Goal: Task Accomplishment & Management: Manage account settings

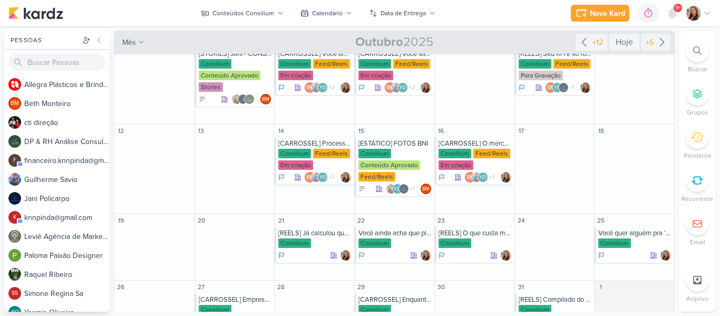
scroll to position [161, 0]
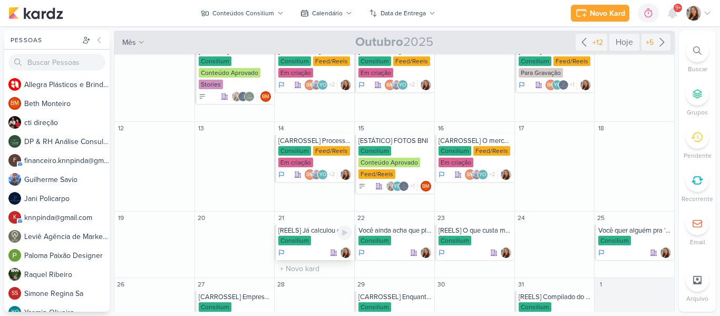
click at [315, 235] on div "[REELS] Já calculou quanto tempo perde Consilium" at bounding box center [315, 242] width 80 height 36
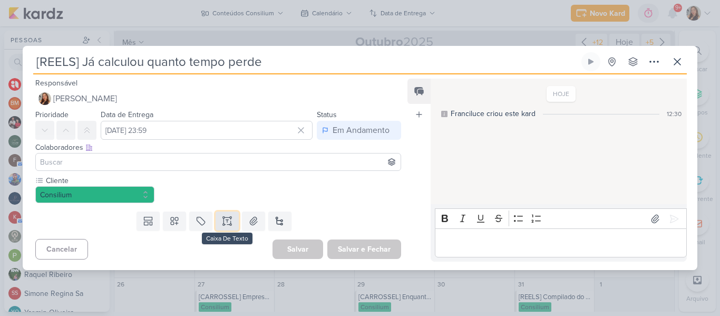
click at [227, 221] on icon at bounding box center [227, 221] width 0 height 3
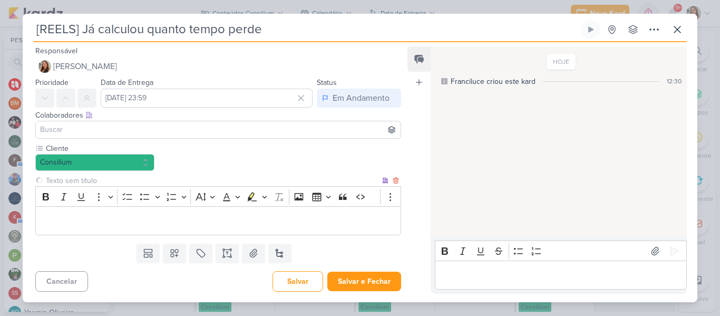
click at [191, 180] on input "text" at bounding box center [212, 180] width 336 height 11
type input "Brifieng"
click at [189, 226] on p "Editor editing area: main" at bounding box center [218, 221] width 354 height 13
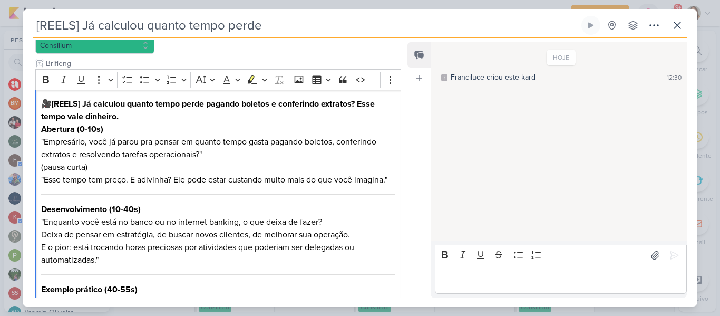
scroll to position [110, 0]
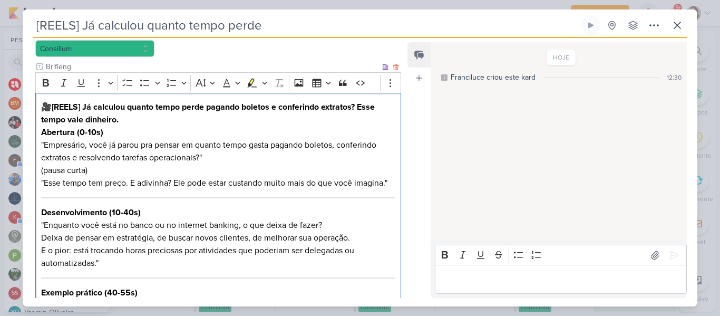
click at [79, 116] on strong "[REELS] Já calculou quanto tempo perde pagando boletos e conferindo extratos? E…" at bounding box center [208, 113] width 334 height 23
click at [108, 127] on p "Abertura (0-10s) "Empresário, você já parou pra pensar em quanto tempo gasta pa…" at bounding box center [218, 157] width 354 height 63
click at [115, 131] on p "Abertura (0-10s) "Empresário, você já parou pra pensar em quanto tempo gasta pa…" at bounding box center [218, 157] width 354 height 63
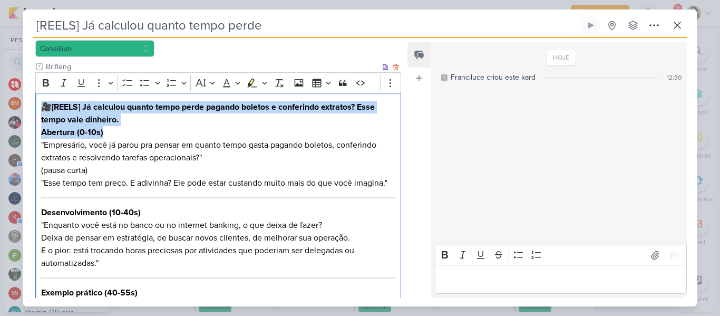
drag, startPoint x: 115, startPoint y: 134, endPoint x: 41, endPoint y: 109, distance: 78.8
click at [41, 109] on div "🎥 [REELS] Já calculou quanto tempo perde pagando boletos e conferindo extratos?…" at bounding box center [218, 259] width 366 height 333
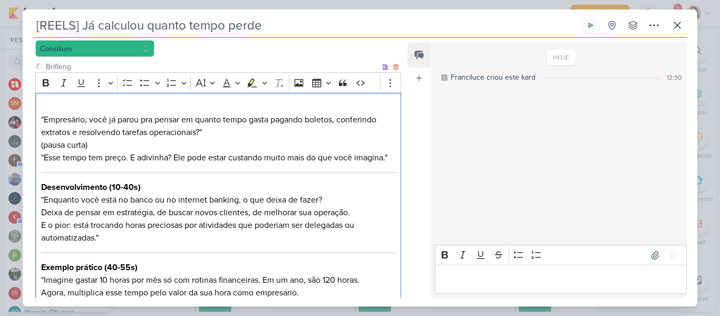
click at [44, 120] on p "⁠⁠⁠⁠⁠⁠⁠ "Empresário, você já parou pra pensar em quanto tempo gasta pagando bol…" at bounding box center [218, 132] width 354 height 63
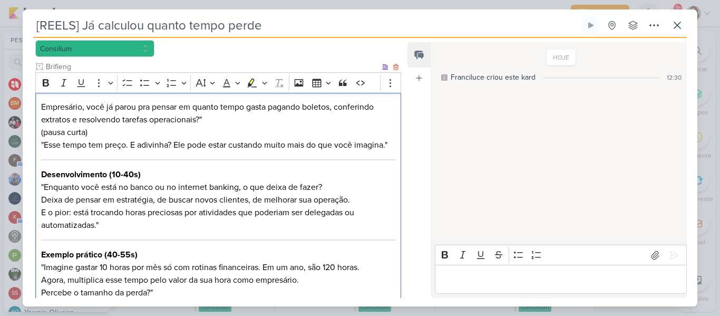
click at [180, 125] on p "Empresário, você já parou pra pensar em quanto tempo gasta pagando boletos, con…" at bounding box center [218, 126] width 354 height 51
click at [210, 120] on p "Empresário, você já parou pra pensar em quanto tempo gasta pagando boletos, con…" at bounding box center [218, 126] width 354 height 51
click at [42, 144] on p "Empresário, você já parou pra pensar em quanto tempo gasta pagando boletos, con…" at bounding box center [218, 126] width 354 height 51
click at [44, 145] on p "Empresário, você já parou pra pensar em quanto tempo gasta pagando boletos, con…" at bounding box center [218, 126] width 354 height 51
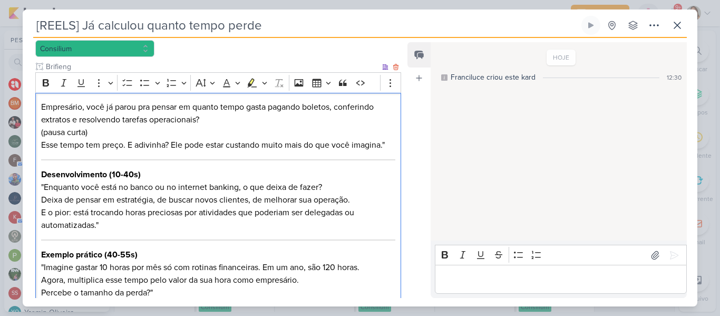
click at [392, 146] on div "Empresário, você já parou pra pensar em quanto tempo gasta pagando boletos, con…" at bounding box center [218, 240] width 366 height 295
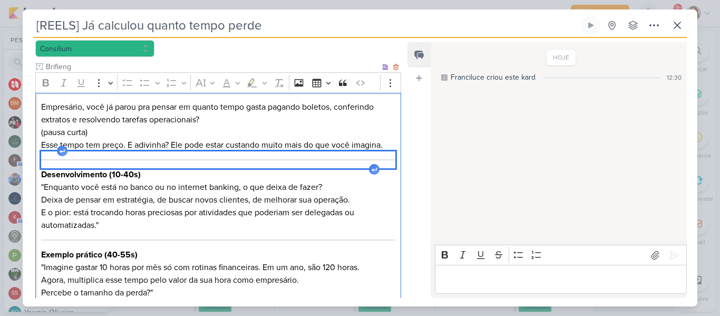
click at [390, 158] on div "Editor editing area: main" at bounding box center [218, 159] width 354 height 17
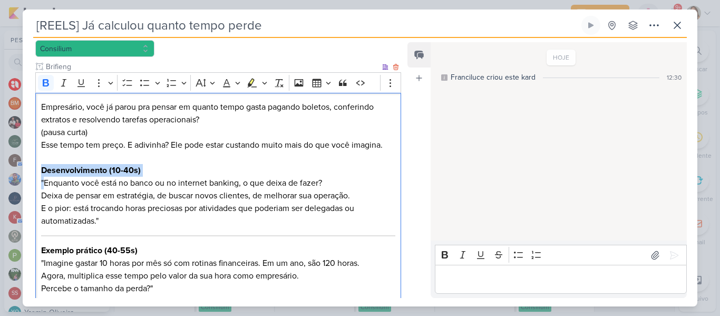
drag, startPoint x: 45, startPoint y: 184, endPoint x: 38, endPoint y: 170, distance: 15.1
click at [38, 170] on div "Empresário, você já parou pra pensar em quanto tempo gasta pagando boletos, con…" at bounding box center [218, 238] width 366 height 290
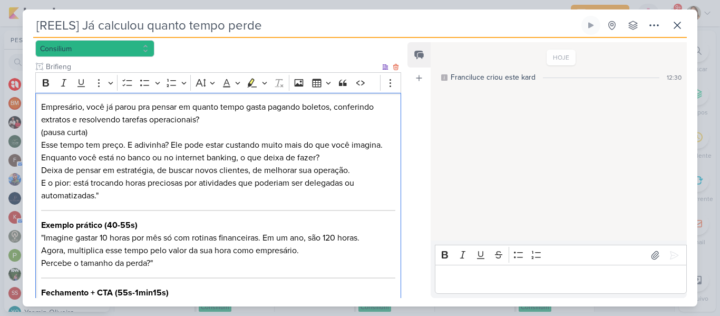
click at [241, 128] on p "Empresário, você já parou pra pensar em quanto tempo gasta pagando boletos, con…" at bounding box center [218, 126] width 354 height 51
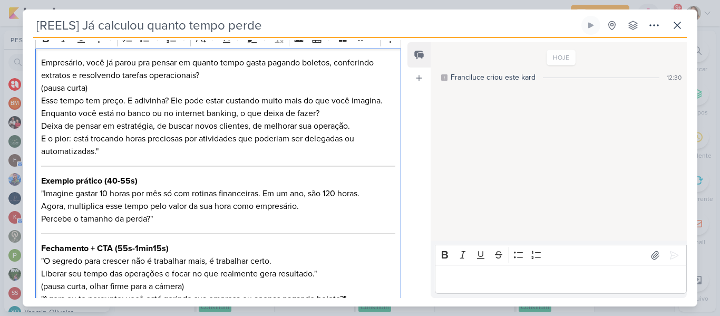
scroll to position [157, 0]
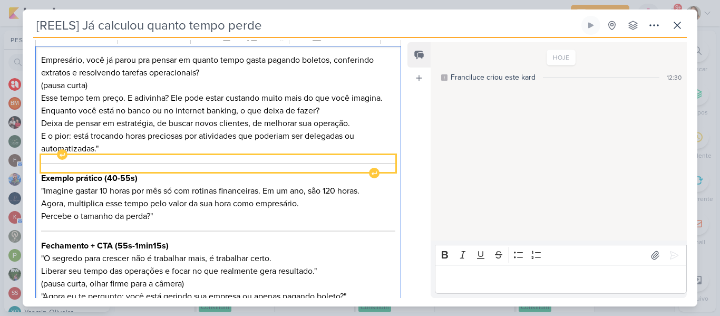
click at [374, 163] on hr "Editor editing area: main" at bounding box center [218, 163] width 354 height 1
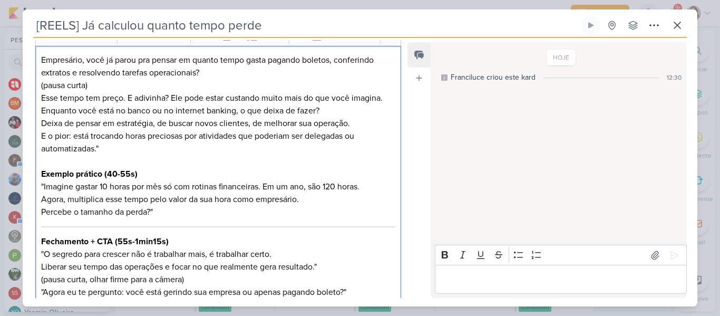
click at [302, 162] on p "Editor editing area: main" at bounding box center [218, 161] width 354 height 13
click at [253, 155] on p "Editor editing area: main" at bounding box center [218, 161] width 354 height 13
drag, startPoint x: 40, startPoint y: 175, endPoint x: 141, endPoint y: 174, distance: 101.7
click at [141, 174] on div "Empresário, você já parou pra pensar em quanto tempo gasta pagando boletos, con…" at bounding box center [218, 176] width 366 height 261
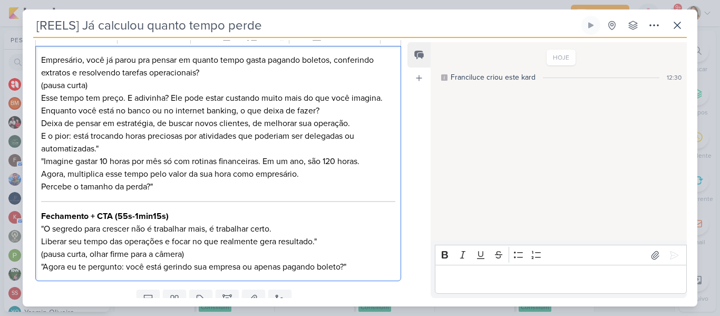
click at [44, 161] on p "Enquanto você está no banco ou no internet banking, o que deixa de fazer? Deixa…" at bounding box center [218, 148] width 354 height 89
click at [113, 124] on p "Enquanto você está no banco ou no internet banking, o que deixa de fazer? Deixa…" at bounding box center [218, 148] width 354 height 89
click at [124, 137] on p "Enquanto você está no banco ou no internet banking, o que deixa de fazer? Deixa…" at bounding box center [218, 148] width 354 height 89
click at [123, 153] on p "Enquanto você está no banco ou no internet banking, o que deixa de fazer? Deixa…" at bounding box center [218, 148] width 354 height 89
click at [183, 187] on p "Enquanto você está no banco ou no internet banking, o que deixa de fazer? Deixa…" at bounding box center [218, 148] width 354 height 89
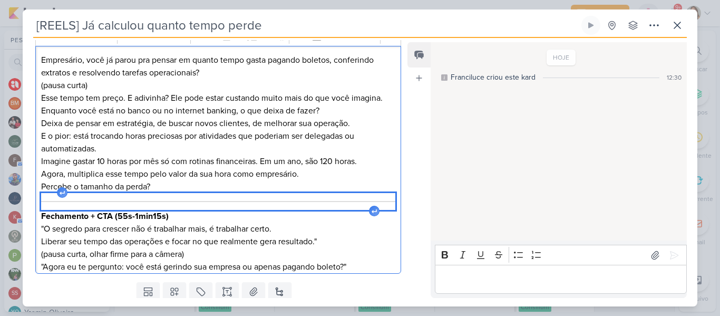
click at [186, 201] on hr "Editor editing area: main" at bounding box center [218, 201] width 354 height 1
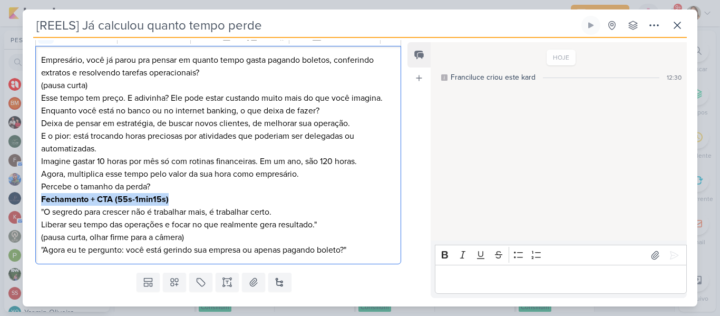
drag, startPoint x: 38, startPoint y: 199, endPoint x: 173, endPoint y: 195, distance: 134.5
click at [173, 195] on div "Empresário, você já parou pra pensar em quanto tempo gasta pagando boletos, con…" at bounding box center [218, 155] width 366 height 219
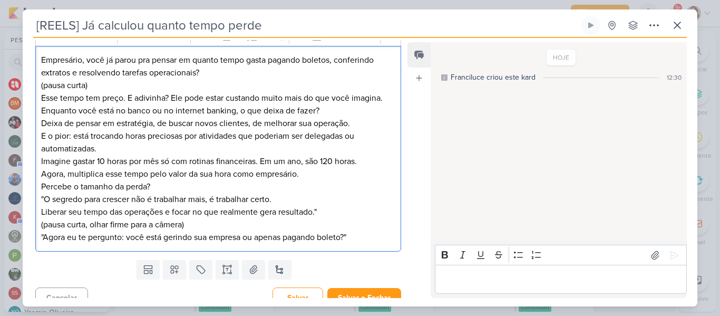
click at [45, 200] on p "Enquanto você está no banco ou no internet banking, o que deixa de fazer? Deixa…" at bounding box center [218, 173] width 354 height 139
click at [325, 210] on p "Enquanto você está no banco ou no internet banking, o que deixa de fazer? Deixa…" at bounding box center [218, 173] width 354 height 139
click at [43, 239] on p "Enquanto você está no banco ou no internet banking, o que deixa de fazer? Deixa…" at bounding box center [218, 173] width 354 height 139
click at [374, 239] on p "Enquanto você está no banco ou no internet banking, o que deixa de fazer? Deixa…" at bounding box center [218, 173] width 354 height 139
click at [360, 236] on p "Enquanto você está no banco ou no internet banking, o que deixa de fazer? Deixa…" at bounding box center [218, 173] width 354 height 139
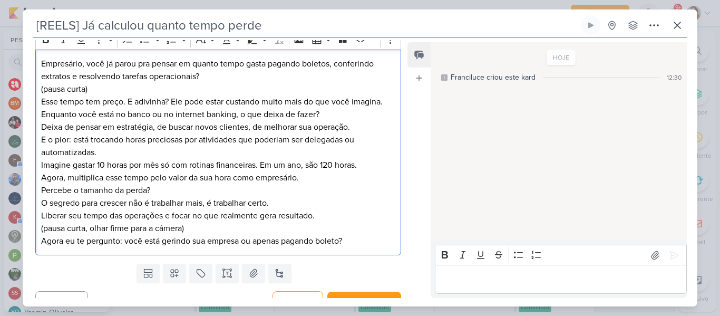
scroll to position [169, 0]
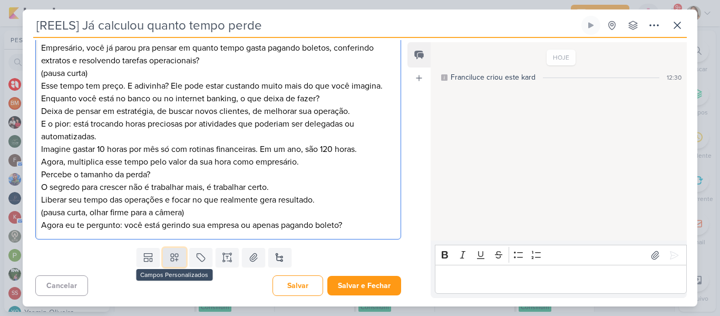
click at [180, 258] on button at bounding box center [174, 257] width 23 height 19
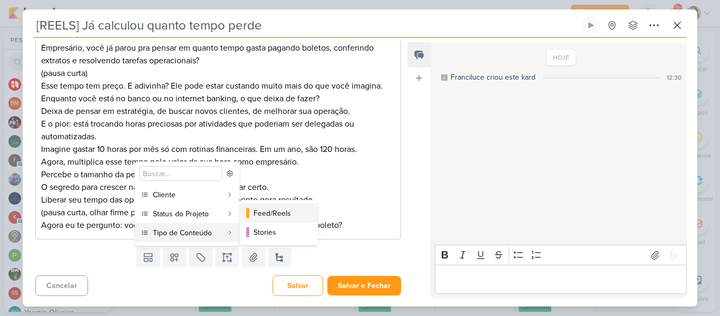
click at [274, 219] on button "Feed/Reels" at bounding box center [279, 212] width 78 height 19
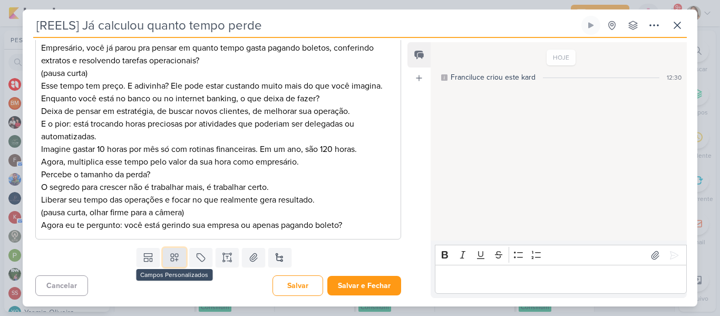
click at [180, 260] on button at bounding box center [174, 257] width 23 height 19
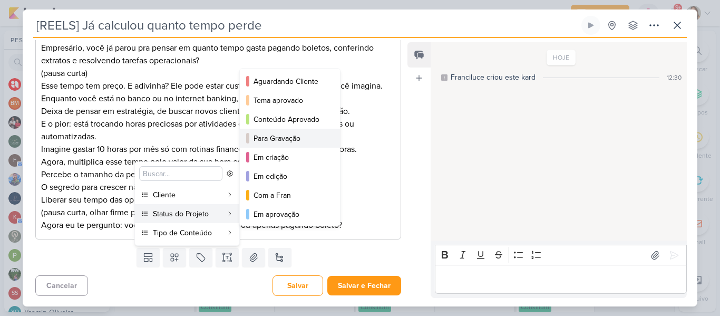
click at [261, 144] on button "Para Gravação" at bounding box center [290, 138] width 100 height 19
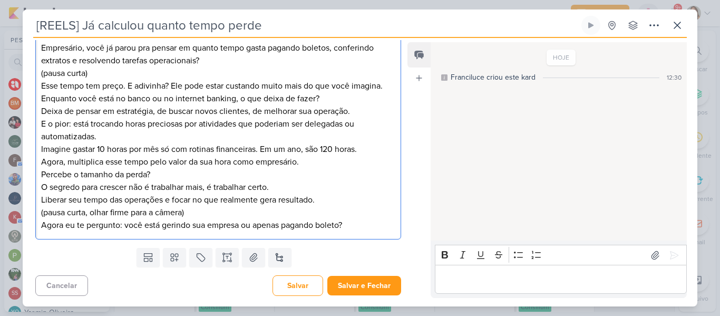
click at [261, 144] on p "Enquanto você está no banco ou no internet banking, o que deixa de fazer? Deixa…" at bounding box center [218, 161] width 354 height 139
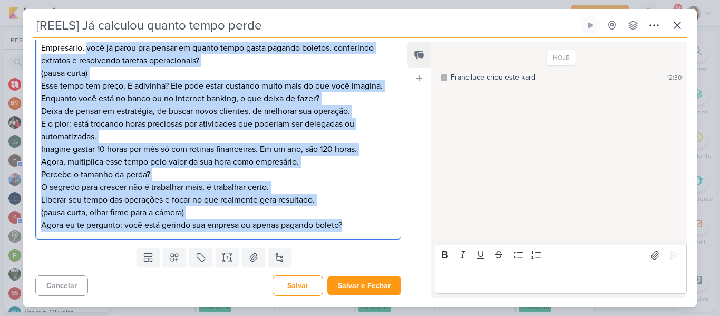
drag, startPoint x: 358, startPoint y: 227, endPoint x: 87, endPoint y: 51, distance: 322.8
click at [87, 51] on div "Empresário, você já parou pra pensar em quanto tempo gasta pagando boletos, con…" at bounding box center [218, 137] width 366 height 206
copy div "Empresário, você já parou pra pensar em quanto tempo gasta pagando boletos, con…"
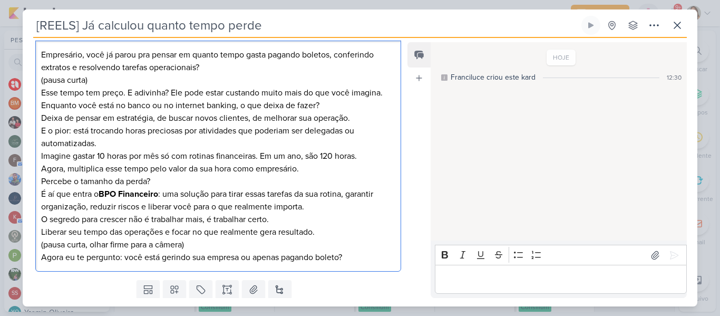
scroll to position [164, 0]
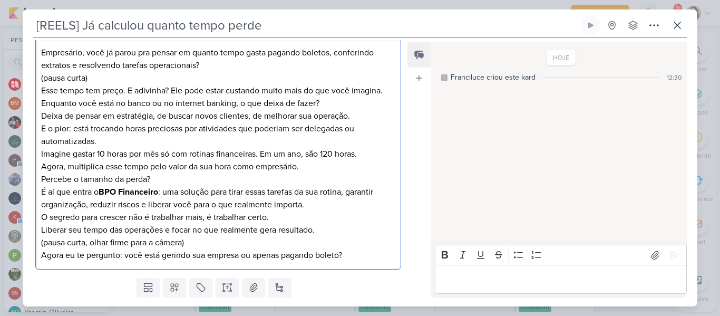
click at [184, 188] on p "É aí que entra o BPO Financeiro : uma solução para tirar essas tarefas da sua r…" at bounding box center [218, 198] width 354 height 25
drag, startPoint x: 102, startPoint y: 192, endPoint x: 164, endPoint y: 195, distance: 62.3
click at [164, 195] on p "É aí que entra o BPO Financeiro : uma solução para tirar essas tarefas da sua r…" at bounding box center [218, 198] width 354 height 25
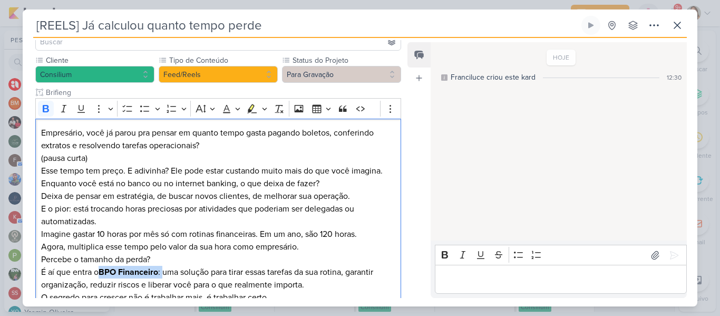
scroll to position [77, 0]
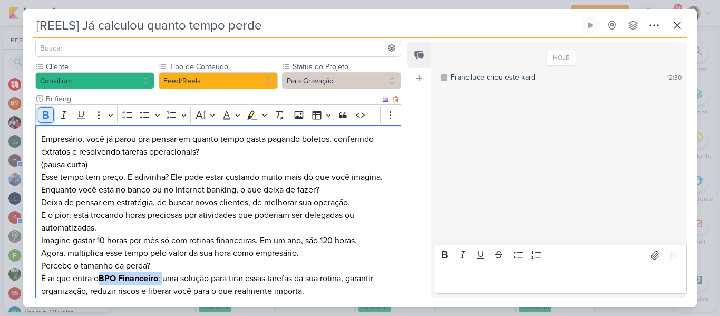
click at [53, 114] on button "Bold" at bounding box center [46, 115] width 16 height 16
click at [134, 217] on p "Enquanto você está no banco ou no internet banking, o que deixa de fazer? Deixa…" at bounding box center [218, 208] width 354 height 51
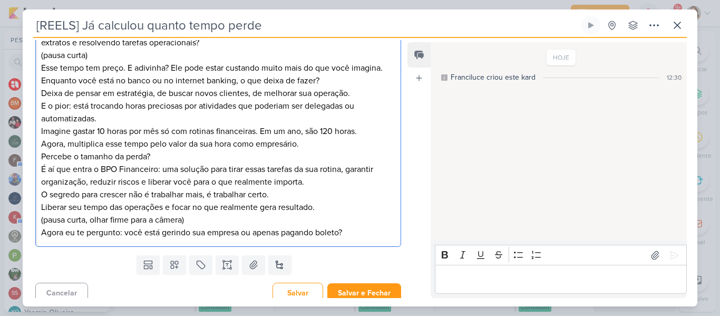
scroll to position [194, 0]
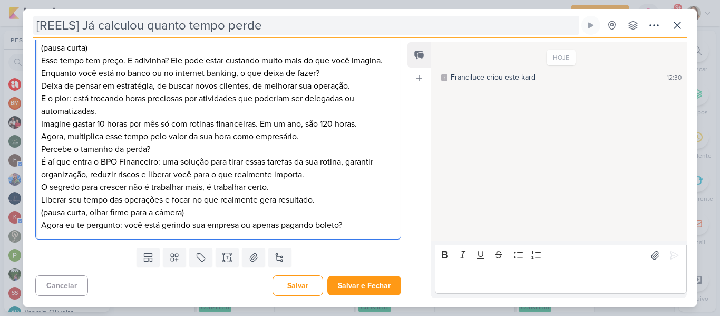
click at [261, 27] on input "[REELS] Já calculou quanto tempo perde" at bounding box center [306, 25] width 546 height 19
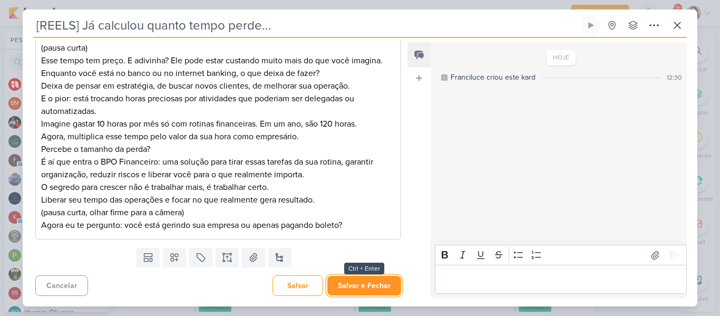
click at [353, 283] on button "Salvar e Fechar" at bounding box center [364, 286] width 74 height 20
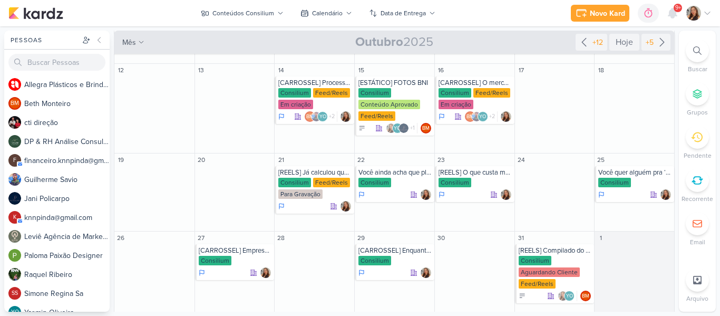
scroll to position [229, 0]
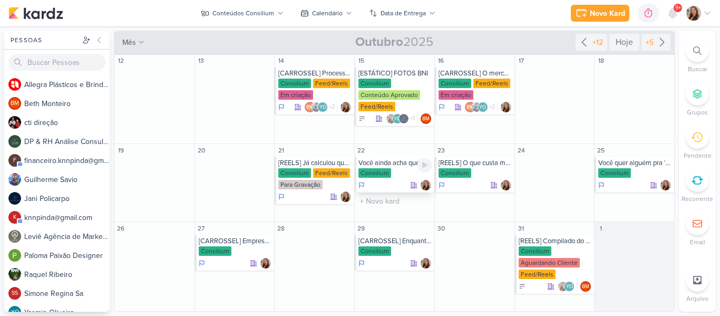
click at [392, 173] on div "Consilium" at bounding box center [395, 173] width 74 height 11
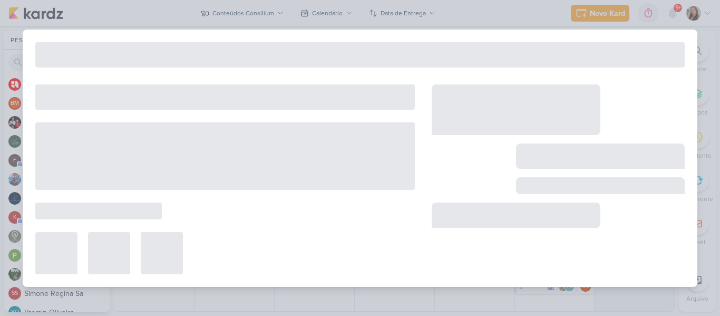
type input "Você ainda acha que planilha resolve seu financeiro? Então precisa ouvir isso."
type input "[DATE] 23:59"
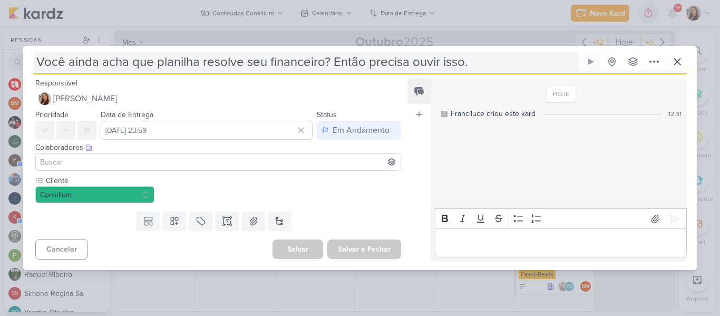
click at [41, 63] on input "Você ainda acha que planilha resolve seu financeiro? Então precisa ouvir isso." at bounding box center [306, 61] width 546 height 19
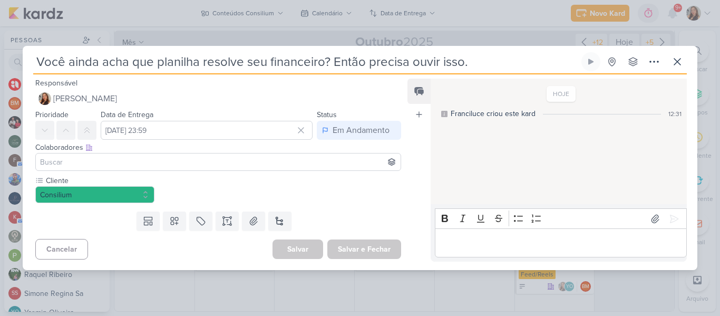
click at [37, 61] on input "Você ainda acha que planilha resolve seu financeiro? Então precisa ouvir isso." at bounding box center [306, 61] width 546 height 19
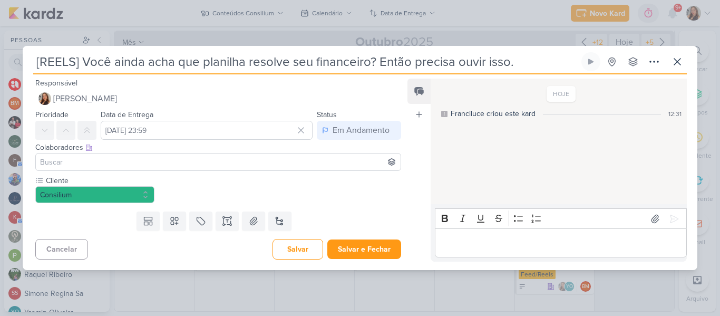
drag, startPoint x: 36, startPoint y: 61, endPoint x: 566, endPoint y: 69, distance: 529.8
click at [566, 69] on input "[REELS] Você ainda acha que planilha resolve seu financeiro? Então precisa ouvi…" at bounding box center [306, 61] width 546 height 19
type input "[REELS] Você ainda acha que planilha resolve seu financeiro? Então precisa ouvi…"
click at [220, 162] on input at bounding box center [218, 162] width 361 height 13
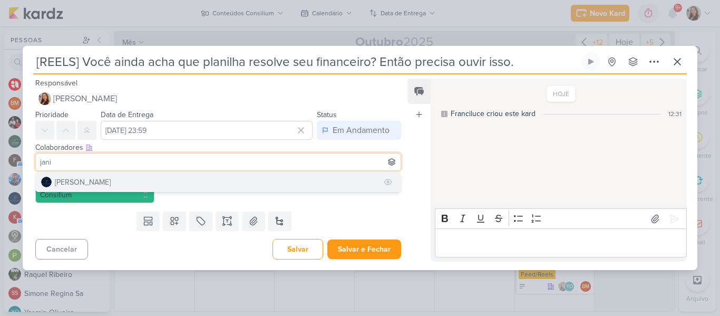
type input "jani"
click at [219, 182] on button "[PERSON_NAME]" at bounding box center [218, 181] width 365 height 19
type input "rh"
click at [190, 183] on button "DP & RH Análise Consultiva" at bounding box center [218, 181] width 365 height 19
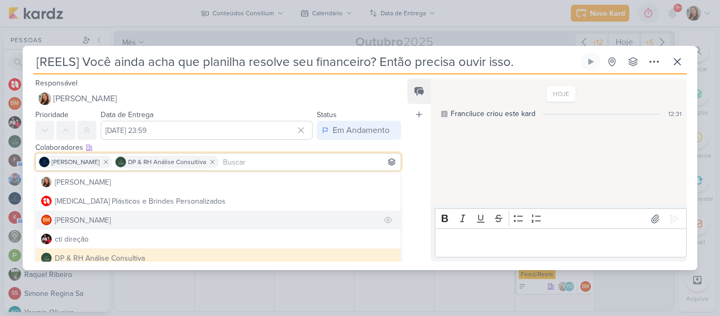
click at [187, 215] on button "BM [GEOGRAPHIC_DATA]" at bounding box center [218, 219] width 365 height 19
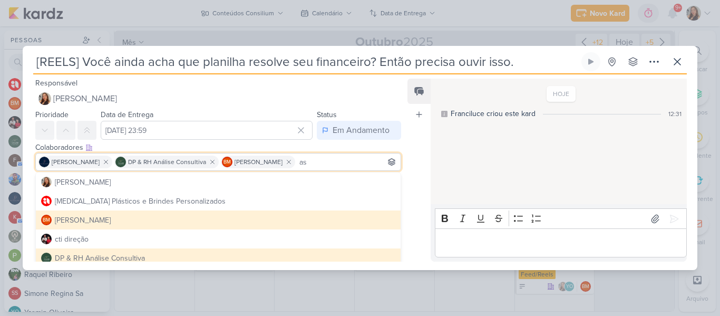
type input "a"
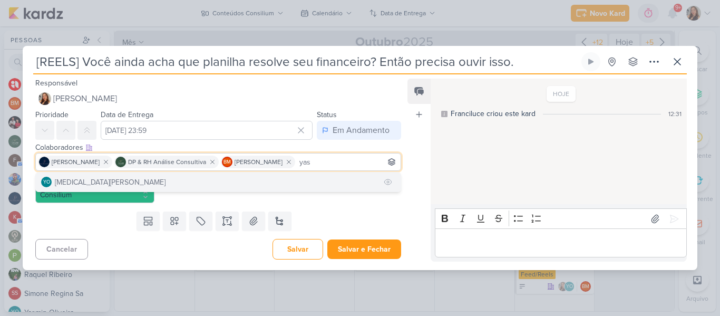
type input "yas"
click at [139, 190] on button "YO [MEDICAL_DATA][PERSON_NAME]" at bounding box center [218, 181] width 365 height 19
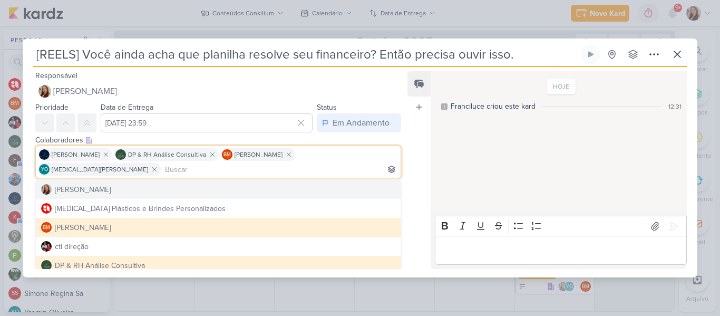
click at [441, 162] on div "HOJE Franciluce criou este kard 12:31" at bounding box center [558, 141] width 255 height 139
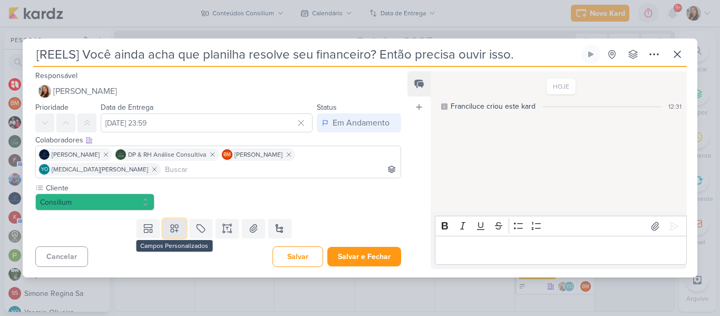
click at [169, 223] on icon at bounding box center [174, 228] width 11 height 11
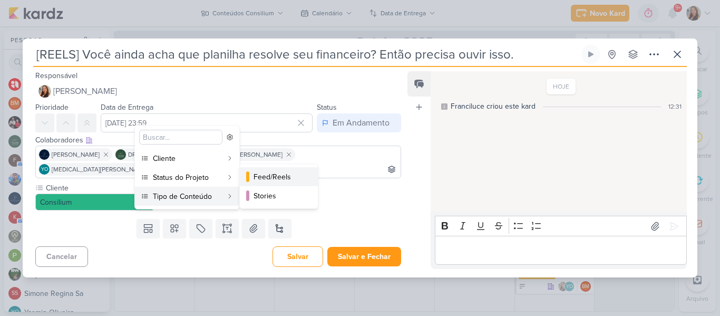
click at [252, 181] on button "Feed/Reels" at bounding box center [279, 176] width 78 height 19
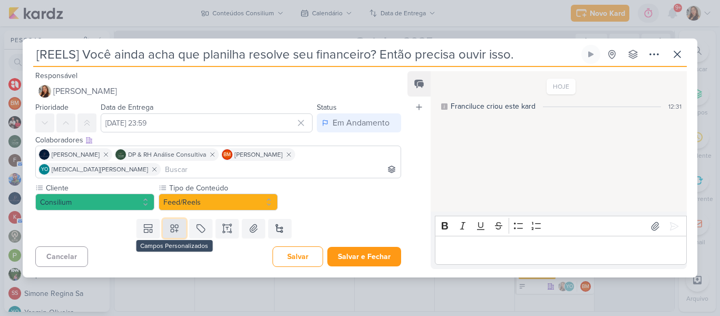
click at [177, 223] on icon at bounding box center [174, 228] width 11 height 11
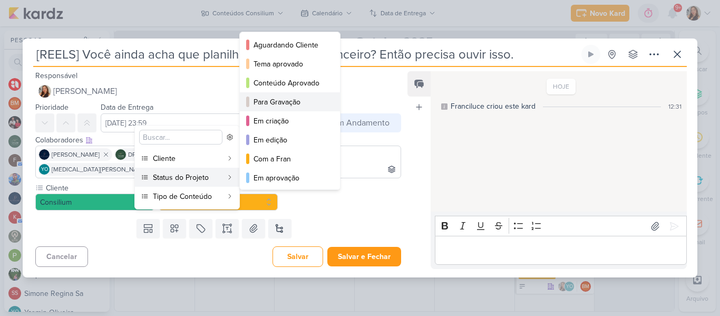
click at [265, 109] on button "Para Gravação" at bounding box center [290, 101] width 100 height 19
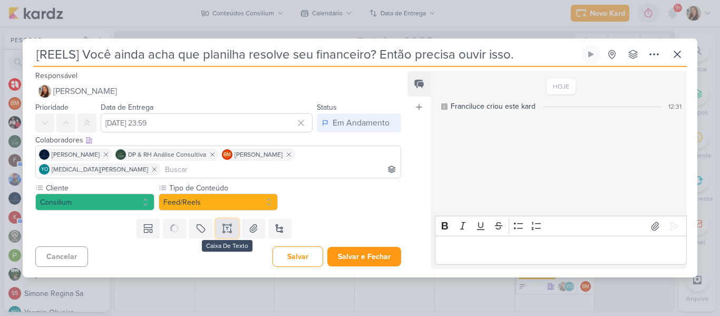
click at [226, 224] on icon at bounding box center [227, 228] width 11 height 11
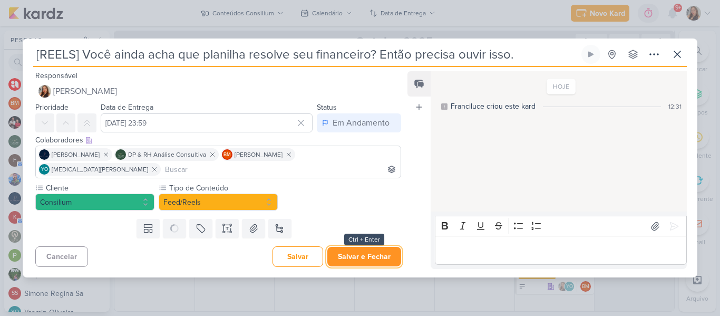
click at [348, 247] on button "Salvar e Fechar" at bounding box center [364, 257] width 74 height 20
click at [371, 247] on button "Salvar e Fechar" at bounding box center [364, 257] width 74 height 20
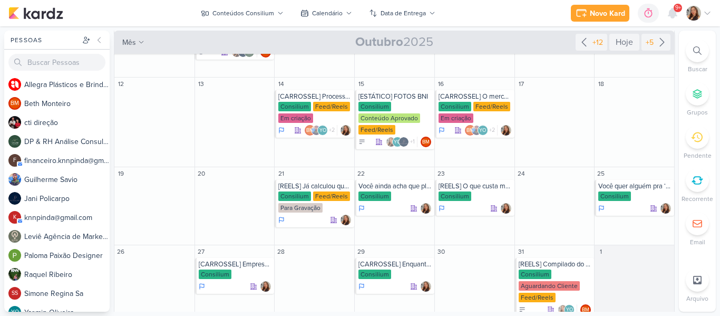
scroll to position [229, 0]
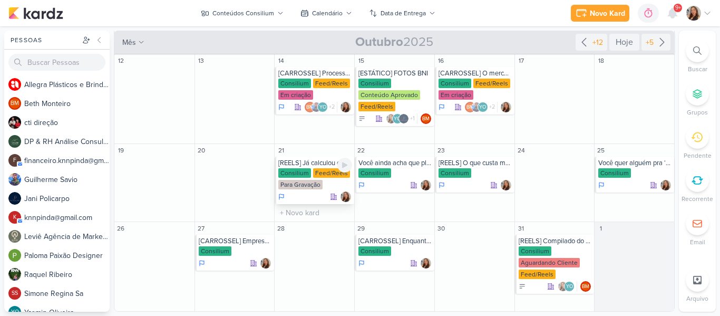
click at [318, 169] on div "Feed/Reels" at bounding box center [331, 172] width 37 height 9
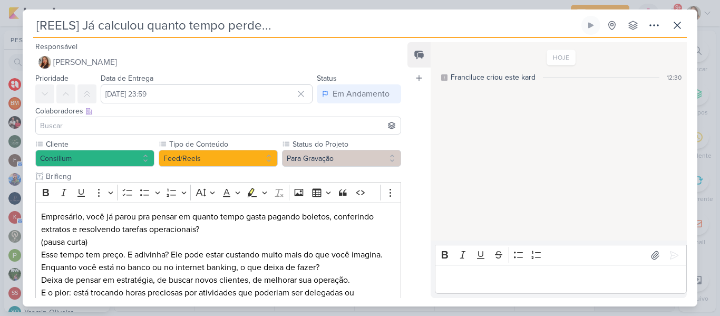
click at [301, 123] on input at bounding box center [218, 125] width 361 height 13
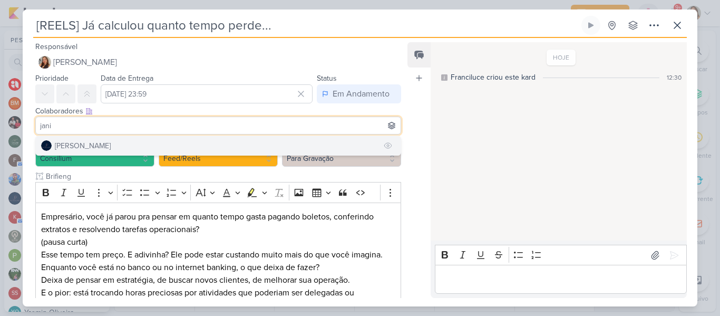
type input "jani"
click at [288, 139] on button "[PERSON_NAME]" at bounding box center [218, 145] width 365 height 19
type input "rh"
click at [273, 144] on button "DP & RH Análise Consultiva" at bounding box center [218, 145] width 365 height 19
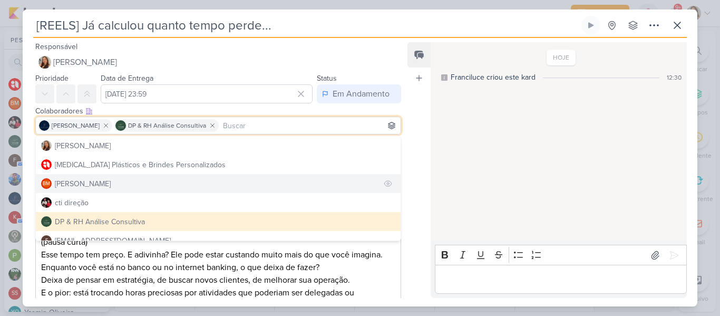
click at [261, 181] on button "BM [GEOGRAPHIC_DATA]" at bounding box center [218, 183] width 365 height 19
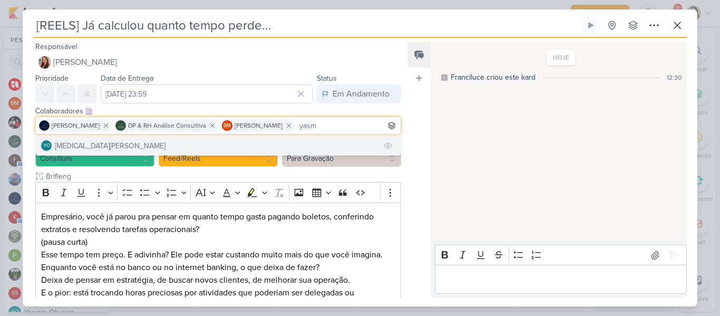
type input "yasm"
click at [240, 150] on button "YO [MEDICAL_DATA][PERSON_NAME]" at bounding box center [218, 145] width 365 height 19
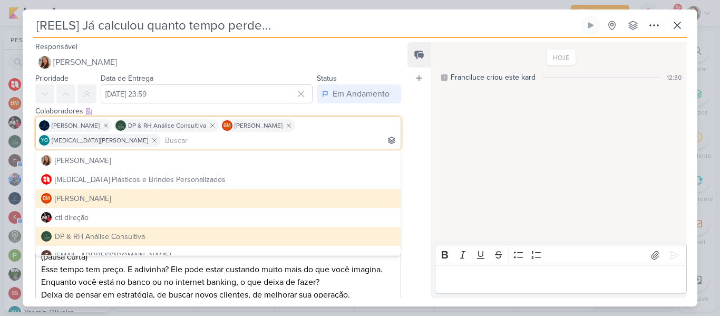
click at [435, 106] on div "HOJE Franciluce criou este kard 12:30" at bounding box center [558, 141] width 255 height 197
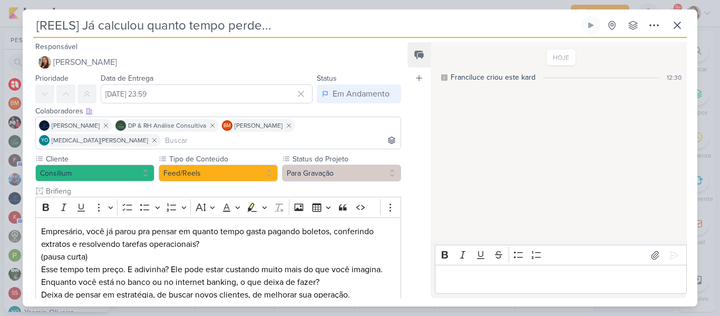
scroll to position [194, 0]
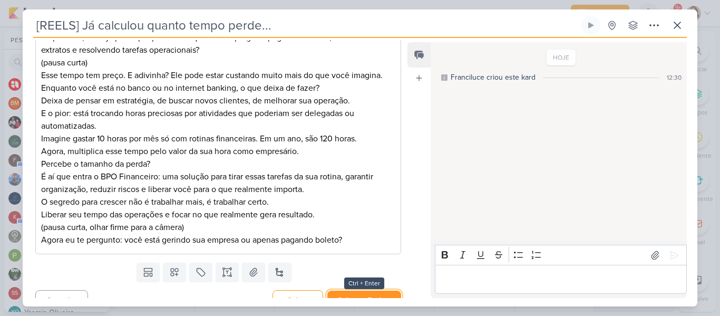
click at [381, 290] on button "Salvar e Fechar" at bounding box center [364, 300] width 74 height 20
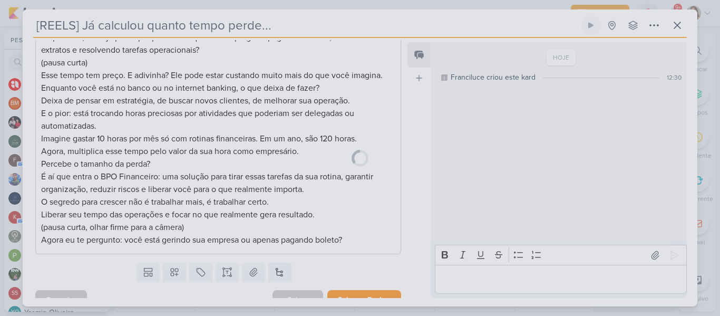
scroll to position [193, 0]
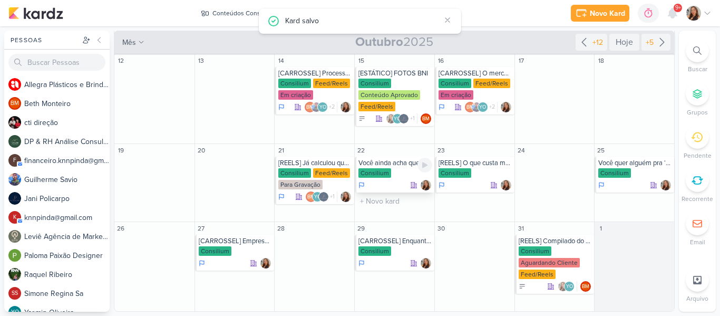
click at [397, 173] on div "Consilium" at bounding box center [395, 173] width 74 height 11
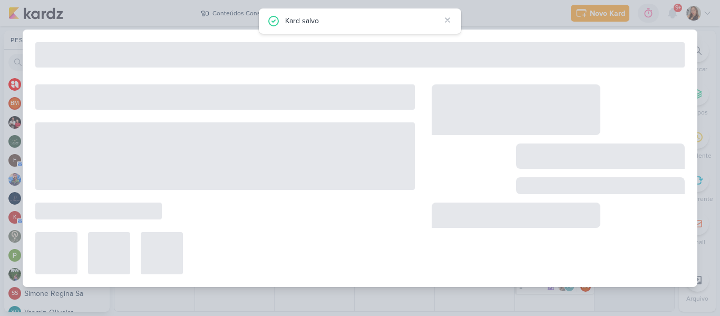
type input "Você ainda acha que planilha resolve seu financeiro? Então precisa ouvir isso."
type input "[DATE] 23:59"
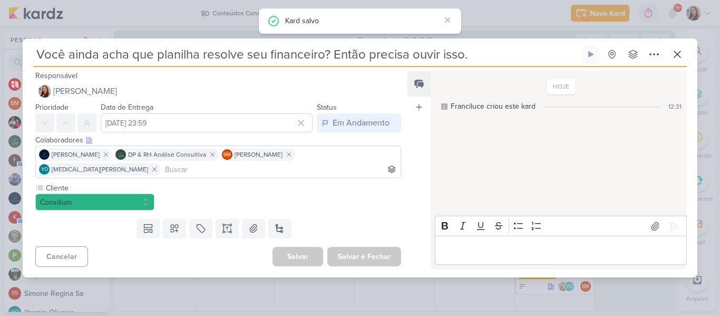
scroll to position [0, 0]
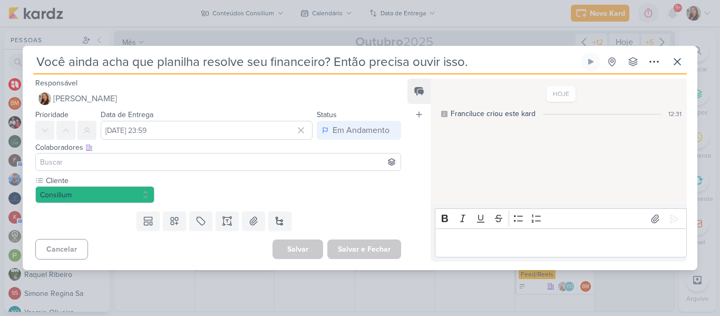
click at [397, 173] on div "Colaboradores Este kard pode ser visível a usuários da sua organização Este kar…" at bounding box center [214, 157] width 383 height 35
click at [253, 164] on input at bounding box center [218, 162] width 361 height 13
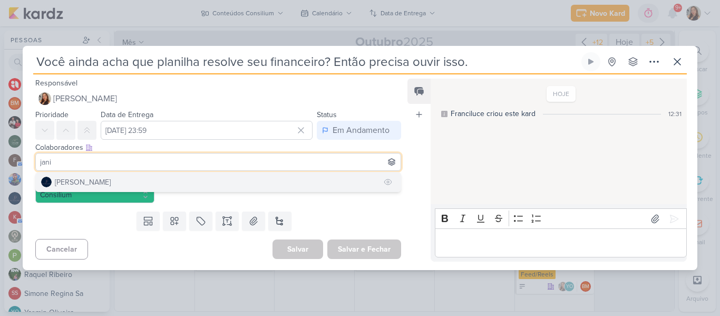
type input "jani"
click at [256, 181] on button "[PERSON_NAME]" at bounding box center [218, 181] width 365 height 19
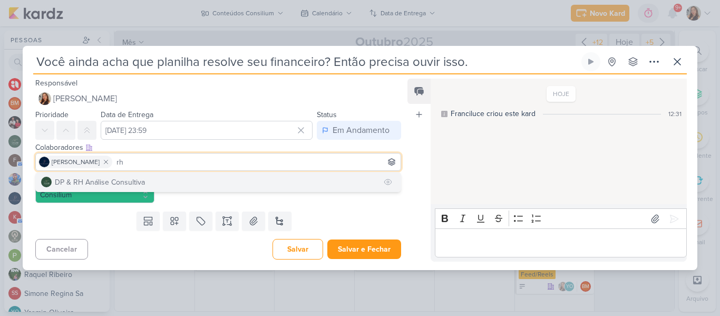
type input "rh"
click at [242, 184] on button "DP & RH Análise Consultiva" at bounding box center [218, 181] width 365 height 19
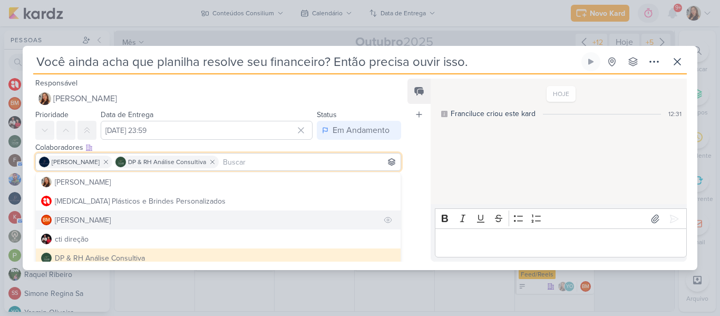
click at [239, 227] on button "BM [GEOGRAPHIC_DATA]" at bounding box center [218, 219] width 365 height 19
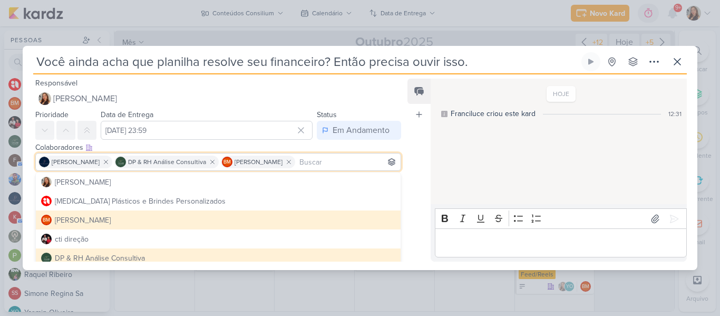
type input "a"
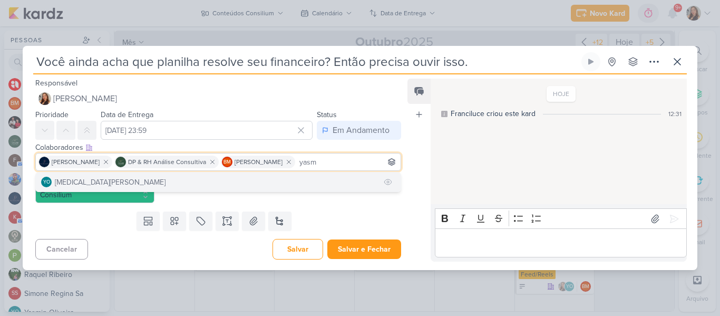
type input "yasm"
click at [197, 189] on button "YO [MEDICAL_DATA][PERSON_NAME]" at bounding box center [218, 181] width 365 height 19
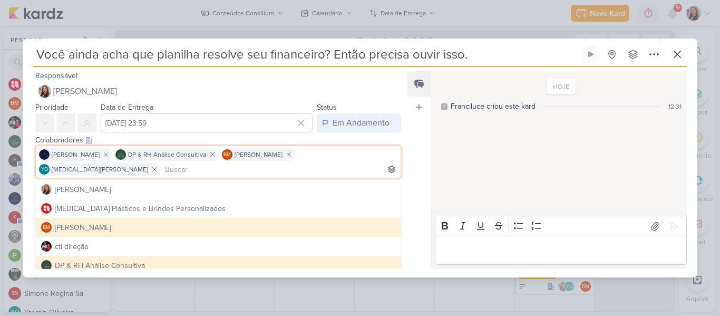
click at [471, 160] on div "HOJE Franciluce criou este kard 12:31" at bounding box center [558, 141] width 255 height 139
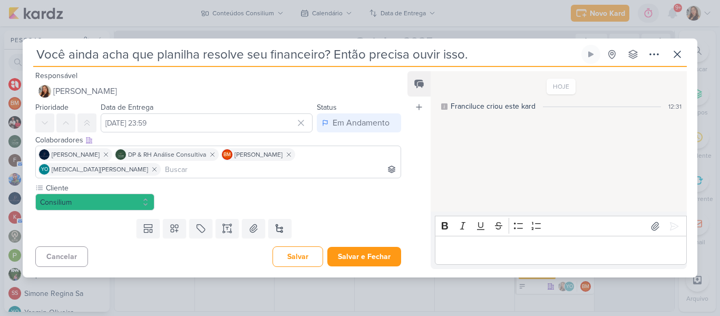
click at [37, 61] on input "Você ainda acha que planilha resolve seu financeiro? Então precisa ouvir isso." at bounding box center [306, 54] width 546 height 19
type input "[REELS] Você ainda acha que planilha resolve seu financeiro? Então precisa ouvi…"
click at [421, 182] on div "Feed Atrelar email Solte o email para atrelar ao kard" at bounding box center [418, 170] width 23 height 198
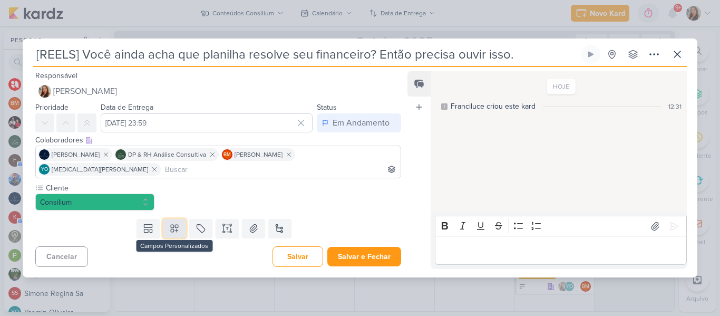
click at [181, 225] on button at bounding box center [174, 228] width 23 height 19
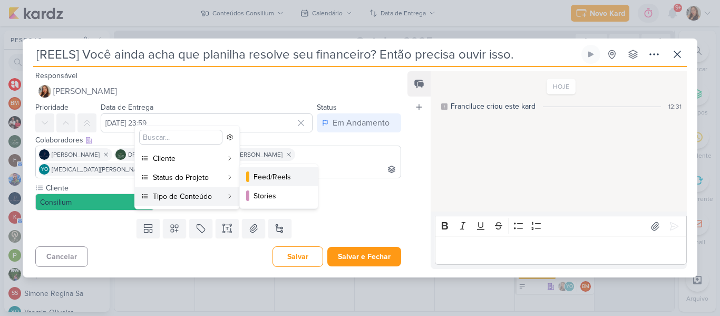
click at [252, 180] on button "Feed/Reels" at bounding box center [279, 176] width 78 height 19
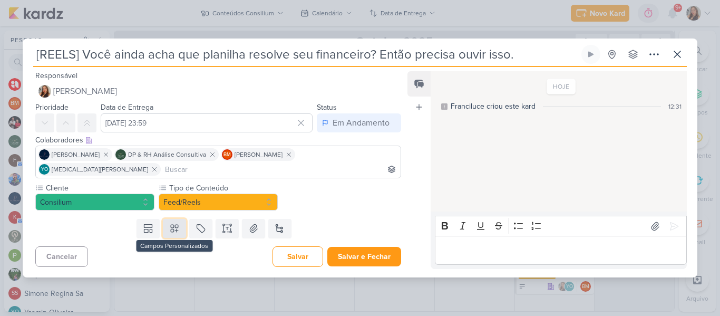
click at [173, 225] on icon at bounding box center [174, 228] width 7 height 7
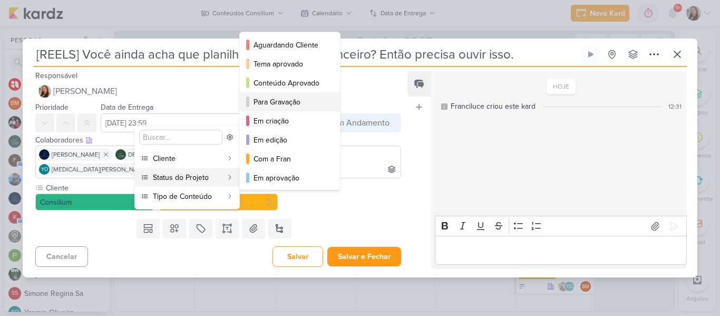
click at [245, 93] on button "Para Gravação" at bounding box center [290, 101] width 100 height 19
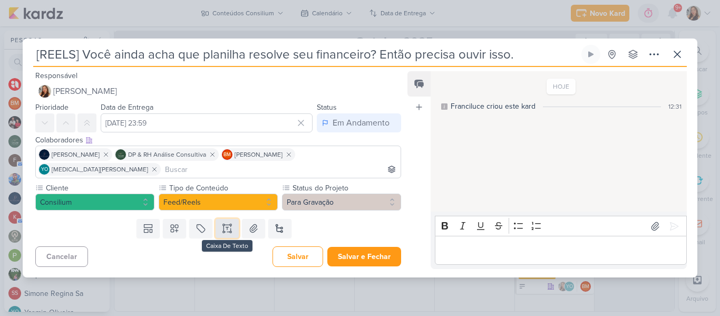
click at [230, 224] on icon at bounding box center [231, 225] width 2 height 2
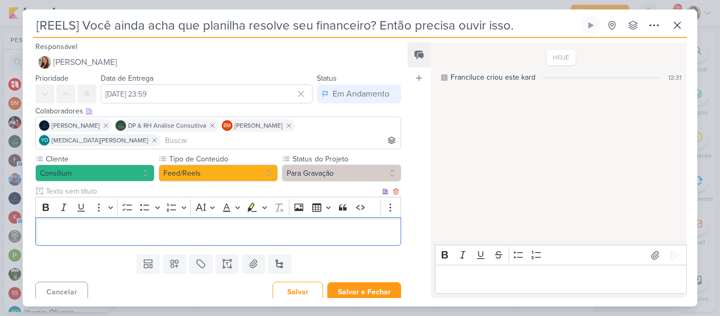
click at [204, 225] on p "Editor editing area: main" at bounding box center [218, 231] width 354 height 13
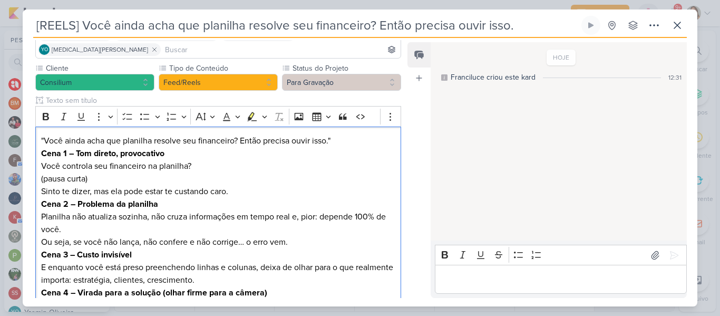
scroll to position [84, 0]
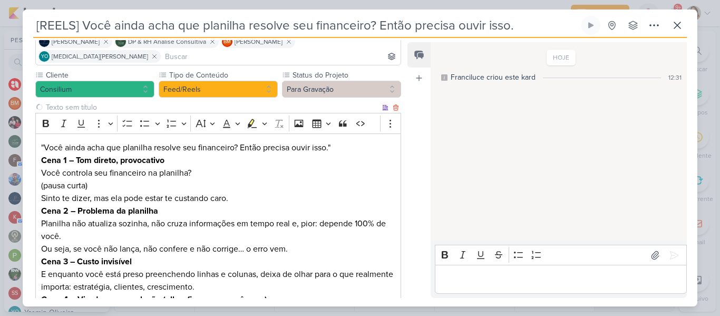
click at [332, 102] on input "text" at bounding box center [212, 107] width 336 height 11
type input "r"
type input "ROTEIRO"
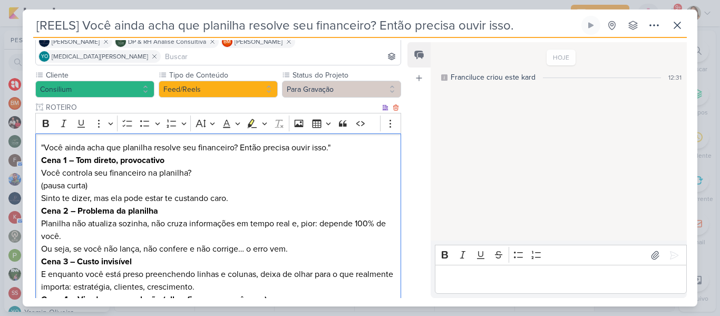
click at [302, 141] on p ""Você ainda acha que planilha resolve seu financeiro? Então precisa ouvir isso."" at bounding box center [218, 147] width 354 height 13
click at [45, 141] on p ""Você ainda acha que planilha resolve seu financeiro? Então precisa ouvir isso."" at bounding box center [218, 147] width 354 height 13
click at [329, 141] on p "Você ainda acha que planilha resolve seu financeiro? Então precisa ouvir isso."" at bounding box center [218, 147] width 354 height 13
click at [43, 159] on p "Cena 1 – Tom direto, provocativo Você controla seu financeiro na planilha? (pau…" at bounding box center [218, 179] width 354 height 51
drag, startPoint x: 42, startPoint y: 144, endPoint x: 190, endPoint y: 145, distance: 148.7
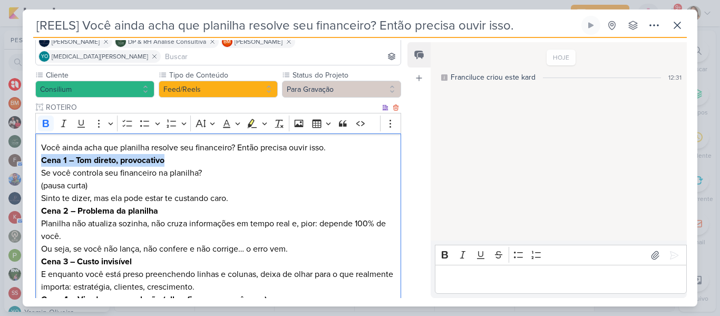
click at [190, 154] on p "Cena 1 – [PERSON_NAME] direto, provocativo Se você controla seu financeiro na p…" at bounding box center [218, 179] width 354 height 51
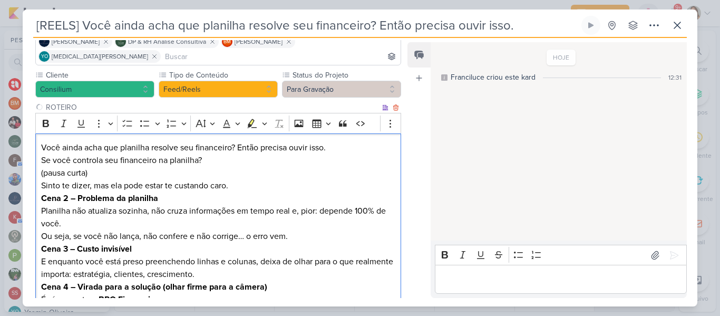
click at [190, 154] on p "Você ainda acha que planilha resolve seu financeiro? Então precisa ouvir isso. …" at bounding box center [218, 166] width 354 height 51
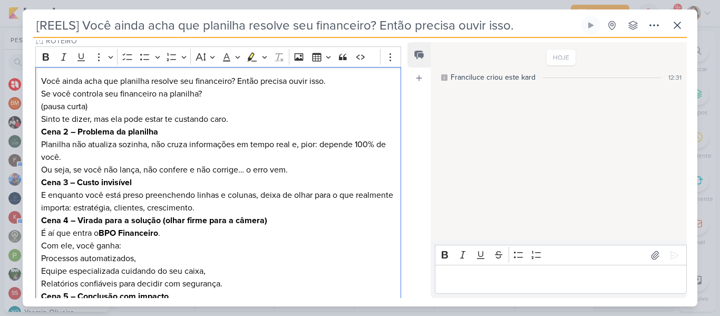
scroll to position [151, 0]
click at [143, 130] on p "Cena 2 – Problema da planilha Planilha não atualiza sozinha, não cruza informaç…" at bounding box center [218, 149] width 354 height 51
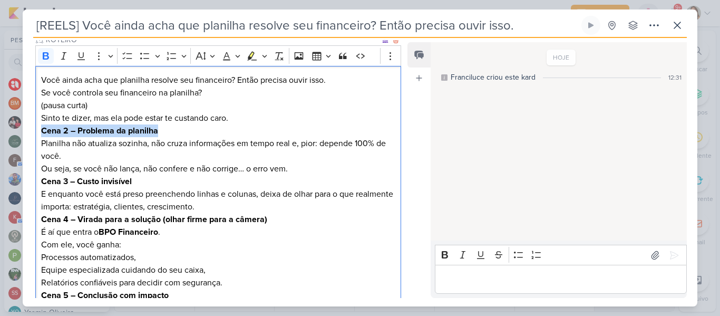
drag, startPoint x: 41, startPoint y: 114, endPoint x: 206, endPoint y: 120, distance: 164.6
click at [206, 124] on p "Cena 2 – Problema da planilha Planilha não atualiza sozinha, não cruza informaç…" at bounding box center [218, 149] width 354 height 51
click at [268, 99] on p "Você ainda acha que planilha resolve seu financeiro? Então precisa ouvir isso. …" at bounding box center [218, 99] width 354 height 51
click at [339, 129] on p "Cena 2 – Problema da planilha Planilha não atualiza sozinha, não cruza informaç…" at bounding box center [218, 149] width 354 height 51
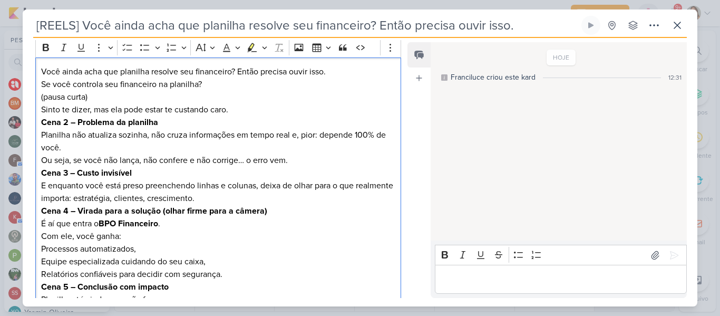
scroll to position [157, 0]
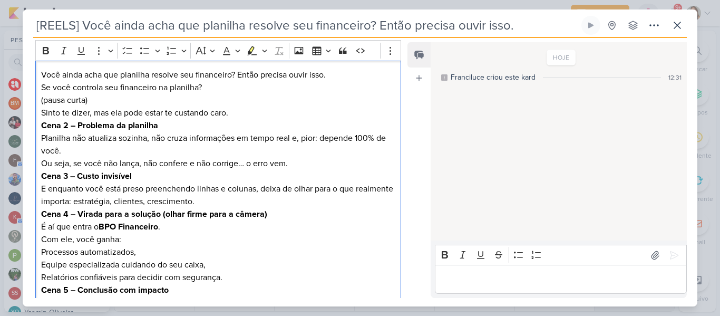
click at [361, 140] on p "Cena 2 – Problema da planilha Planilha não atualiza sozinha, não cruza informaç…" at bounding box center [218, 144] width 354 height 51
click at [226, 78] on p "Você ainda acha que planilha resolve seu financeiro? Então precisa ouvir isso. …" at bounding box center [218, 94] width 354 height 51
click at [111, 120] on strong "Cena 2 – Problema da planilha" at bounding box center [99, 125] width 117 height 11
click at [276, 99] on p "Você ainda acha que planilha resolve seu financeiro? Então precisa ouvir isso. …" at bounding box center [218, 94] width 354 height 51
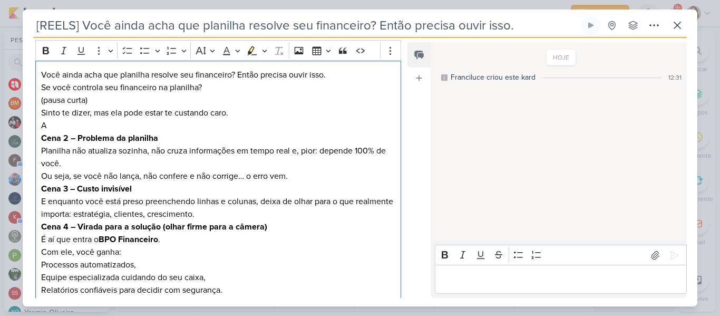
click at [42, 133] on strong "Cena 2 – Problema da planilha" at bounding box center [99, 138] width 117 height 11
click at [179, 132] on p "Cena 2 – Problema da planilha Planilha não atualiza sozinha, não cruza informaç…" at bounding box center [218, 157] width 354 height 51
drag, startPoint x: 172, startPoint y: 121, endPoint x: 36, endPoint y: 121, distance: 136.5
click at [36, 121] on div "Você ainda acha que planilha resolve seu financeiro? Então precisa ouvir isso. …" at bounding box center [218, 227] width 366 height 333
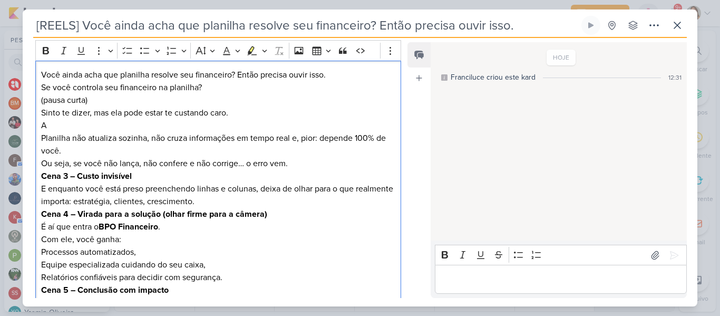
click at [45, 123] on p "A Planilha não atualiza sozinha, não cruza informações em tempo real e, pior: d…" at bounding box center [218, 144] width 354 height 51
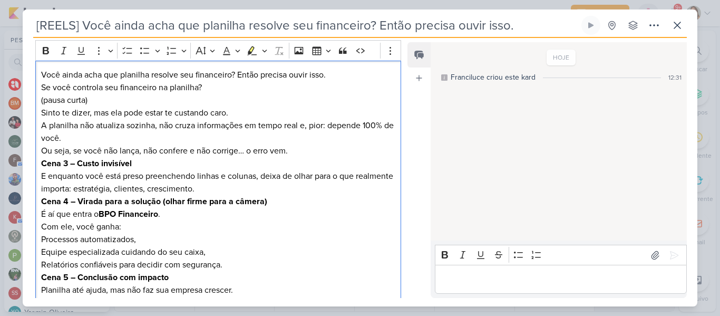
click at [42, 135] on p "A planilha não atualiza sozinha, não cruza informações em tempo real e, pior: d…" at bounding box center [218, 138] width 354 height 38
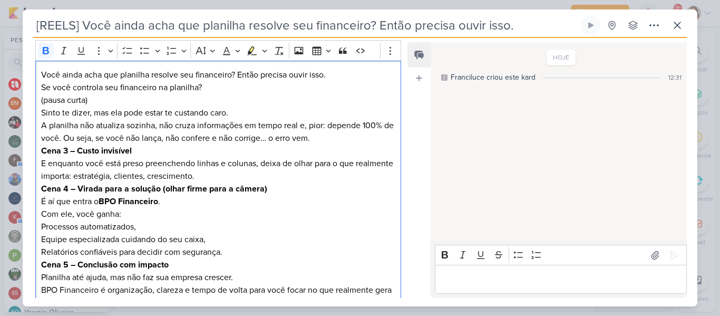
click at [42, 145] on strong "Cena 3 – Custo invisível" at bounding box center [86, 150] width 91 height 11
click at [331, 125] on p "A planilha não atualiza sozinha, não cruza informações em tempo real e, pior: d…" at bounding box center [218, 131] width 354 height 25
click at [94, 85] on p "Você ainda acha que planilha resolve seu financeiro? Então precisa ouvir isso. …" at bounding box center [218, 94] width 354 height 51
click at [108, 119] on p "A planilha não atualiza sozinha, não cruza informações em tempo real e, pior: d…" at bounding box center [218, 131] width 354 height 25
click at [208, 76] on p "Você ainda acha que planilha resolve seu financeiro? Então precisa ouvir isso. …" at bounding box center [218, 94] width 354 height 51
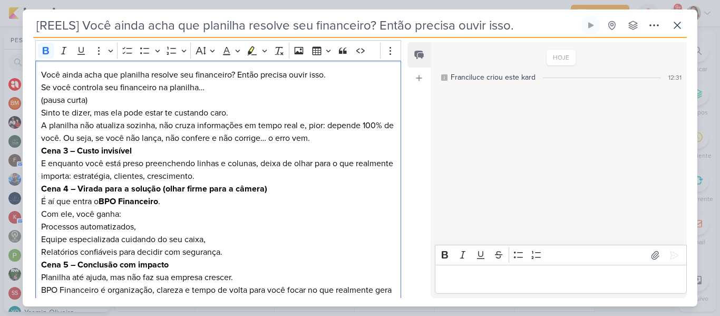
click at [223, 144] on p "Cena 3 – Custo invisível E enquanto você está preso preenchendo linhas e coluna…" at bounding box center [218, 163] width 354 height 38
click at [261, 69] on p "Você ainda acha que planilha resolve seu financeiro? Então precisa ouvir isso. …" at bounding box center [218, 94] width 354 height 51
click at [268, 124] on p "A planilha não atualiza sozinha, não cruza informações em tempo real e, pior: d…" at bounding box center [218, 131] width 354 height 25
click at [193, 127] on p "A planilha não atualiza sozinha, não cruza informações em tempo real e, pior: d…" at bounding box center [218, 131] width 354 height 25
click at [193, 144] on p "Cena 3 – Custo invisível E enquanto você está preso preenchendo linhas e coluna…" at bounding box center [218, 163] width 354 height 38
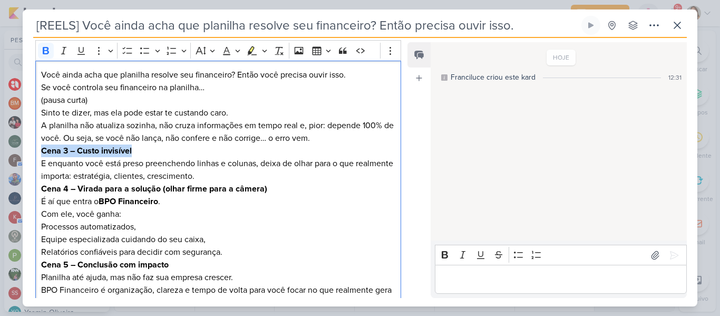
drag, startPoint x: 41, startPoint y: 135, endPoint x: 213, endPoint y: 134, distance: 172.9
click at [213, 144] on p "Cena 3 – Custo invisível E enquanto você está preso preenchendo linhas e coluna…" at bounding box center [218, 163] width 354 height 38
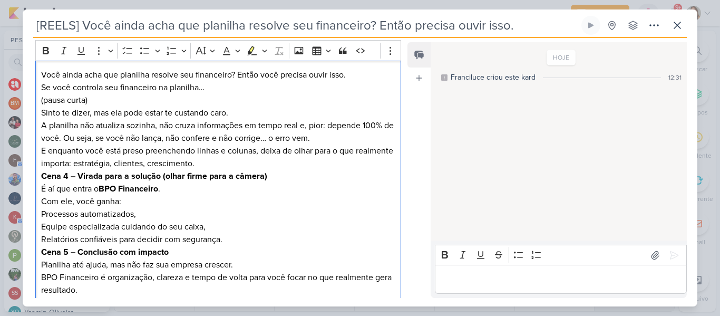
click at [227, 147] on p "A planilha não atualiza sozinha, não cruza informações em tempo real e, pior: d…" at bounding box center [218, 144] width 354 height 51
click at [240, 148] on p "A planilha não atualiza sozinha, não cruza informações em tempo real e, pior: d…" at bounding box center [218, 144] width 354 height 51
click at [91, 173] on p "Cena 4 – Virada para a solução (olhar firme para a câmera) É aí que entra o BPO…" at bounding box center [218, 189] width 354 height 38
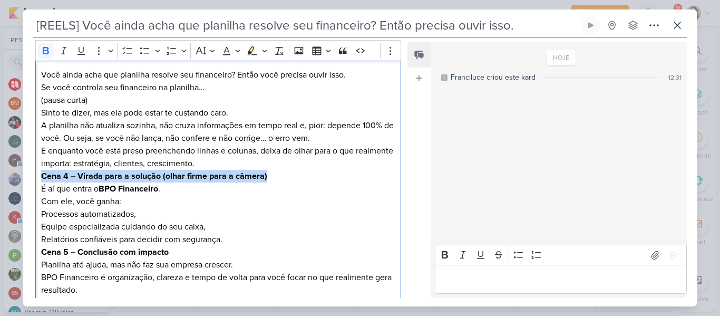
drag, startPoint x: 42, startPoint y: 161, endPoint x: 273, endPoint y: 163, distance: 230.9
click at [273, 170] on p "Cena 4 – Virada para a solução (olhar firme para a câmera) É aí que entra o BPO…" at bounding box center [218, 189] width 354 height 38
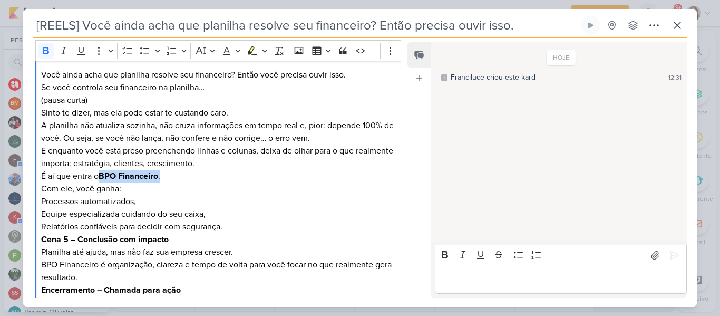
drag, startPoint x: 103, startPoint y: 160, endPoint x: 189, endPoint y: 163, distance: 85.5
click at [189, 163] on p "A planilha não atualiza sozinha, não cruza informações em tempo real e, pior: d…" at bounding box center [218, 157] width 354 height 76
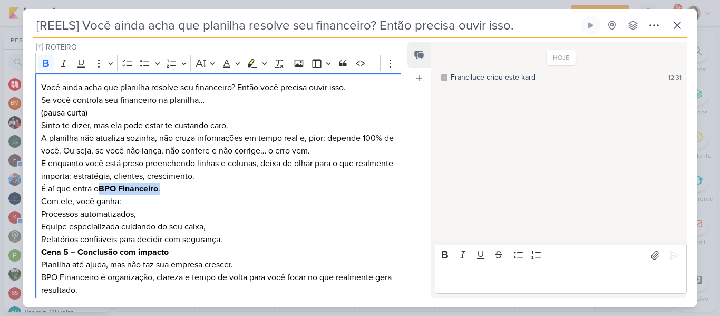
scroll to position [136, 0]
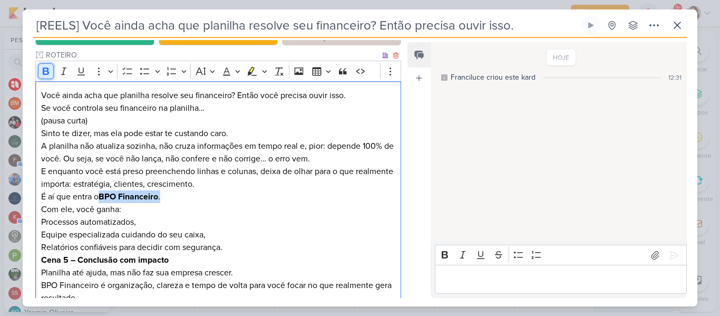
click at [39, 63] on button "Bold" at bounding box center [46, 71] width 16 height 16
click at [137, 187] on p "A planilha não atualiza sozinha, não cruza informações em tempo real e, pior: d…" at bounding box center [218, 178] width 354 height 76
click at [41, 216] on p "Processos automatizados," at bounding box center [218, 222] width 354 height 13
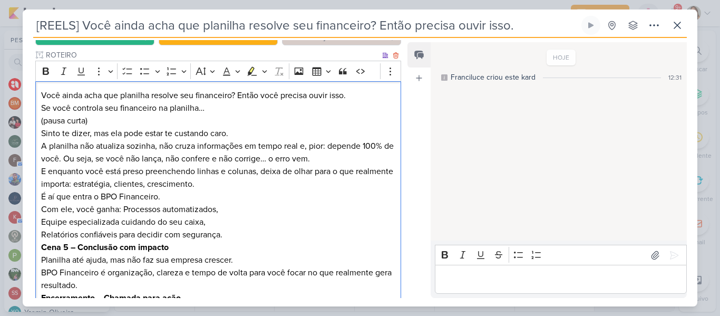
click at [41, 216] on p "Equipe especializada cuidando do seu caixa," at bounding box center [218, 222] width 354 height 13
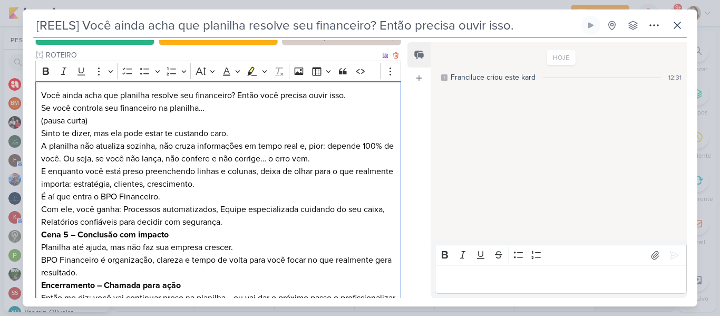
click at [42, 216] on p "Relatórios confiáveis para decidir com segurança." at bounding box center [218, 222] width 354 height 13
click at [341, 207] on p "A planilha não atualiza sozinha, não cruza informações em tempo real e, pior: d…" at bounding box center [218, 184] width 354 height 89
click at [389, 195] on p "A planilha não atualiza sozinha, não cruza informações em tempo real e, pior: d…" at bounding box center [218, 184] width 354 height 89
drag, startPoint x: 42, startPoint y: 219, endPoint x: 178, endPoint y: 218, distance: 136.0
click at [178, 228] on p "Cena 5 – Conclusão com impacto Planilha até ajuda, mas não faz sua empresa cres…" at bounding box center [218, 253] width 354 height 51
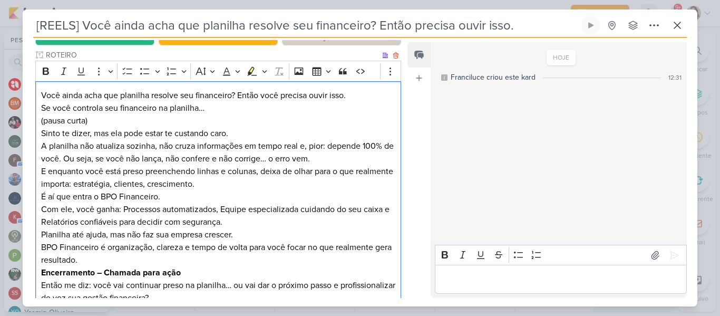
click at [178, 267] on strong "Encerramento – Chamada para ação" at bounding box center [111, 272] width 140 height 11
click at [170, 250] on p "A planilha não atualiza sozinha, não cruza informações em tempo real e, pior: d…" at bounding box center [218, 203] width 354 height 127
drag, startPoint x: 41, startPoint y: 257, endPoint x: 202, endPoint y: 256, distance: 161.3
click at [202, 266] on p "Encerramento – Chamada para ação Então me diz: você vai continuar preso na plan…" at bounding box center [218, 285] width 354 height 38
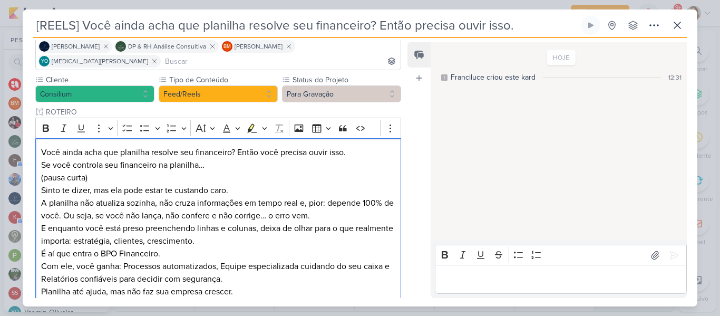
scroll to position [181, 0]
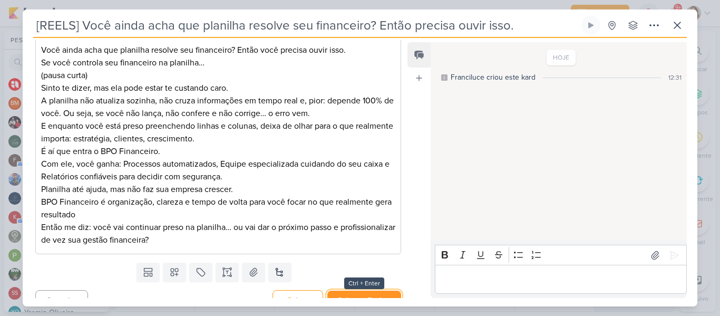
click at [375, 290] on button "Salvar e Fechar" at bounding box center [364, 300] width 74 height 20
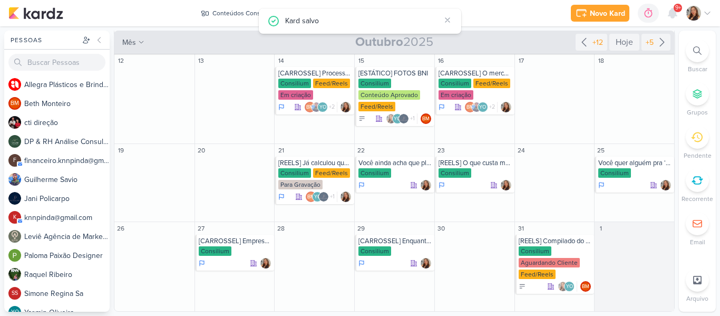
scroll to position [0, 0]
click at [462, 173] on div "Consilium" at bounding box center [455, 172] width 33 height 9
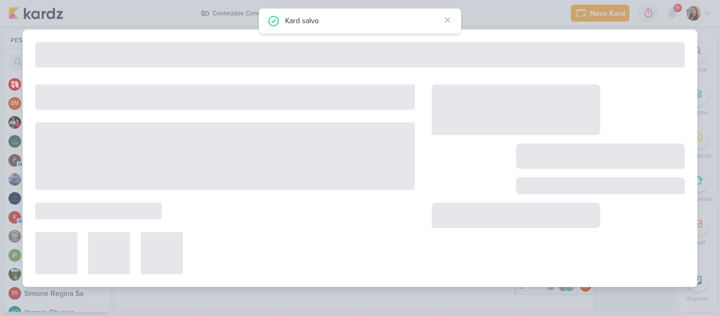
type input "[REELS] O que custa mais: ter equipe interna ou terceirizar?"
type input "[DATE] 23:59"
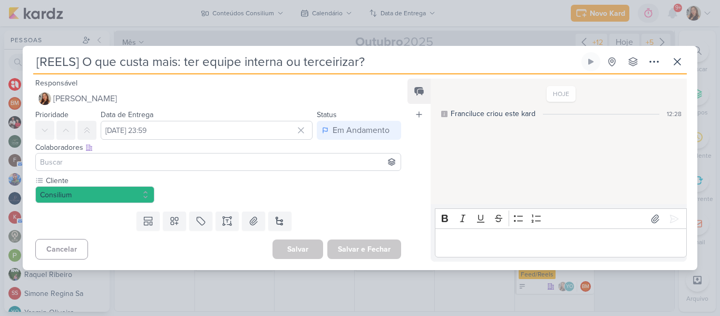
click at [306, 162] on input at bounding box center [218, 162] width 361 height 13
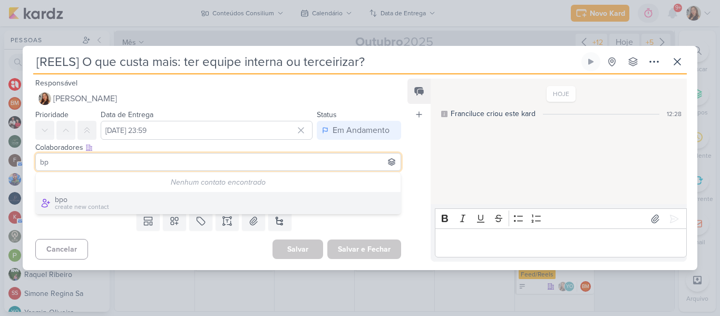
type input "b"
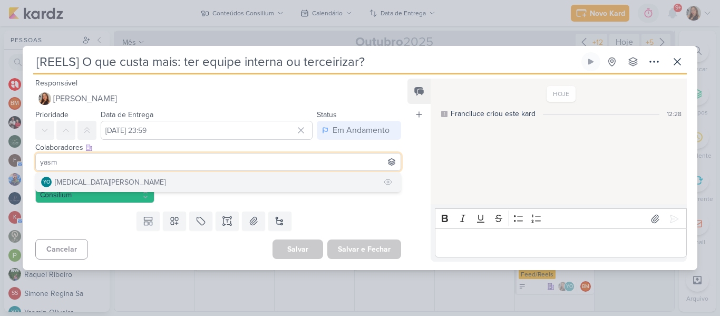
type input "yasm"
click at [302, 177] on button "YO [MEDICAL_DATA][PERSON_NAME]" at bounding box center [218, 181] width 365 height 19
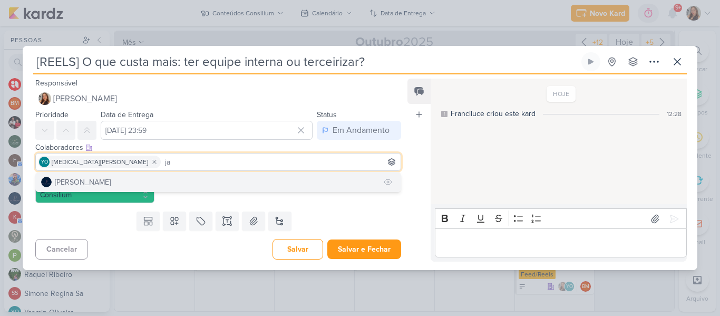
type input "ja"
click at [302, 186] on button "[PERSON_NAME]" at bounding box center [218, 181] width 365 height 19
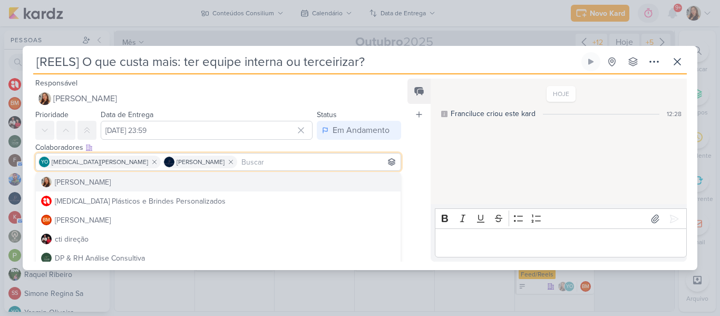
click at [294, 160] on input at bounding box center [318, 162] width 159 height 13
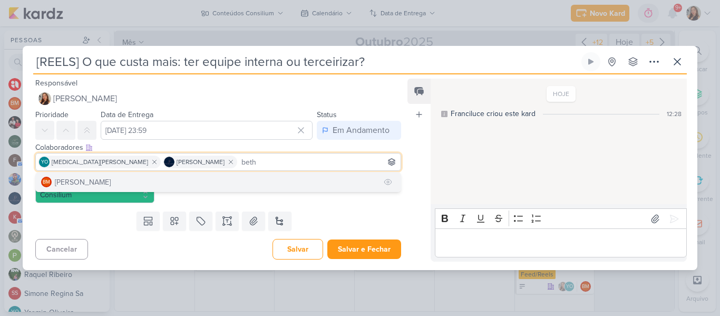
type input "beth"
click at [292, 176] on button "BM [GEOGRAPHIC_DATA]" at bounding box center [218, 181] width 365 height 19
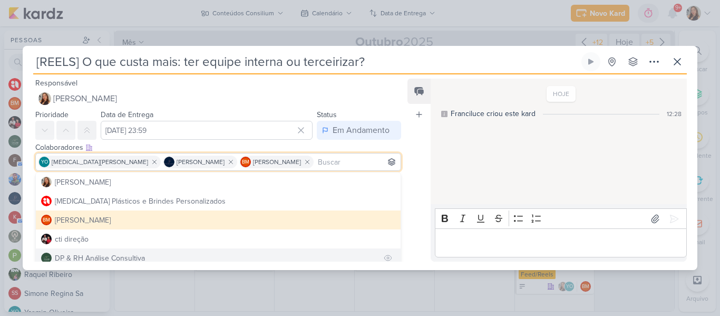
click at [269, 252] on button "DP & RH Análise Consultiva" at bounding box center [218, 257] width 365 height 19
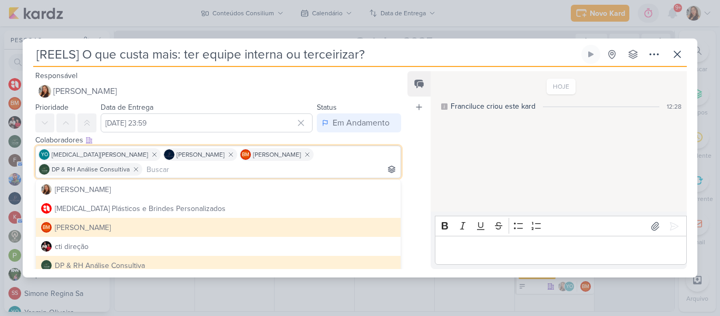
click at [417, 162] on div "Feed Atrelar email Solte o email para atrelar ao kard" at bounding box center [418, 170] width 23 height 198
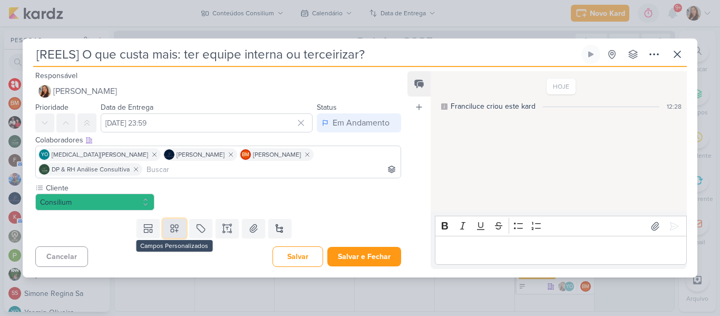
click at [177, 230] on button at bounding box center [174, 228] width 23 height 19
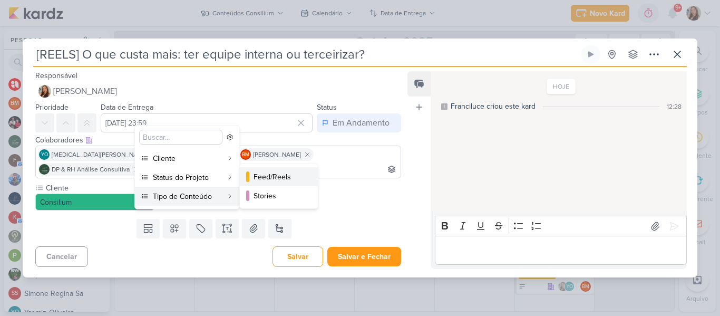
click at [261, 182] on button "Feed/Reels" at bounding box center [279, 176] width 78 height 19
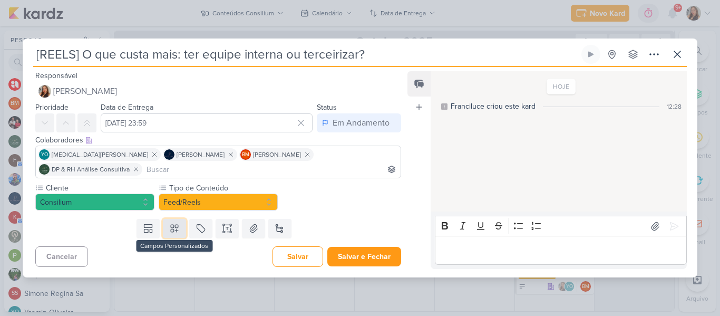
click at [174, 223] on icon at bounding box center [174, 228] width 11 height 11
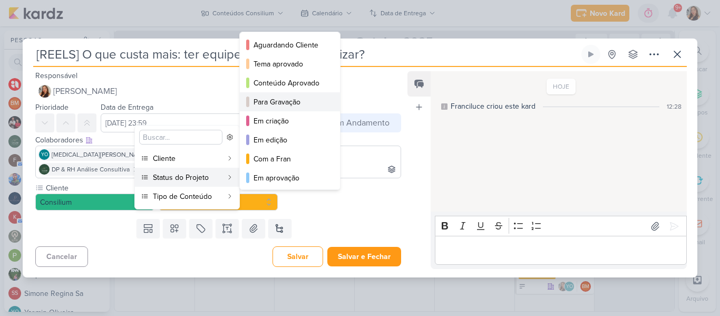
click at [258, 108] on button "Para Gravação" at bounding box center [290, 101] width 100 height 19
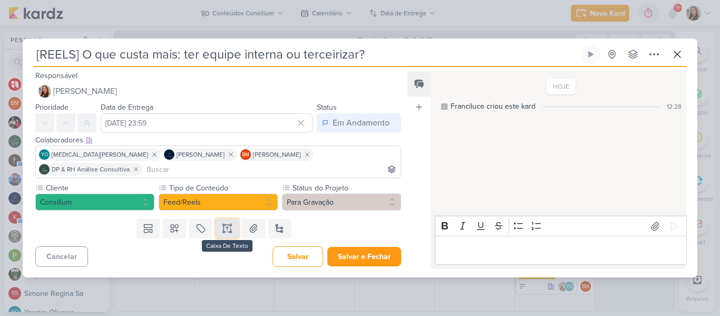
click at [226, 223] on icon at bounding box center [227, 228] width 11 height 11
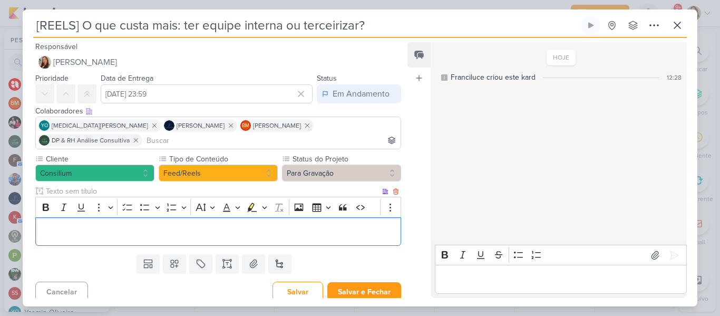
click at [200, 186] on input "text" at bounding box center [212, 191] width 336 height 11
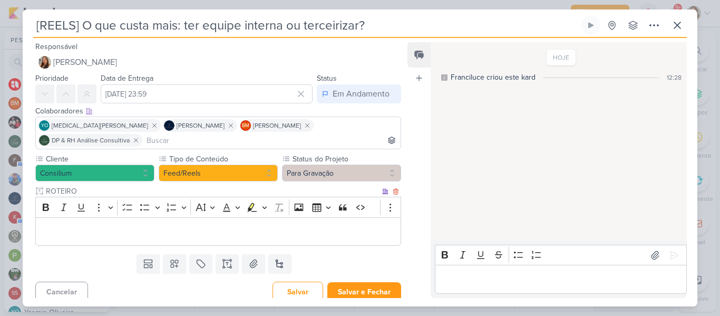
type input "ROTEIRO"
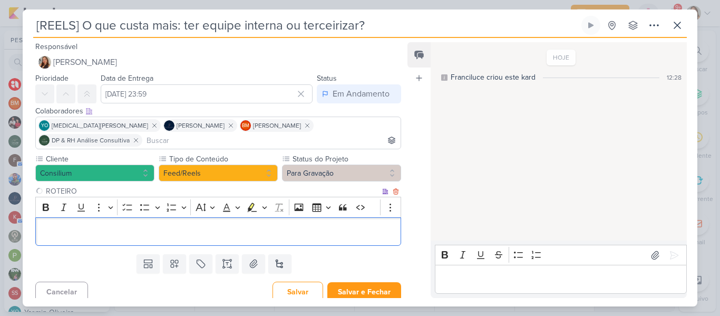
click at [206, 226] on p "Editor editing area: main" at bounding box center [218, 231] width 354 height 13
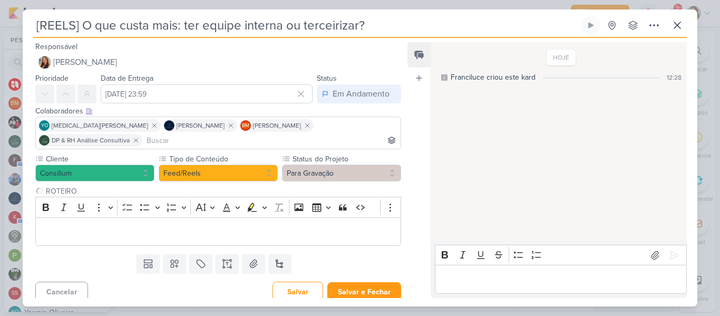
click at [296, 26] on input "[REELS] O que custa mais: ter equipe interna ou terceirizar?" at bounding box center [306, 25] width 546 height 19
drag, startPoint x: 371, startPoint y: 29, endPoint x: 10, endPoint y: 35, distance: 360.6
click at [10, 35] on div "[REELS] O que custa mais: ter equipe interna ou terceirizar?" at bounding box center [360, 158] width 720 height 316
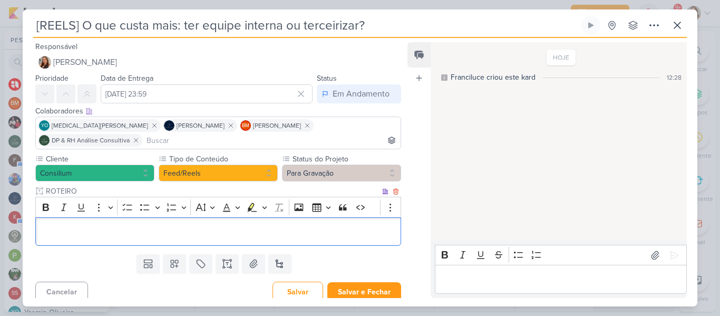
click at [286, 225] on p "Editor editing area: main" at bounding box center [218, 231] width 354 height 13
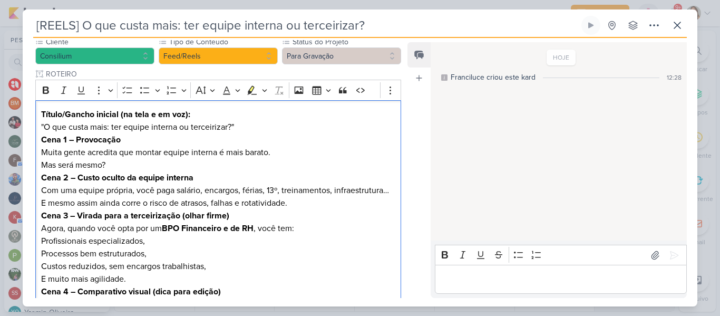
scroll to position [107, 0]
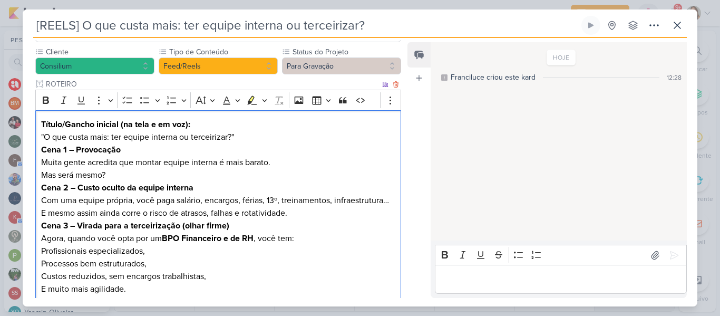
click at [198, 143] on p "Cena 1 – Provocação Muita gente acredita que montar equipe interna é mais barat…" at bounding box center [218, 162] width 354 height 38
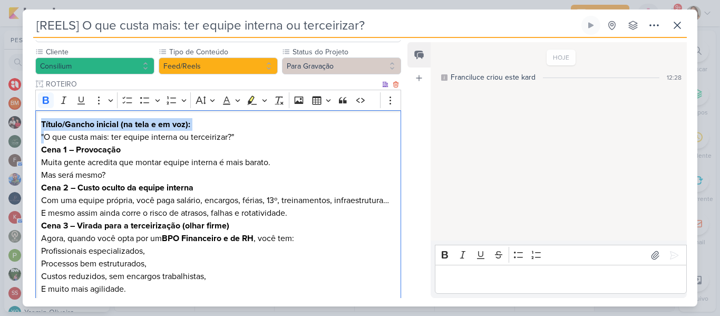
drag, startPoint x: 42, startPoint y: 108, endPoint x: 44, endPoint y: 121, distance: 13.3
click at [44, 121] on p "Título/Gancho inicial (na tela e em voz): "O que custa mais: ter equipe interna…" at bounding box center [218, 130] width 354 height 25
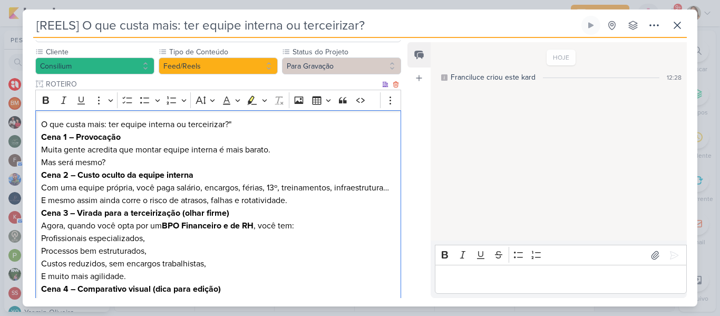
click at [241, 118] on p "O que custa mais: ter equipe interna ou terceirizar?"" at bounding box center [218, 124] width 354 height 13
click at [67, 118] on p "O que custa mais: ter equipe interna ou terceirizar?" at bounding box center [218, 124] width 354 height 13
drag, startPoint x: 40, startPoint y: 121, endPoint x: 142, endPoint y: 129, distance: 102.6
click at [142, 129] on div "O que custa mais: ter equipe interna ou terceirizar? Cena 1 – Provocação Muita …" at bounding box center [218, 257] width 366 height 295
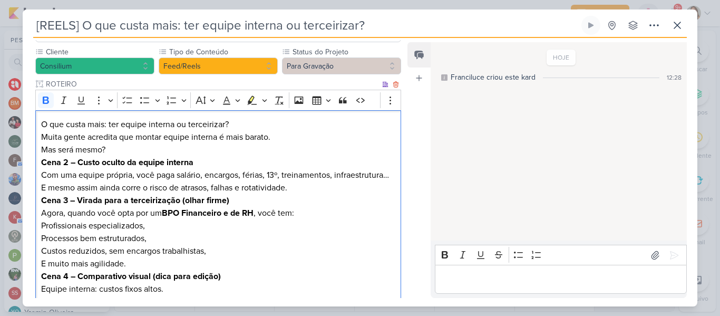
click at [121, 157] on strong "Cena 2 – Custo oculto da equipe interna" at bounding box center [117, 162] width 152 height 11
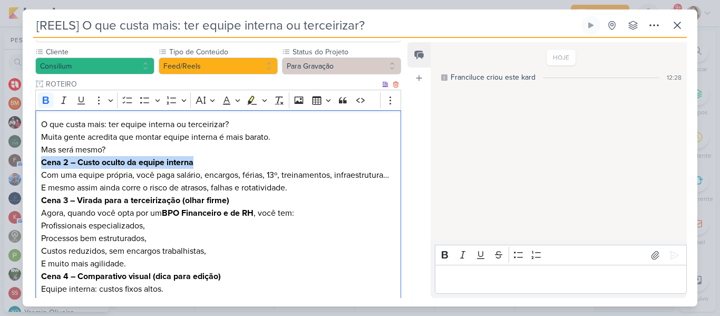
drag, startPoint x: 42, startPoint y: 147, endPoint x: 217, endPoint y: 151, distance: 175.1
click at [217, 156] on p "Cena 2 – Custo oculto da equipe interna Com uma equipe própria, você paga salár…" at bounding box center [218, 175] width 354 height 38
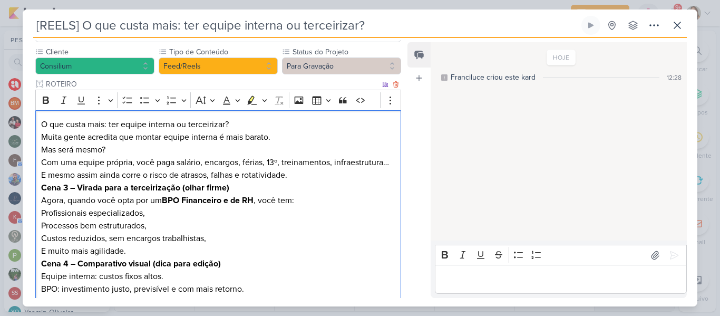
click at [217, 161] on p "O que custa mais: ter equipe interna ou terceirizar? Muita gente acredita que m…" at bounding box center [218, 149] width 354 height 63
click at [234, 184] on p "Cena 3 – Virada para a terceirização (olhar firme) Agora, quando você opta por …" at bounding box center [218, 193] width 354 height 25
click at [321, 182] on p "Cena 3 – Virada para a terceirização (olhar firme) Agora, quando você opta por …" at bounding box center [218, 193] width 354 height 25
click at [316, 174] on p "O que custa mais: ter equipe interna ou terceirizar? Muita gente acredita que m…" at bounding box center [218, 149] width 354 height 63
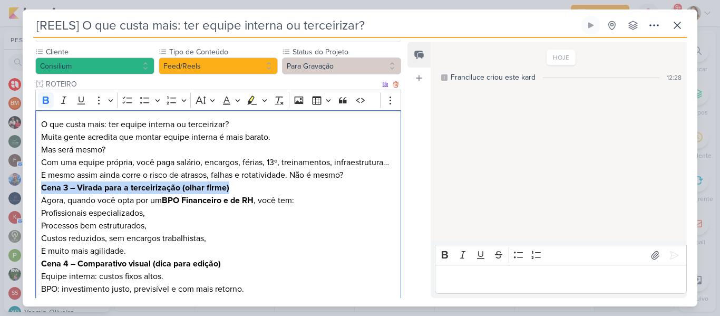
drag, startPoint x: 42, startPoint y: 185, endPoint x: 240, endPoint y: 186, distance: 198.2
click at [240, 186] on p "Cena 3 – Virada para a terceirização (olhar firme) Agora, quando você opta por …" at bounding box center [218, 193] width 354 height 25
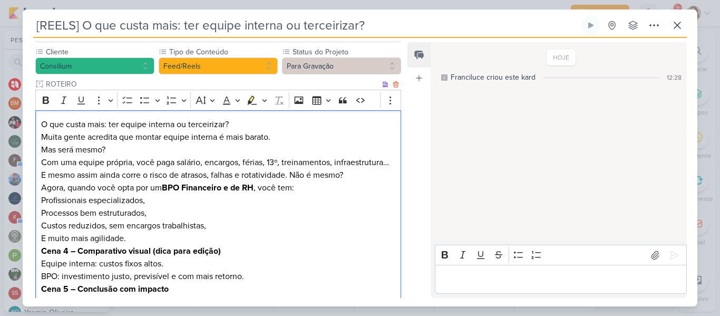
click at [41, 202] on p "Profissionais especializados," at bounding box center [218, 200] width 354 height 13
click at [41, 207] on p "Processos bem estruturados," at bounding box center [218, 213] width 354 height 13
click at [42, 222] on p "Custos reduzidos, sem encargos trabalhistas," at bounding box center [218, 225] width 354 height 13
click at [154, 217] on li "Processos bem estruturados," at bounding box center [224, 213] width 344 height 13
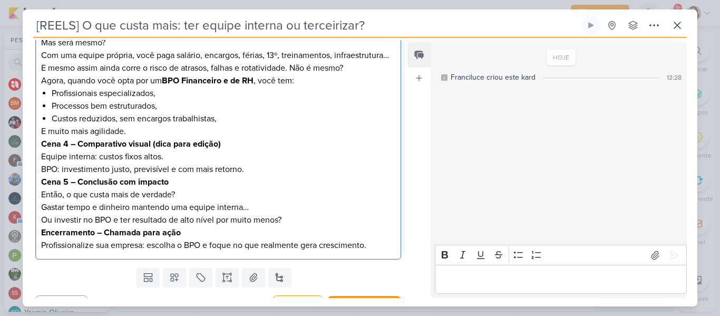
scroll to position [219, 0]
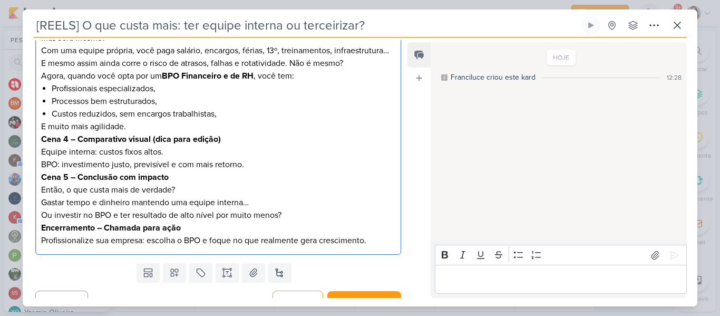
click at [226, 158] on p "Cena 4 – Comparativo visual (dica para edição) Equipe interna: custos fixos alt…" at bounding box center [218, 152] width 354 height 38
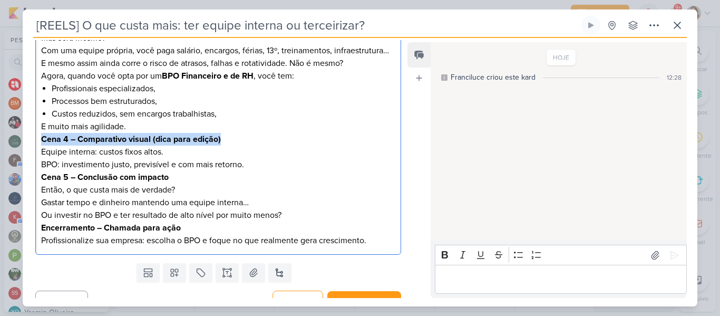
drag, startPoint x: 43, startPoint y: 138, endPoint x: 243, endPoint y: 136, distance: 200.3
click at [243, 136] on p "Cena 4 – Comparativo visual (dica para edição) Equipe interna: custos fixos alt…" at bounding box center [218, 152] width 354 height 38
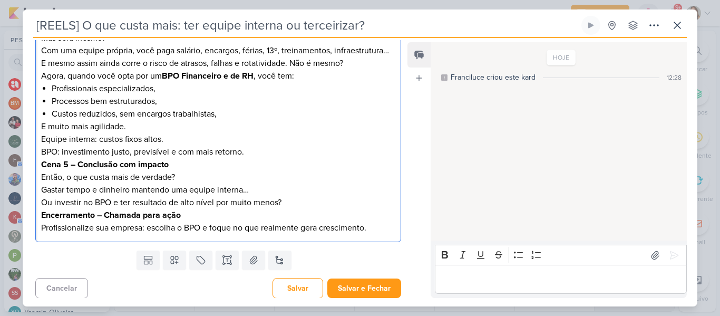
click at [99, 139] on p "E muito mais agilidade. Equipe interna: custos fixos altos. BPO: investimento j…" at bounding box center [218, 139] width 354 height 38
click at [62, 148] on p "E muito mais agilidade. Equipe interna é igual custos fixos altos. BPO: investi…" at bounding box center [218, 139] width 354 height 38
click at [159, 166] on strong "Cena 5 – Conclusão com impacto" at bounding box center [105, 164] width 128 height 11
drag, startPoint x: 39, startPoint y: 162, endPoint x: 203, endPoint y: 158, distance: 164.0
click at [203, 158] on div "O que custa mais: ter equipe interna ou terceirizar? Muita gente acredita que m…" at bounding box center [218, 120] width 366 height 244
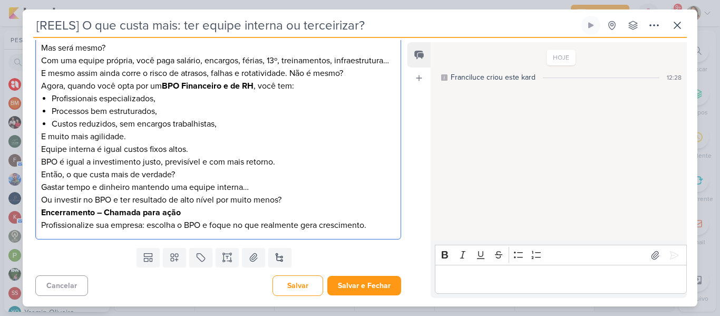
scroll to position [207, 0]
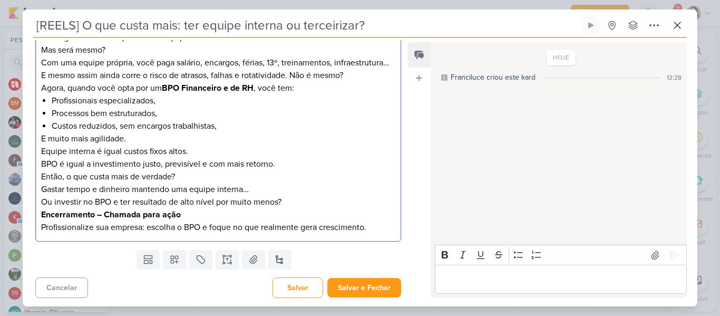
click at [206, 178] on p "E muito mais agilidade. Equipe interna é igual custos fixos altos. BPO é igual …" at bounding box center [218, 170] width 354 height 76
click at [225, 213] on p "Encerramento – Chamada para ação Profissionalize sua empresa: escolha o BPO e f…" at bounding box center [218, 220] width 354 height 25
drag, startPoint x: 41, startPoint y: 211, endPoint x: 218, endPoint y: 218, distance: 177.3
click at [218, 218] on p "Encerramento – Chamada para ação Profissionalize sua empresa: escolha o BPO e f…" at bounding box center [218, 220] width 354 height 25
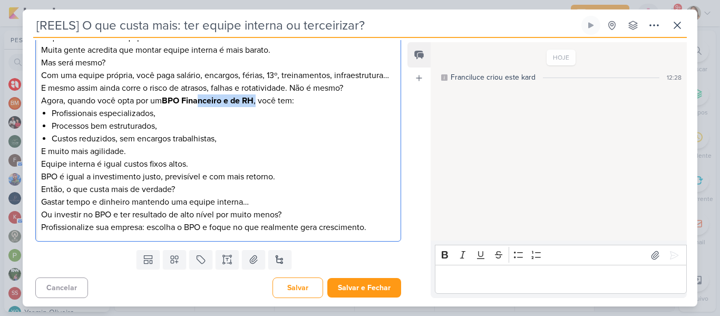
drag, startPoint x: 259, startPoint y: 99, endPoint x: 199, endPoint y: 102, distance: 60.2
click at [199, 102] on p "O que custa mais: ter equipe interna ou terceirizar? Muita gente acredita que m…" at bounding box center [218, 69] width 354 height 76
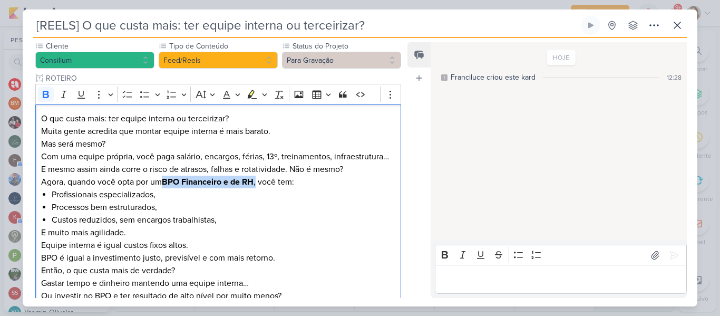
scroll to position [120, 0]
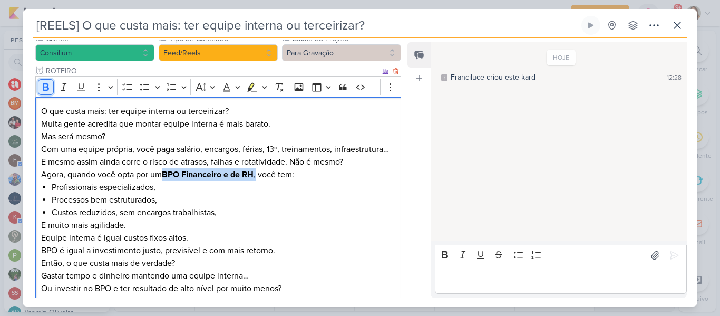
click at [46, 82] on icon "Editor toolbar" at bounding box center [46, 87] width 11 height 11
click at [216, 226] on p "E muito mais agilidade. Equipe interna é igual custos fixos altos. BPO é igual …" at bounding box center [218, 263] width 354 height 89
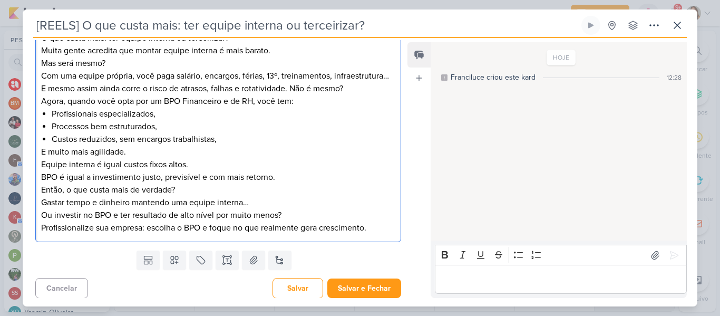
scroll to position [194, 0]
click at [384, 225] on p "E muito mais agilidade. Equipe interna é igual custos fixos altos. BPO é igual …" at bounding box center [218, 189] width 354 height 89
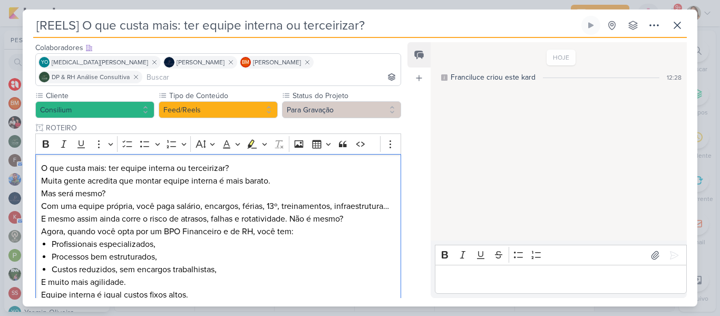
scroll to position [207, 0]
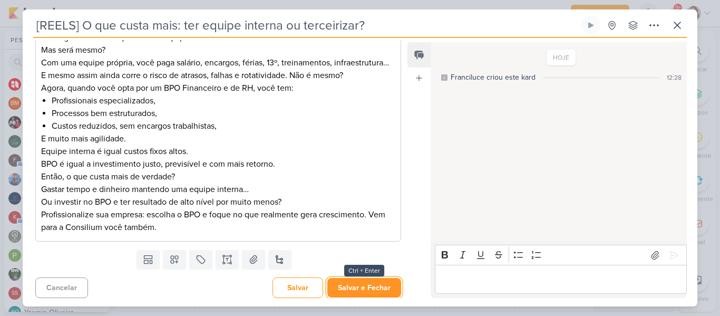
click at [385, 292] on button "Salvar e Fechar" at bounding box center [364, 288] width 74 height 20
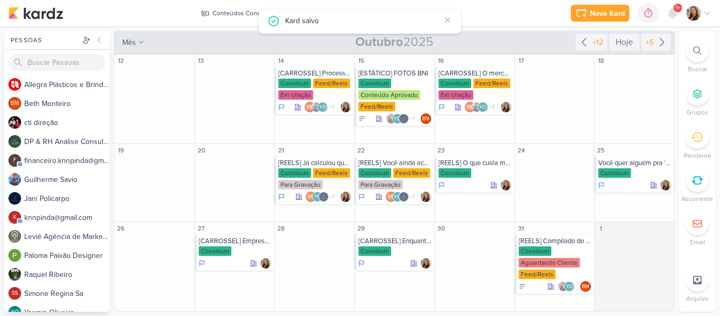
scroll to position [0, 0]
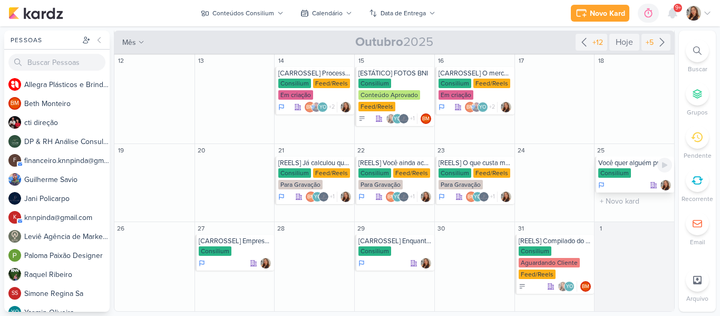
click at [628, 170] on div "Consilium" at bounding box center [635, 173] width 74 height 11
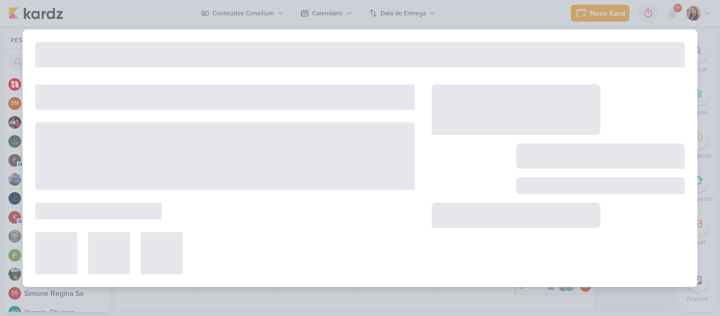
type input "Você quer alguém pra ‘fazer por fazer’ ou alguém que pensa a sua empresa como u…"
type input "[DATE] 23:59"
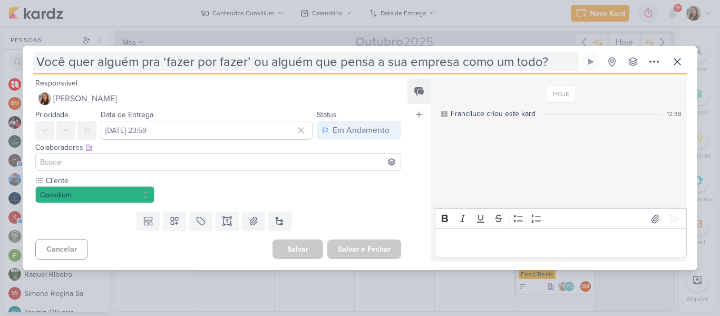
click at [36, 59] on input "Você quer alguém pra ‘fazer por fazer’ ou alguém que pensa a sua empresa como u…" at bounding box center [306, 61] width 546 height 19
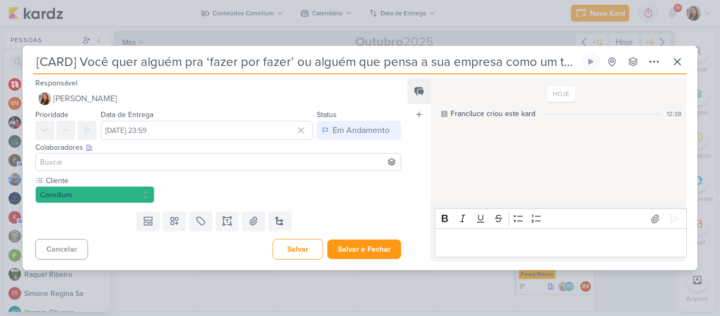
click at [33, 58] on input "[CARD] Você quer alguém pra ‘fazer por fazer’ ou alguém que pensa a sua empresa…" at bounding box center [306, 61] width 546 height 19
drag, startPoint x: 33, startPoint y: 58, endPoint x: 586, endPoint y: 82, distance: 553.5
click at [586, 82] on div "[CARD] Você quer alguém pra ‘fazer por fazer’ ou alguém que pensa a sua empresa…" at bounding box center [360, 161] width 675 height 218
type input "[CARD] Você quer alguém pra ‘fazer por fazer’ ou alguém que pensa a sua empresa…"
click at [256, 168] on div at bounding box center [218, 162] width 366 height 18
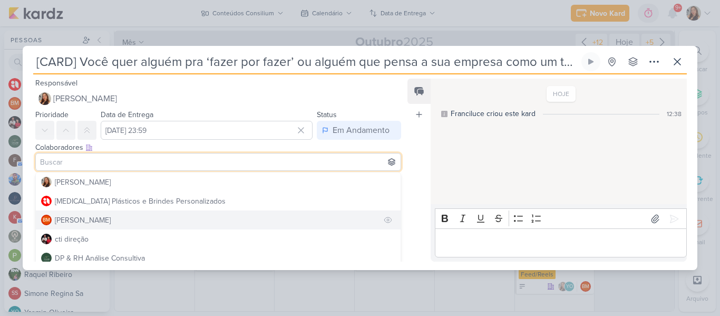
click at [245, 217] on button "BM [GEOGRAPHIC_DATA]" at bounding box center [218, 219] width 365 height 19
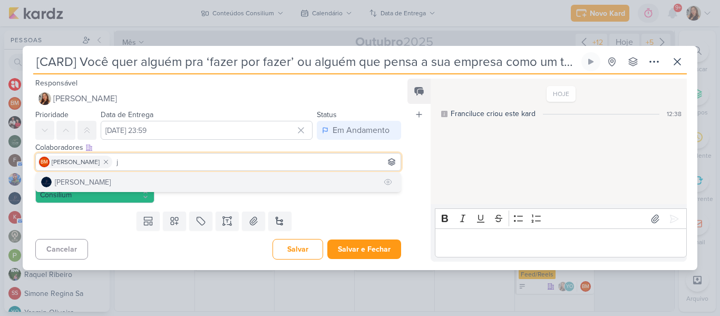
type input "j"
click at [206, 176] on button "[PERSON_NAME]" at bounding box center [218, 181] width 365 height 19
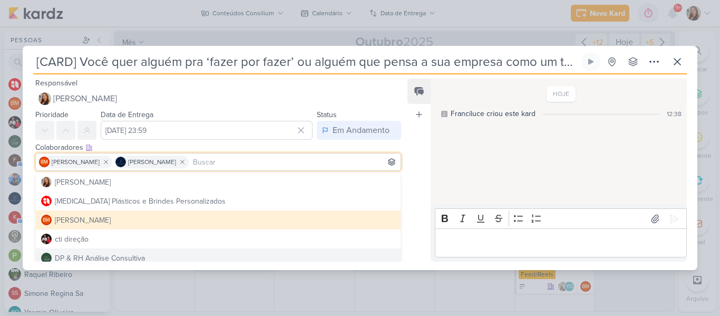
click at [198, 263] on div "Responsável [PERSON_NAME] Nenhum contato encontrado create new contact Novo Con…" at bounding box center [360, 172] width 675 height 196
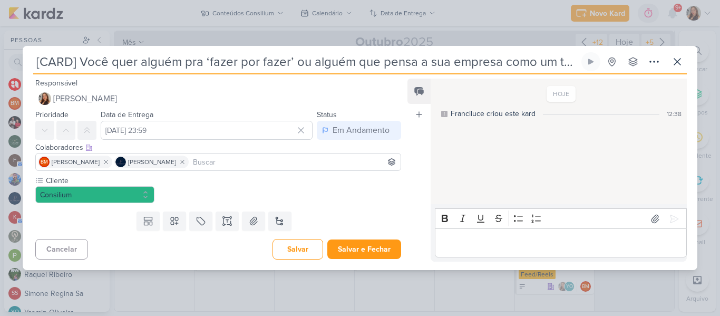
click at [196, 161] on input at bounding box center [295, 162] width 208 height 13
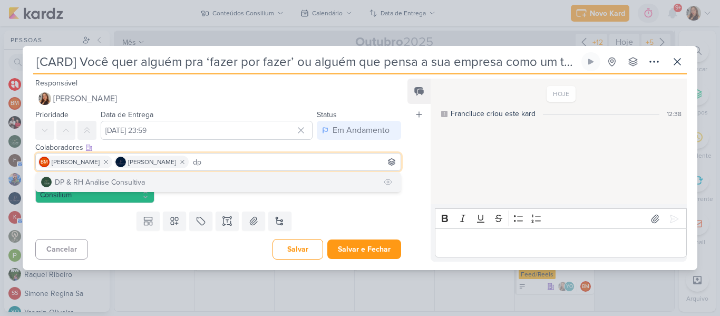
type input "dp"
click at [182, 179] on button "DP & RH Análise Consultiva" at bounding box center [218, 181] width 365 height 19
type input "gui"
click at [144, 191] on button "[PERSON_NAME]" at bounding box center [218, 181] width 365 height 19
type input "y"
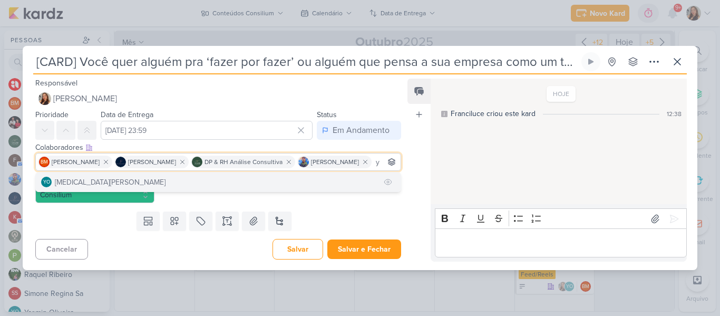
click at [131, 187] on button "YO [MEDICAL_DATA][PERSON_NAME]" at bounding box center [218, 181] width 365 height 19
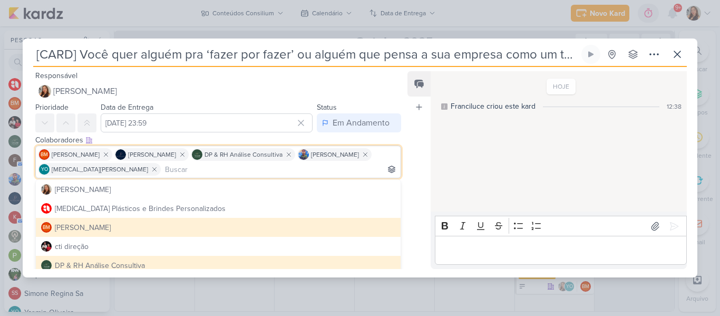
click at [473, 138] on div "HOJE Franciluce criou este kard 12:38" at bounding box center [558, 141] width 255 height 139
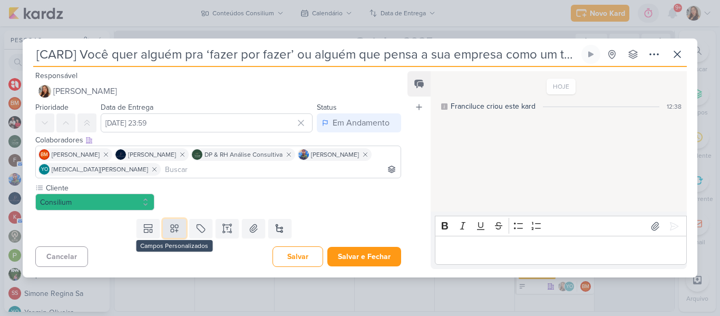
click at [179, 236] on button at bounding box center [174, 228] width 23 height 19
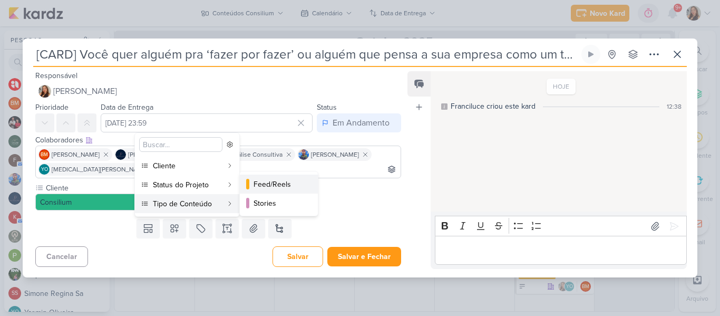
click at [275, 185] on div "Feed/Reels" at bounding box center [280, 184] width 52 height 11
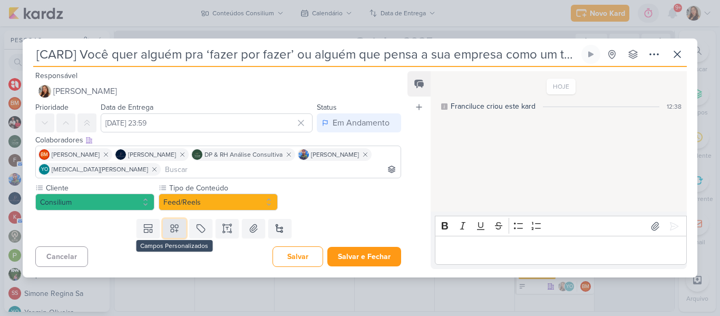
click at [173, 227] on icon at bounding box center [174, 228] width 11 height 11
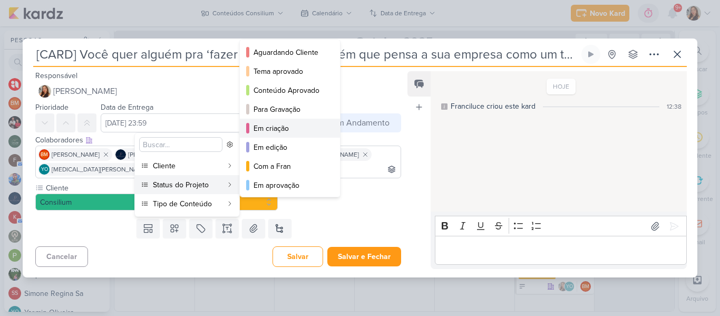
click at [258, 131] on div "Em criação" at bounding box center [291, 128] width 74 height 11
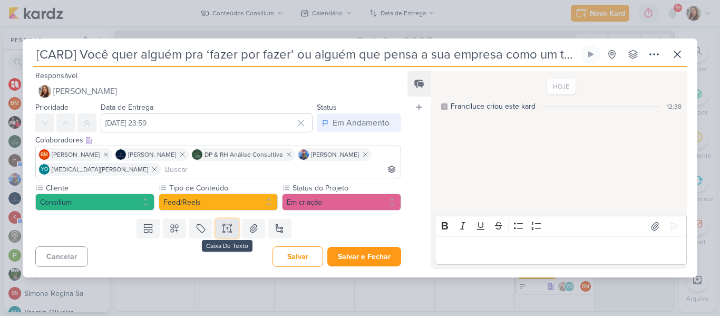
click at [231, 230] on button at bounding box center [227, 228] width 23 height 19
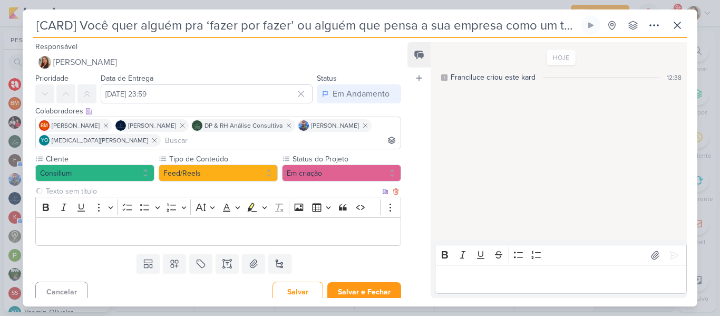
click at [198, 191] on input "text" at bounding box center [212, 191] width 336 height 11
type input "BRIFIENG"
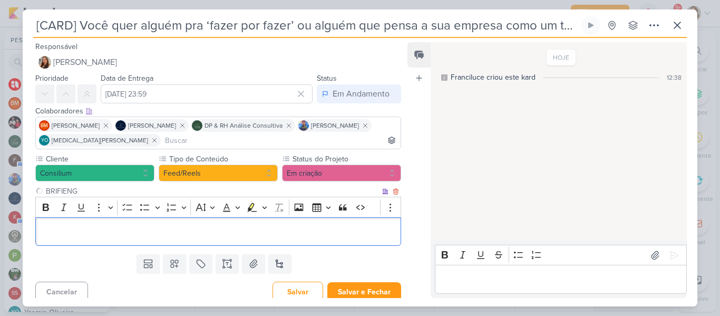
click at [193, 225] on div "Editor editing area: main" at bounding box center [218, 231] width 366 height 29
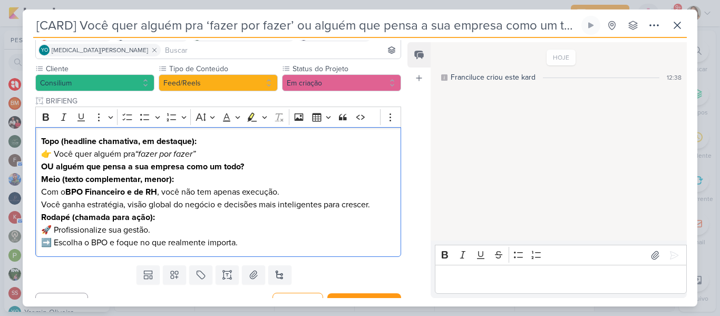
scroll to position [94, 0]
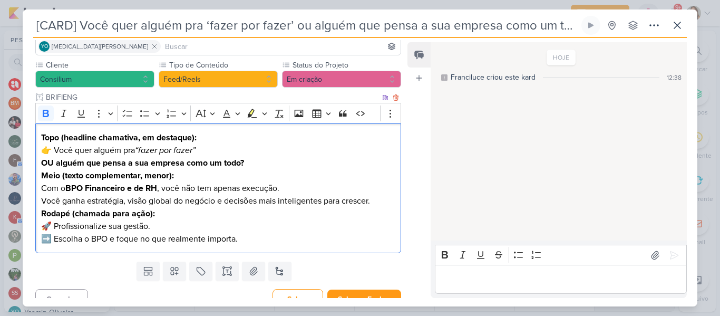
click at [195, 180] on p "Meio (texto complementar, menor): Com o BPO Financeiro e de RH , você não tem a…" at bounding box center [218, 188] width 354 height 38
click at [55, 149] on p "Topo (headline chamativa, em destaque): 👉 Você quer alguém pra “fazer por fazer…" at bounding box center [218, 150] width 354 height 38
click at [55, 157] on p "Topo (headline chamativa, em destaque): Você quer alguém pra “fazer por fazer” …" at bounding box center [218, 150] width 354 height 38
click at [51, 184] on p "Meio (texto complementar, menor): Com o BPO Financeiro e de RH , você não tem a…" at bounding box center [218, 188] width 354 height 38
drag, startPoint x: 40, startPoint y: 214, endPoint x: 177, endPoint y: 215, distance: 137.1
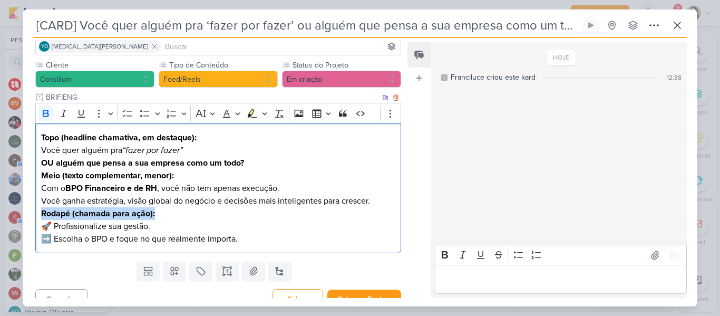
click at [177, 215] on div "Topo (headline chamativa, em destaque): Você quer alguém pra “fazer por fazer” …" at bounding box center [218, 188] width 366 height 130
click at [177, 215] on p "Rodapé (chamada para ação): 🚀 Profissionalize sua gestão. ➡️ Escolha o BPO e fo…" at bounding box center [218, 226] width 354 height 38
drag, startPoint x: 72, startPoint y: 213, endPoint x: 151, endPoint y: 217, distance: 79.2
click at [151, 217] on strong "Rodapé (chamada para ação):" at bounding box center [98, 213] width 114 height 11
click at [57, 225] on p "Rodapé: 🚀 Profissionalize sua gestão. ➡️ Escolha o BPO e foque no que realmente…" at bounding box center [218, 226] width 354 height 38
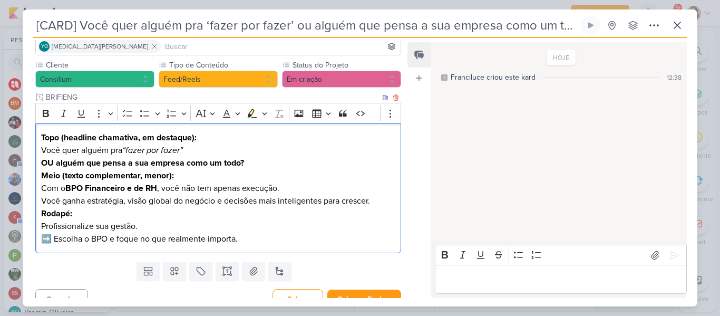
click at [56, 239] on p "Rodapé: Profissionalize sua gestão. ➡️ Escolha o BPO e foque no que realmente i…" at bounding box center [218, 226] width 354 height 38
click at [67, 204] on p "Meio (texto complementar, menor): Com o BPO Financeiro e de RH , você não tem a…" at bounding box center [218, 188] width 354 height 38
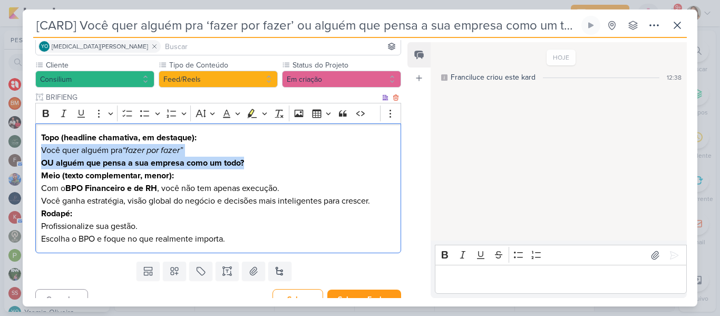
drag, startPoint x: 42, startPoint y: 150, endPoint x: 250, endPoint y: 161, distance: 208.0
click at [250, 161] on p "Topo (headline chamativa, em destaque): Você quer alguém pra “fazer por fazer” …" at bounding box center [218, 150] width 354 height 38
click at [44, 114] on icon "Editor toolbar" at bounding box center [46, 113] width 6 height 7
click at [45, 116] on icon "Editor toolbar" at bounding box center [46, 113] width 6 height 7
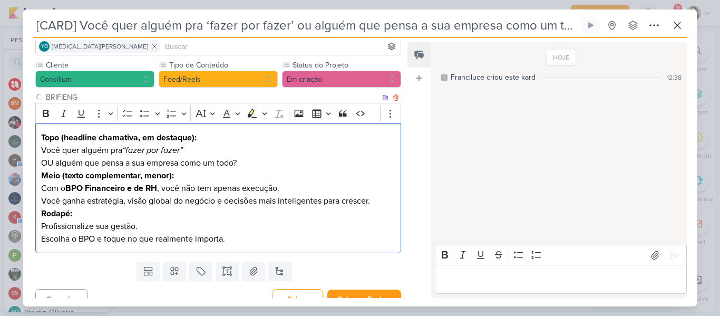
click at [65, 192] on p "Meio (texto complementar, menor): Com o BPO Financeiro e de RH , você não tem a…" at bounding box center [218, 188] width 354 height 38
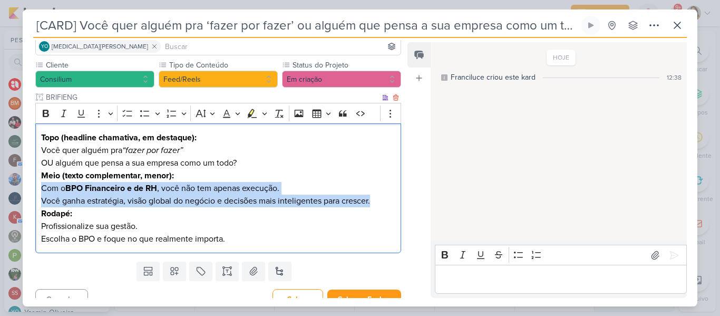
drag, startPoint x: 41, startPoint y: 188, endPoint x: 376, endPoint y: 205, distance: 336.2
click at [376, 205] on p "Meio (texto complementar, menor): Com o BPO Financeiro e de RH , você não tem a…" at bounding box center [218, 188] width 354 height 38
click at [50, 113] on icon "Editor toolbar" at bounding box center [46, 113] width 11 height 11
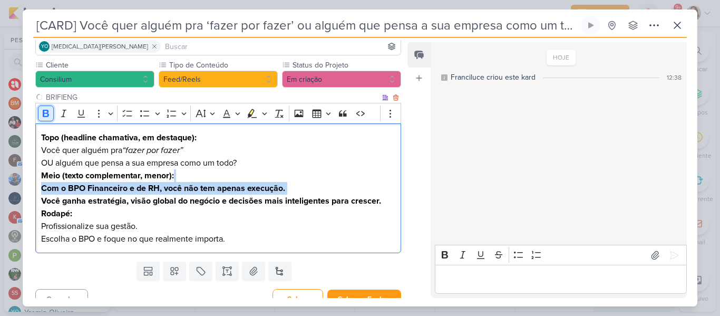
click at [50, 113] on icon "Editor toolbar" at bounding box center [46, 113] width 11 height 11
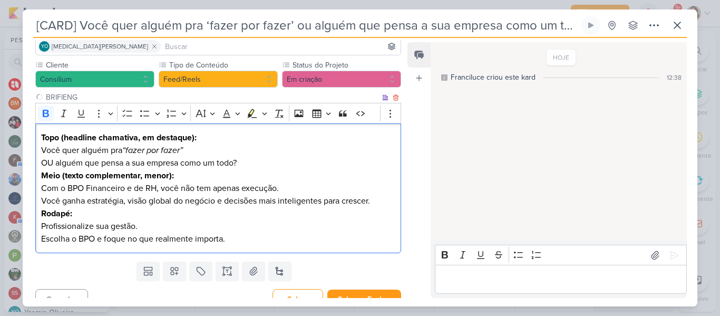
click at [113, 218] on p "Rodapé: Profissionalize sua gestão. Escolha o BPO e foque no que realmente impo…" at bounding box center [218, 226] width 354 height 38
click at [345, 292] on button "Salvar e Fechar" at bounding box center [364, 299] width 74 height 20
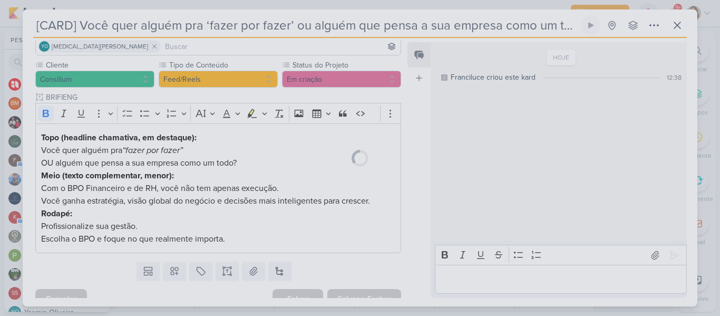
scroll to position [0, 0]
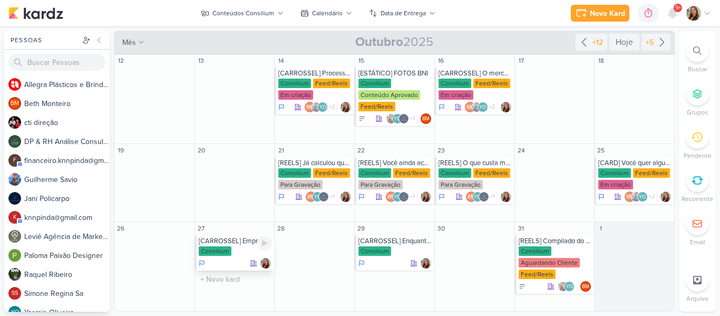
click at [236, 240] on div "[CARROSSEL] Empresário, cuidado: o barato da ‘assessoria’ pode sair caro." at bounding box center [236, 241] width 74 height 8
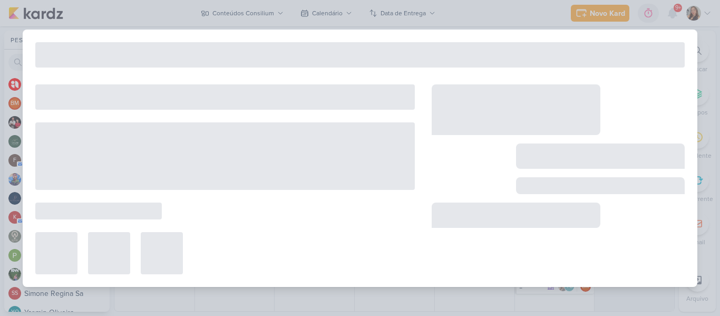
type input "[CARROSSEL] Empresário, cuidado: o barato da ‘assessoria’ pode sair caro."
type input "[DATE] 23:59"
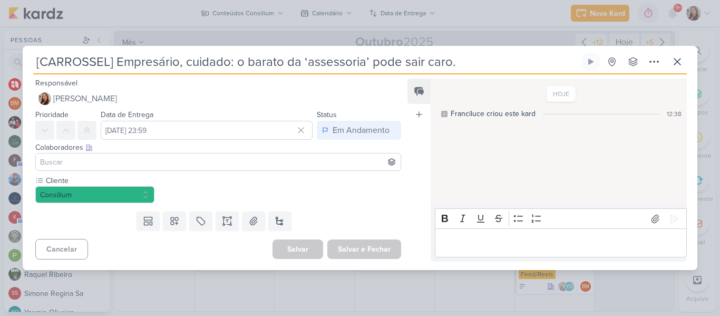
click at [202, 162] on input at bounding box center [218, 162] width 361 height 13
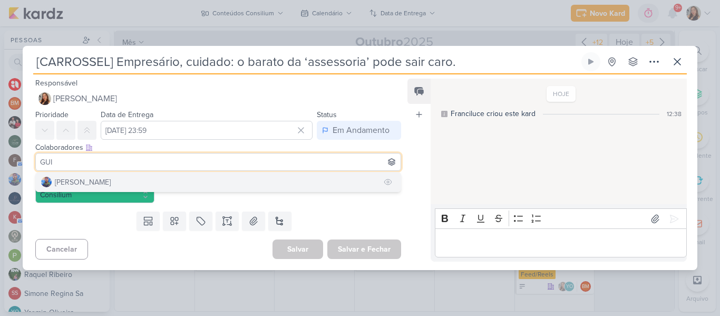
type input "GUI"
click at [197, 177] on button "[PERSON_NAME]" at bounding box center [218, 181] width 365 height 19
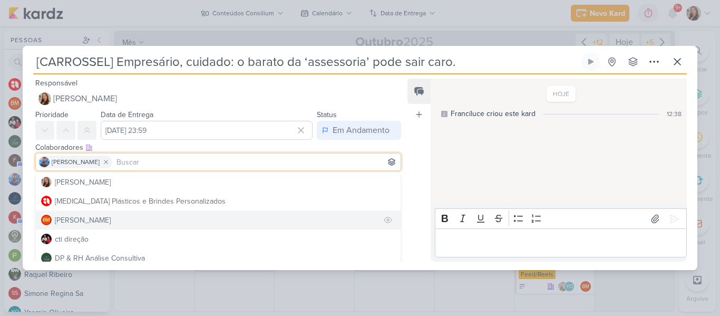
click at [188, 219] on button "BM [GEOGRAPHIC_DATA]" at bounding box center [218, 219] width 365 height 19
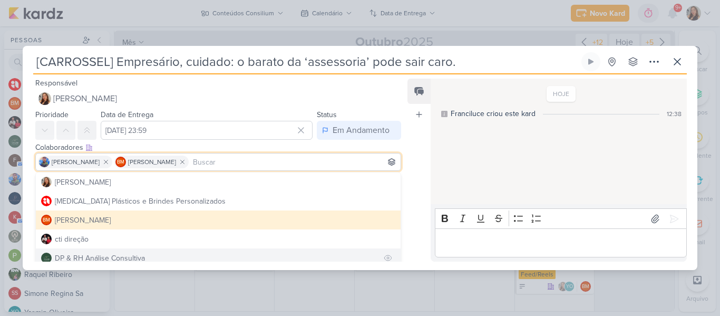
click at [182, 255] on button "DP & RH Análise Consultiva" at bounding box center [218, 257] width 365 height 19
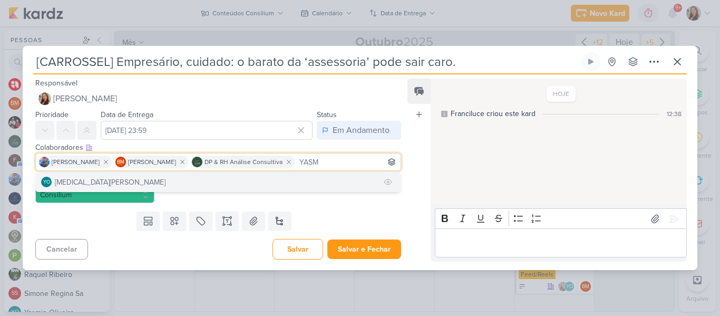
type input "YASM"
click at [132, 182] on button "YO [MEDICAL_DATA][PERSON_NAME]" at bounding box center [218, 181] width 365 height 19
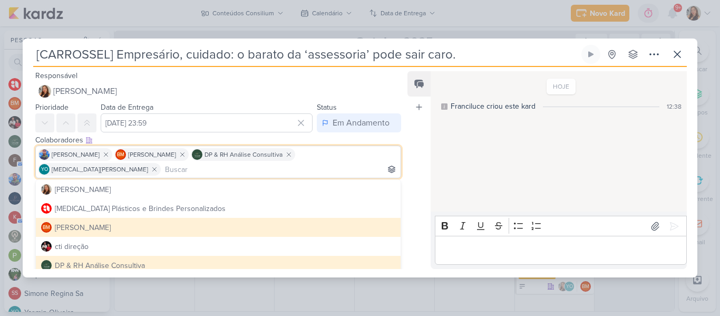
type input "H"
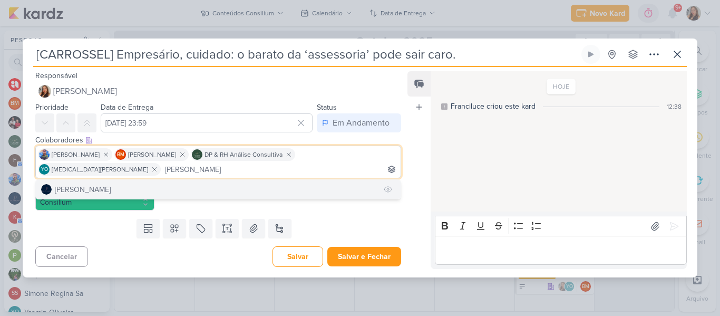
type input "[PERSON_NAME]"
click at [169, 180] on button "[PERSON_NAME]" at bounding box center [218, 189] width 365 height 19
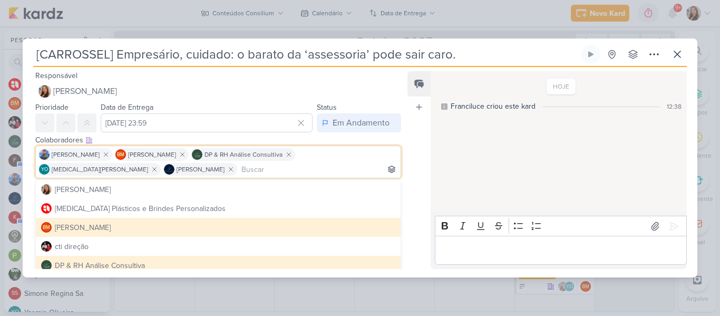
click at [413, 166] on div "Feed Atrelar email Solte o email para atrelar ao kard" at bounding box center [418, 170] width 23 height 198
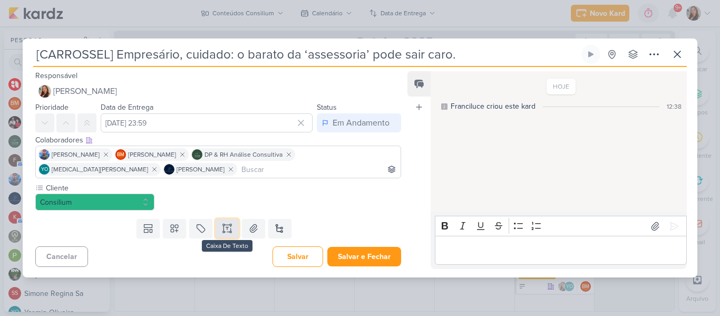
click at [224, 233] on icon at bounding box center [227, 228] width 11 height 11
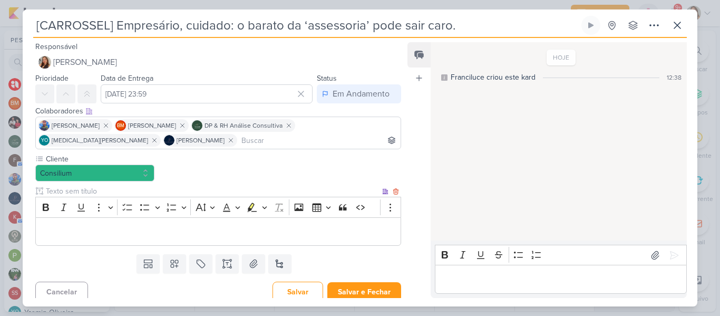
click at [212, 192] on input "text" at bounding box center [212, 191] width 336 height 11
type input "BRIFIENG"
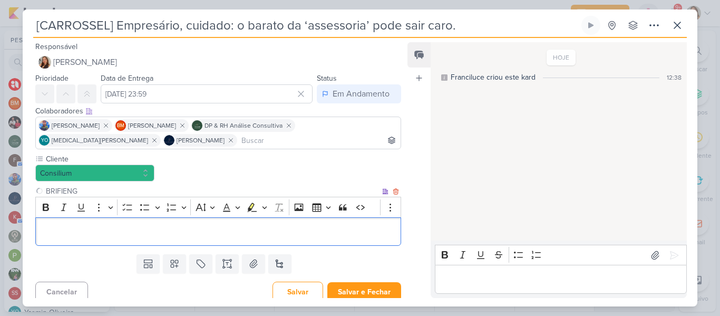
click at [211, 227] on p "Editor editing area: main" at bounding box center [218, 231] width 354 height 13
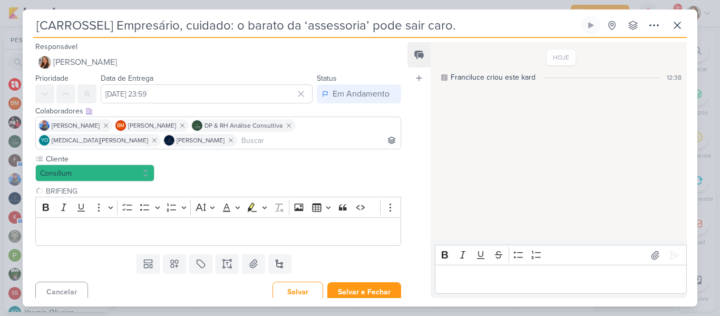
click at [422, 29] on input "[CARROSSEL] Empresário, cuidado: o barato da ‘assessoria’ pode sair caro." at bounding box center [306, 25] width 546 height 19
click at [470, 30] on input "[CARROSSEL] Empresário, cuidado: o barato da ‘assessoria’ pode sair caro." at bounding box center [306, 25] width 546 height 19
drag, startPoint x: 35, startPoint y: 23, endPoint x: 499, endPoint y: 18, distance: 463.9
click at [499, 18] on input "[CARROSSEL] Empresário, cuidado: o barato da ‘assessoria’ pode sair caro." at bounding box center [306, 25] width 546 height 19
click at [279, 230] on p "Editor editing area: main" at bounding box center [218, 231] width 354 height 13
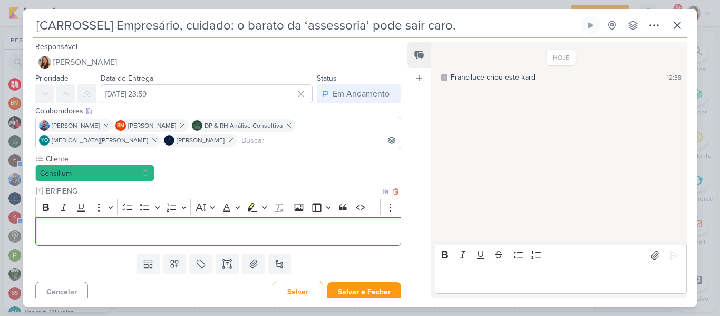
scroll to position [276, 0]
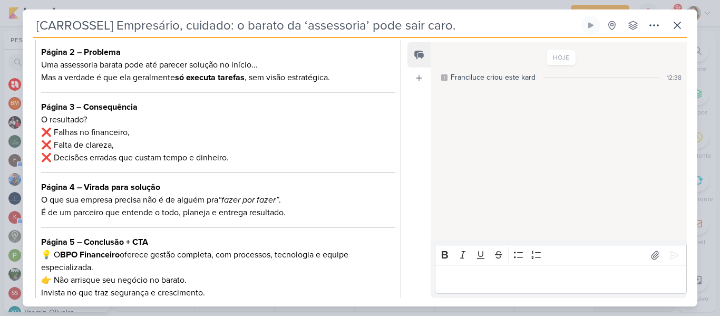
drag, startPoint x: 401, startPoint y: 241, endPoint x: 403, endPoint y: 218, distance: 23.3
click at [403, 218] on div "Responsável [PERSON_NAME] Nenhum contato encontrado create new contact Novo Con…" at bounding box center [214, 169] width 383 height 258
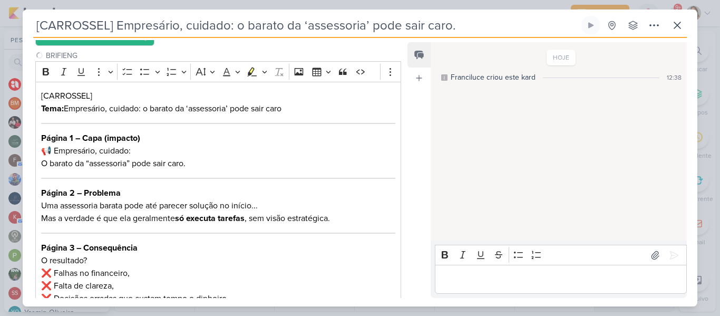
scroll to position [133, 0]
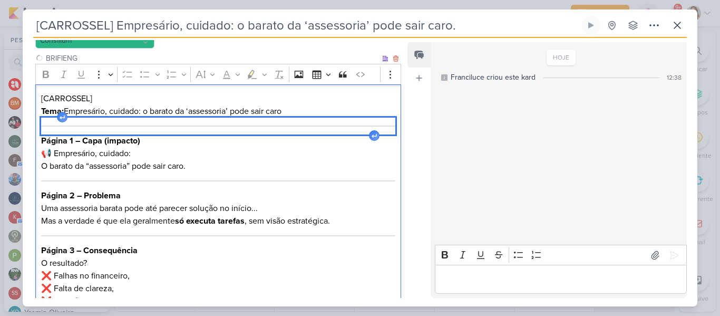
click at [284, 120] on div "Editor editing area: main" at bounding box center [218, 126] width 354 height 17
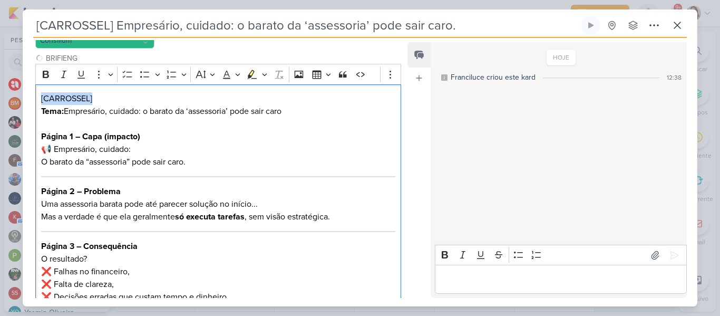
drag, startPoint x: 102, startPoint y: 98, endPoint x: 24, endPoint y: 94, distance: 78.1
click at [24, 94] on div "Cliente Consilium BRIFIENG" at bounding box center [214, 236] width 383 height 430
click at [66, 112] on p "Tema: Empresário, cuidado: o barato da ‘assessoria’ pode sair caro" at bounding box center [218, 111] width 354 height 13
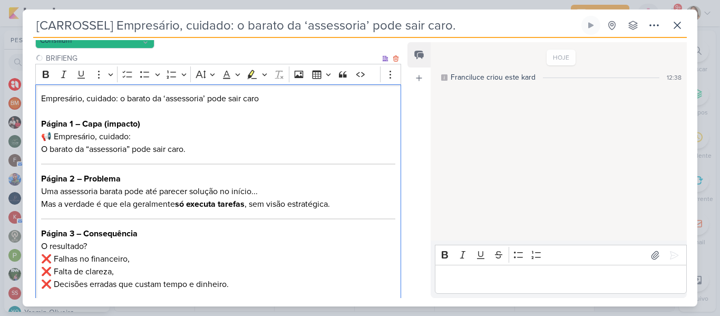
click at [66, 112] on p "Editor editing area: main" at bounding box center [218, 111] width 354 height 13
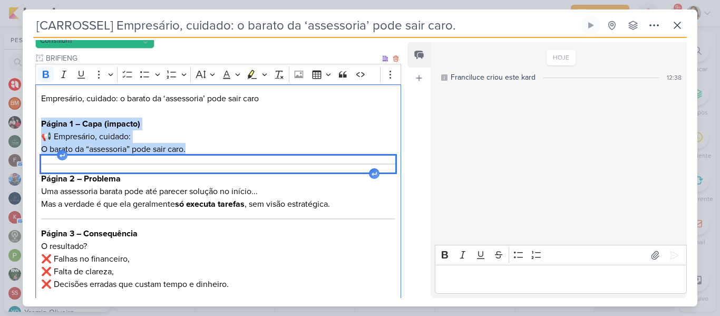
drag, startPoint x: 41, startPoint y: 122, endPoint x: 196, endPoint y: 167, distance: 161.3
click at [196, 167] on div "Empresário, cuidado: o barato da ‘assessoria’ pode sair caro Página 1 – Capa (i…" at bounding box center [218, 258] width 366 height 349
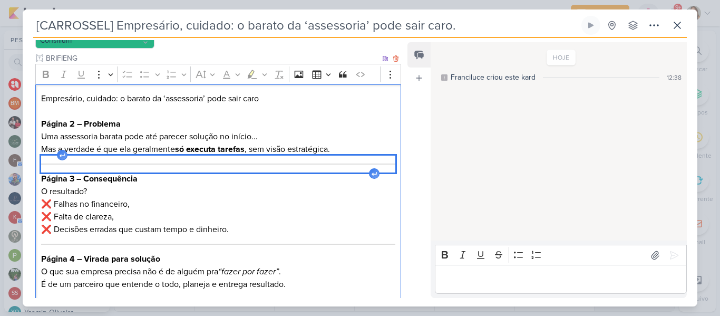
click at [196, 167] on div "Editor editing area: main" at bounding box center [218, 164] width 354 height 17
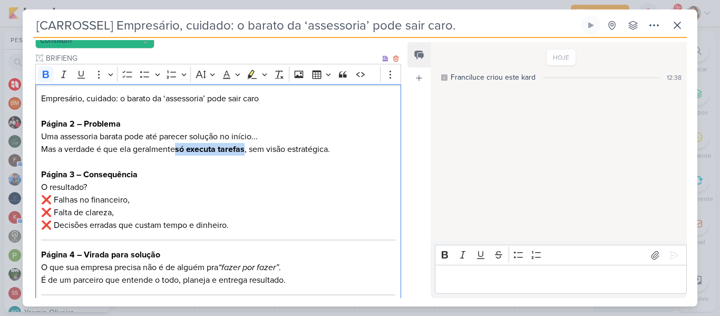
drag, startPoint x: 179, startPoint y: 151, endPoint x: 247, endPoint y: 149, distance: 68.0
click at [245, 149] on strong "só executa tarefas" at bounding box center [210, 149] width 70 height 11
click at [51, 73] on button "Bold" at bounding box center [46, 74] width 16 height 16
click at [72, 117] on p "Editor editing area: main" at bounding box center [218, 111] width 354 height 13
drag, startPoint x: 68, startPoint y: 123, endPoint x: 40, endPoint y: 121, distance: 28.0
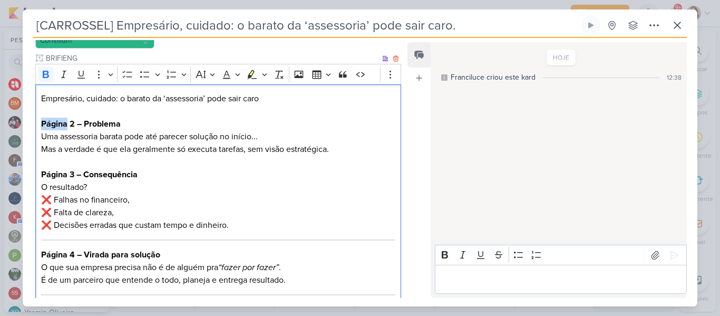
click at [40, 121] on div "Empresário, cuidado: o barato da ‘assessoria’ pode sair caro Página 2 – Problem…" at bounding box center [218, 229] width 366 height 290
drag, startPoint x: 73, startPoint y: 122, endPoint x: 131, endPoint y: 127, distance: 58.7
click at [131, 127] on h3 "CARD 2 – Problema" at bounding box center [218, 124] width 354 height 13
click at [141, 157] on p "Editor editing area: main" at bounding box center [218, 162] width 354 height 13
drag, startPoint x: 42, startPoint y: 174, endPoint x: 70, endPoint y: 176, distance: 28.0
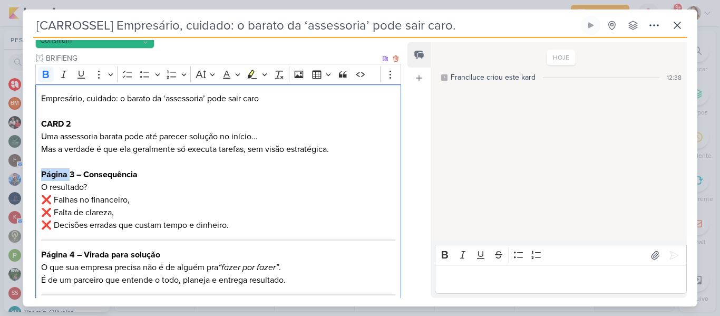
click at [70, 176] on strong "Página 3 – Consequência" at bounding box center [89, 174] width 96 height 11
drag, startPoint x: 74, startPoint y: 173, endPoint x: 147, endPoint y: 174, distance: 72.8
click at [147, 174] on h3 "CARD 3 – Consequência" at bounding box center [218, 174] width 354 height 13
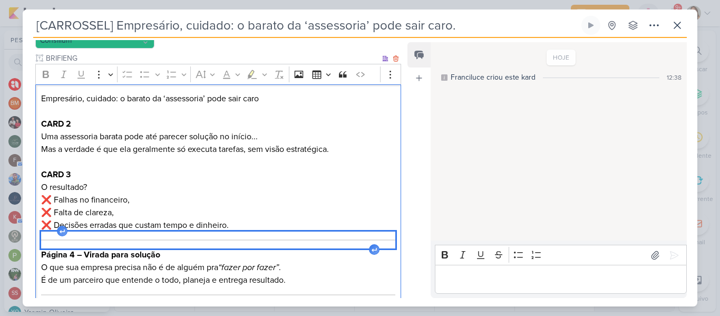
click at [161, 244] on div "Editor editing area: main" at bounding box center [218, 239] width 354 height 17
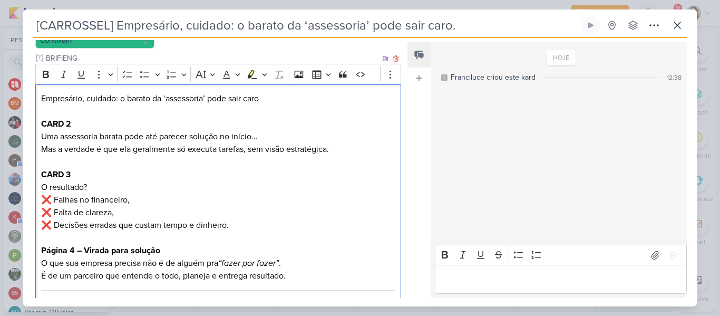
click at [55, 199] on p "O resultado? ❌ Falhas no financeiro, ❌ Falta de clareza, ❌ Decisões erradas que…" at bounding box center [218, 206] width 354 height 51
click at [55, 212] on p "O resultado? Falhas no financeiro, ❌ Falta de clareza, ❌ Decisões erradas que c…" at bounding box center [218, 206] width 354 height 51
click at [56, 220] on p "O resultado? Falhas no financeiro, Falta de clareza, ❌ Decisões erradas que cus…" at bounding box center [218, 206] width 354 height 51
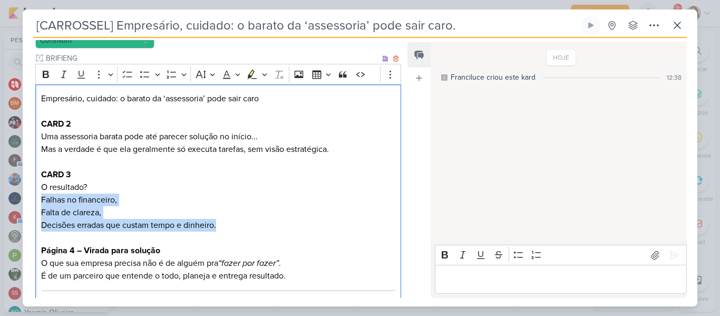
drag, startPoint x: 41, startPoint y: 196, endPoint x: 226, endPoint y: 224, distance: 187.6
click at [226, 224] on p "O resultado? Falhas no financeiro, Falta de clareza, Decisões erradas que custa…" at bounding box center [218, 206] width 354 height 51
click at [148, 79] on icon "Editor toolbar" at bounding box center [145, 74] width 11 height 11
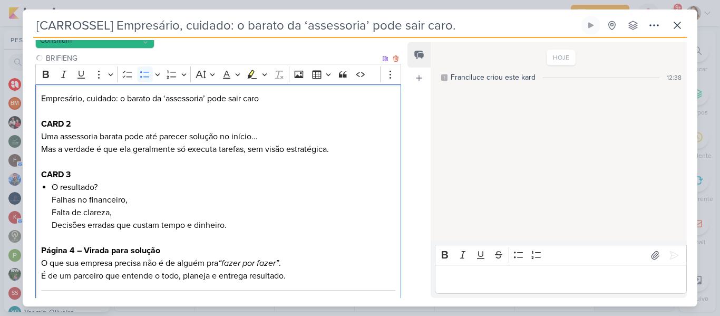
click at [154, 193] on li "O resultado? Falhas no financeiro, Falta de clareza, Decisões erradas que custa…" at bounding box center [224, 206] width 344 height 51
click at [53, 187] on li "O resultado? Falhas no financeiro, Falta de clareza, Decisões erradas que custa…" at bounding box center [224, 206] width 344 height 51
click at [42, 200] on h3 "CARD 3 O resultado? Falhas no financeiro, Falta de clareza, Decisões erradas qu…" at bounding box center [218, 199] width 354 height 63
click at [149, 74] on icon "Editor toolbar" at bounding box center [145, 74] width 11 height 11
click at [52, 214] on li "Falhas no financeiro, Falta de clareza, Decisões erradas que custam tempo e din…" at bounding box center [224, 212] width 344 height 38
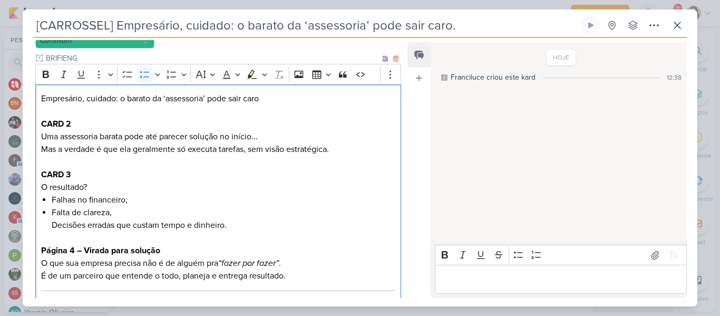
click at [53, 224] on li "Falta de clareza, Decisões erradas que custam tempo e dinheiro." at bounding box center [224, 218] width 344 height 25
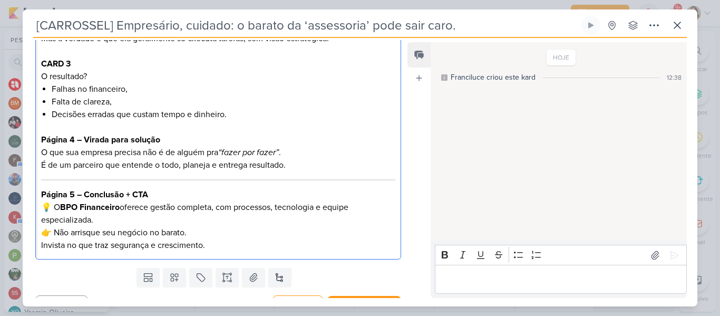
scroll to position [245, 0]
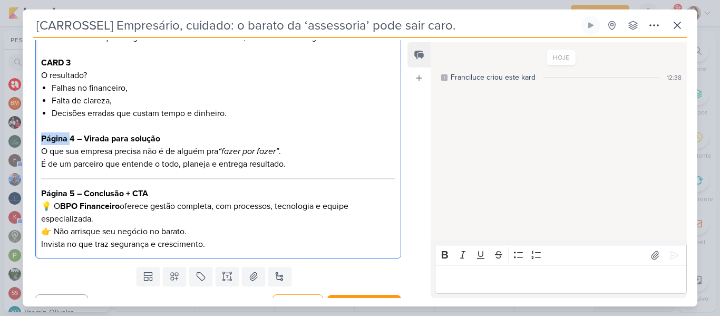
drag, startPoint x: 69, startPoint y: 138, endPoint x: 40, endPoint y: 136, distance: 29.1
click at [40, 136] on div "Empresário, cuidado: o barato da ‘assessoria’ pode sair caro CARD 2 Uma assesso…" at bounding box center [218, 116] width 366 height 286
drag, startPoint x: 74, startPoint y: 141, endPoint x: 178, endPoint y: 140, distance: 103.9
click at [178, 140] on h3 "CARD 4 – Virada para solução" at bounding box center [218, 138] width 354 height 13
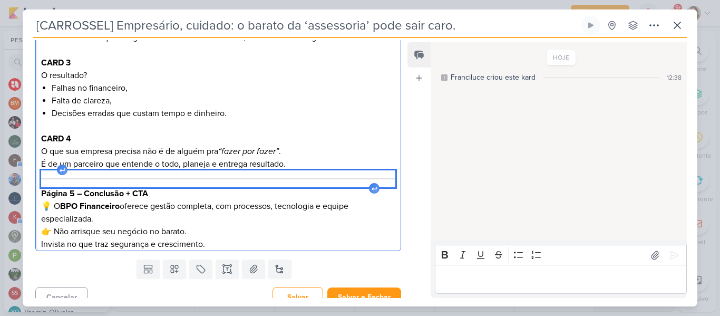
click at [187, 181] on div "Editor editing area: main" at bounding box center [218, 178] width 354 height 17
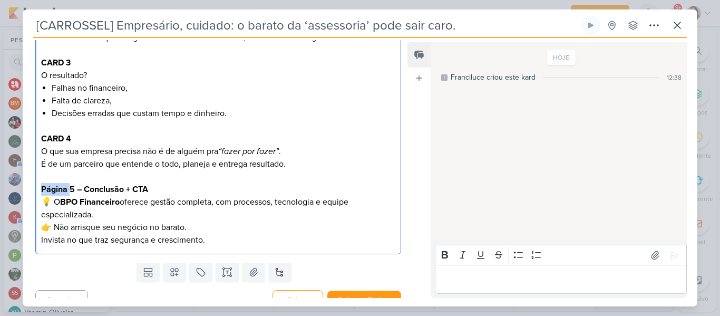
drag, startPoint x: 69, startPoint y: 190, endPoint x: 42, endPoint y: 188, distance: 26.9
click at [42, 188] on strong "Página 5 – Conclusão + CTA" at bounding box center [94, 189] width 107 height 11
drag, startPoint x: 72, startPoint y: 189, endPoint x: 161, endPoint y: 188, distance: 89.1
click at [161, 188] on h3 "CARD 5 – Conclusão + CTA" at bounding box center [218, 189] width 354 height 13
click at [57, 202] on p "💡 O BPO Financeiro oferece gestão completa, com processos, tecnologia e equipe …" at bounding box center [218, 221] width 354 height 51
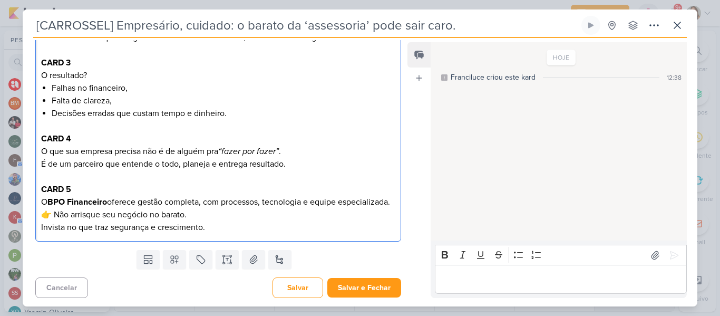
click at [56, 227] on p "O BPO Financeiro oferece gestão completa, com processos, tecnologia e equipe es…" at bounding box center [218, 215] width 354 height 38
click at [138, 145] on p "O que sua empresa precisa não é de alguém pra “fazer por fazer” . É de um parce…" at bounding box center [218, 157] width 354 height 25
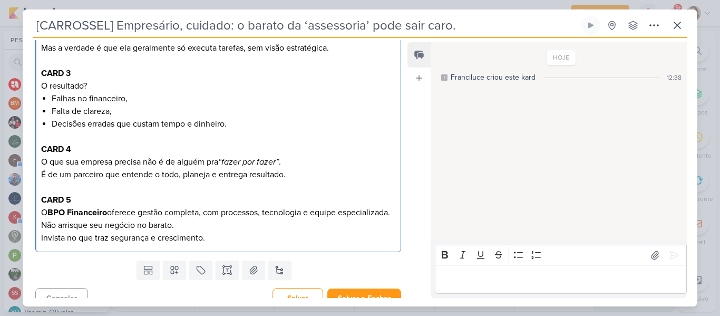
scroll to position [236, 0]
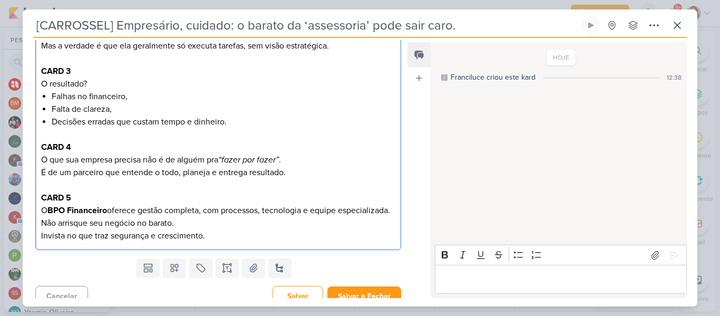
click at [86, 210] on strong "BPO Financeiro" at bounding box center [77, 210] width 60 height 11
drag, startPoint x: 51, startPoint y: 210, endPoint x: 111, endPoint y: 208, distance: 60.1
click at [111, 208] on p "O BPO Financeiro oferece gestão completa, com processos, tecnologia e equipe es…" at bounding box center [218, 223] width 354 height 38
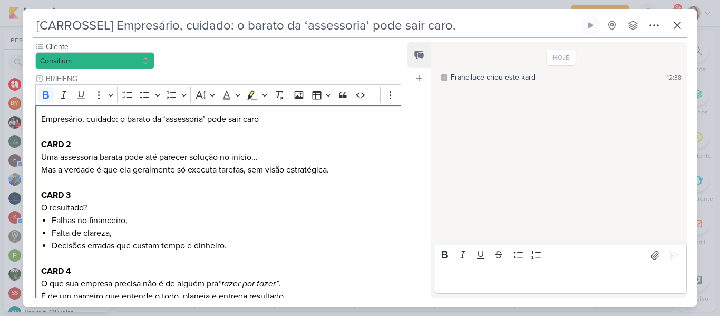
scroll to position [106, 0]
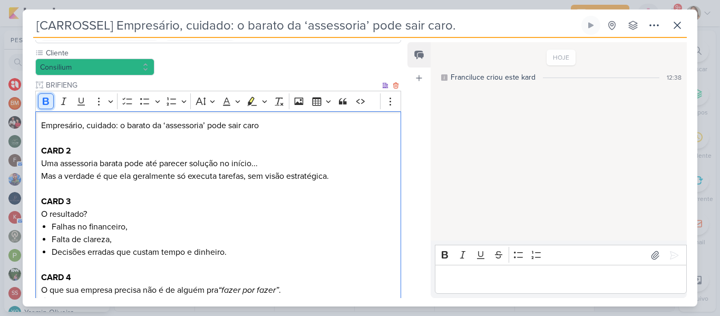
click at [44, 103] on icon "Editor toolbar" at bounding box center [46, 101] width 6 height 7
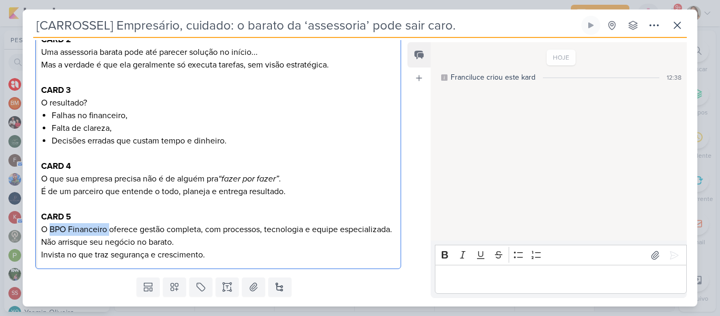
scroll to position [227, 0]
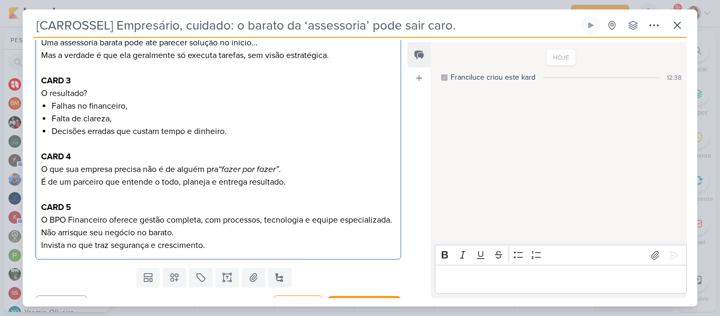
click at [271, 244] on p "O BPO Financeiro oferece gestão completa, com processos, tecnologia e equipe es…" at bounding box center [218, 232] width 354 height 38
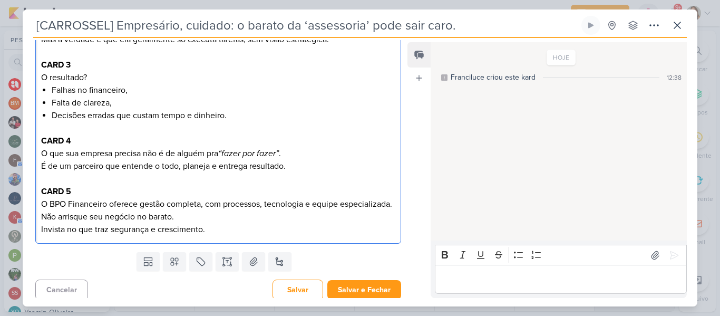
scroll to position [259, 0]
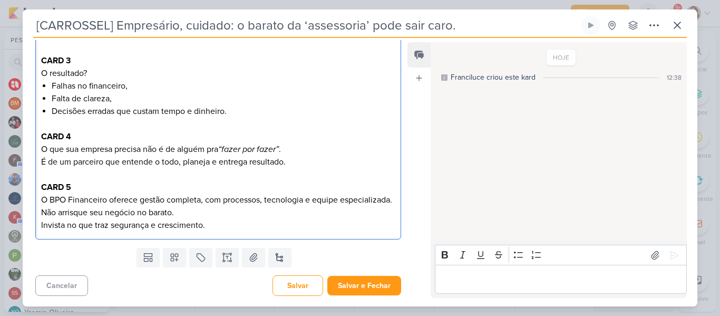
click at [331, 235] on div "Empresário, cuidado: o barato da ‘assessoria’ pode sair caro CARD 2 Uma assesso…" at bounding box center [218, 104] width 366 height 269
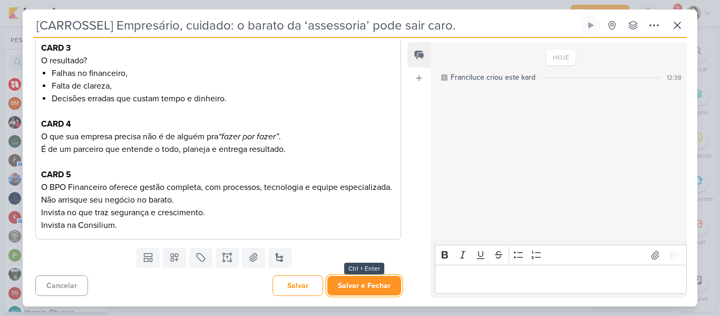
click at [390, 289] on button "Salvar e Fechar" at bounding box center [364, 286] width 74 height 20
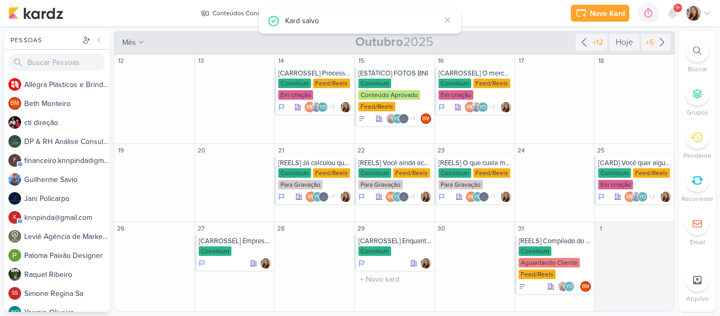
scroll to position [0, 0]
click at [233, 246] on div "[CARROSSEL] Empresário, cuidado: o barato da ‘assessoria’ pode sair caro. Consi…" at bounding box center [235, 253] width 80 height 36
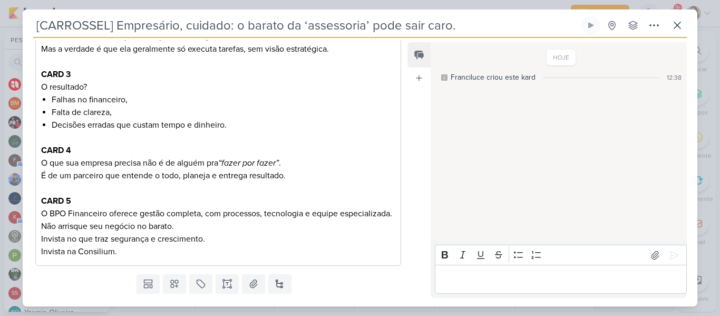
scroll to position [255, 0]
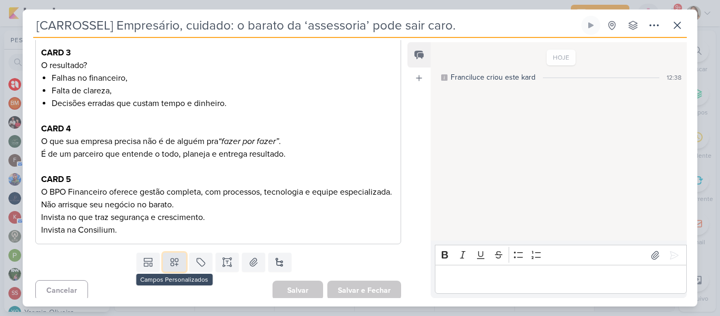
click at [178, 271] on button at bounding box center [174, 262] width 23 height 19
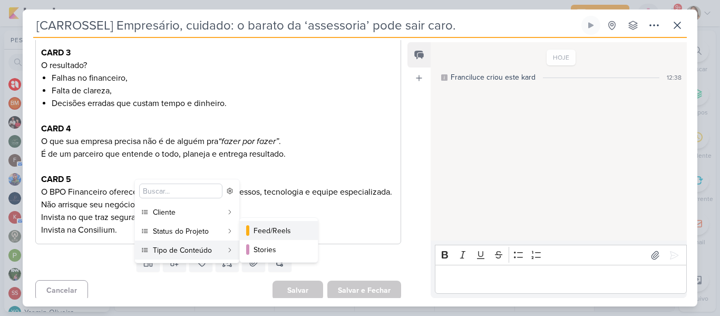
click at [256, 233] on div "Feed/Reels" at bounding box center [280, 230] width 52 height 11
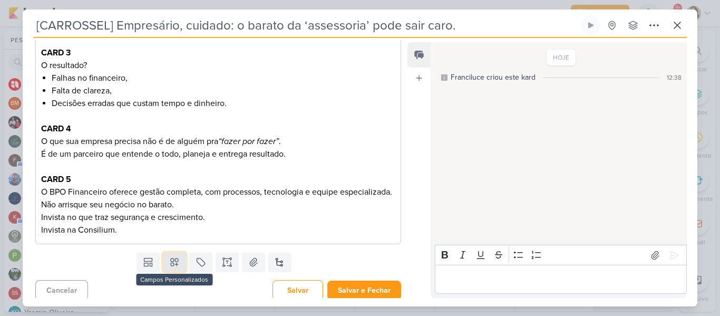
click at [177, 267] on icon at bounding box center [174, 262] width 11 height 11
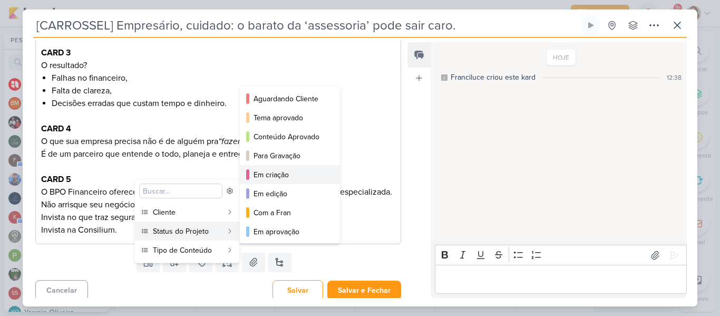
click at [260, 176] on div "Em criação" at bounding box center [291, 174] width 74 height 11
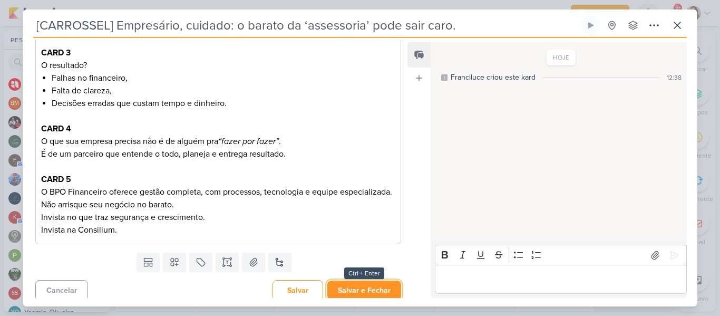
click at [356, 294] on button "Salvar e Fechar" at bounding box center [364, 290] width 74 height 20
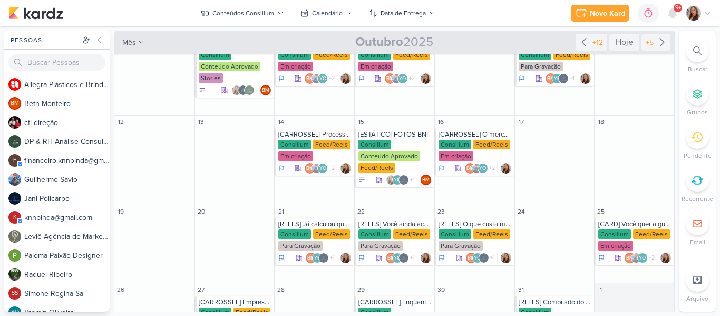
scroll to position [229, 0]
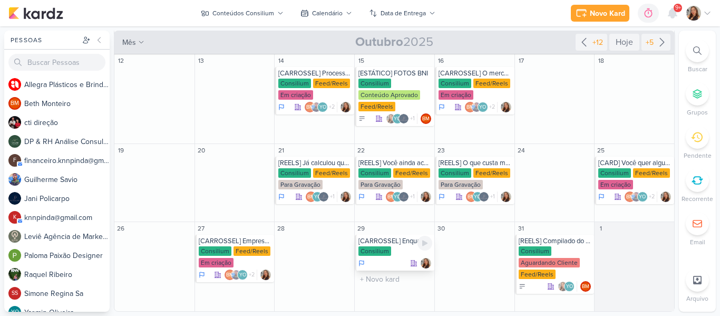
click at [385, 246] on div "Consilium" at bounding box center [374, 250] width 33 height 9
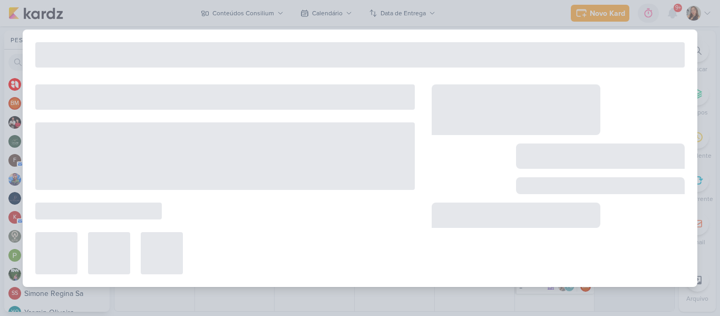
type input "[CARROSSEL] Enquanto você lê esse post, pode ter um cliente desistindo de fecha…"
type input "[DATE] 23:59"
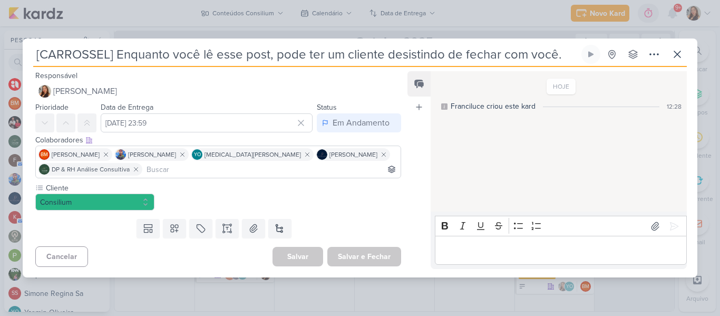
scroll to position [0, 0]
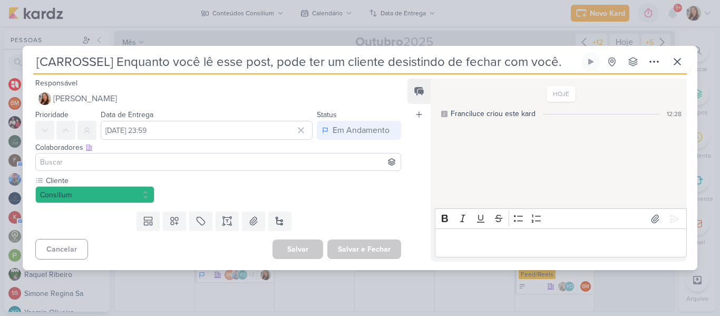
click at [230, 63] on input "[CARROSSEL] Enquanto você lê esse post, pode ter um cliente desistindo de fecha…" at bounding box center [306, 61] width 546 height 19
drag, startPoint x: 34, startPoint y: 62, endPoint x: 568, endPoint y: 63, distance: 533.5
click at [568, 63] on input "[CARROSSEL] Enquanto você lê esse post, pode ter um cliente desistindo de fecha…" at bounding box center [306, 61] width 546 height 19
click at [271, 161] on input at bounding box center [218, 162] width 361 height 13
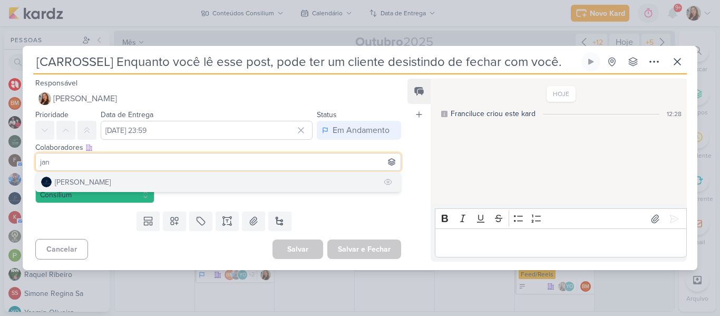
type input "jan"
click at [268, 187] on button "[PERSON_NAME]" at bounding box center [218, 181] width 365 height 19
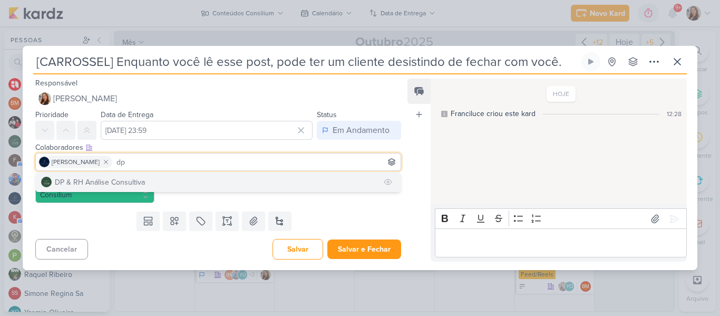
type input "dp"
click at [253, 179] on button "DP & RH Análise Consultiva" at bounding box center [218, 181] width 365 height 19
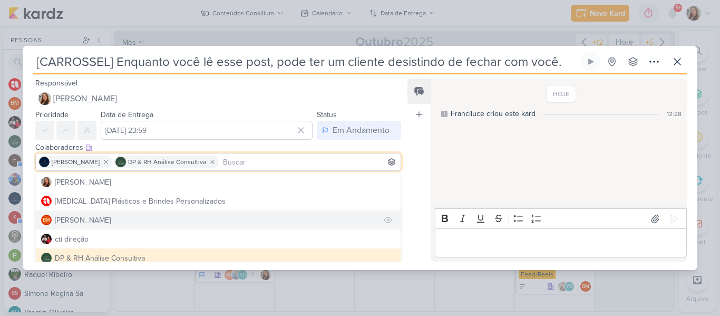
click at [251, 220] on button "BM [GEOGRAPHIC_DATA]" at bounding box center [218, 219] width 365 height 19
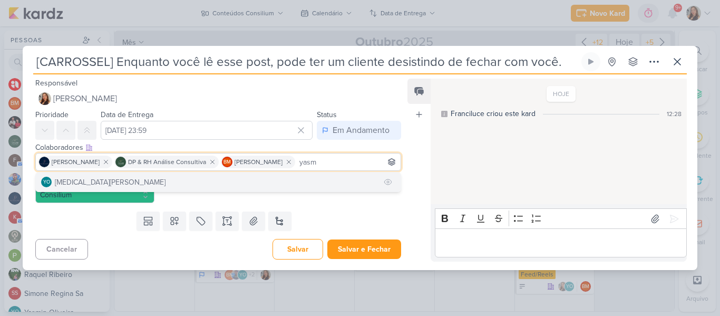
type input "yasm"
click at [216, 187] on button "YO [MEDICAL_DATA][PERSON_NAME]" at bounding box center [218, 181] width 365 height 19
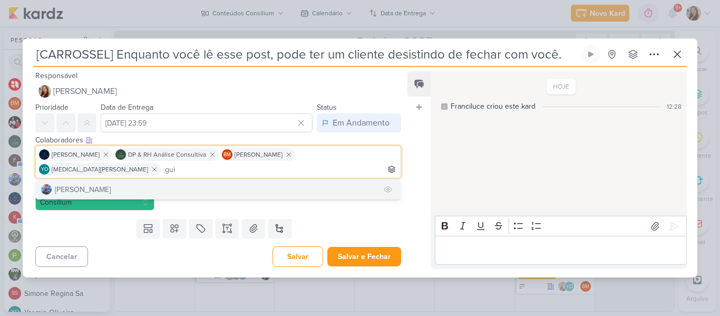
type input "gui"
click at [203, 186] on button "[PERSON_NAME]" at bounding box center [218, 189] width 365 height 19
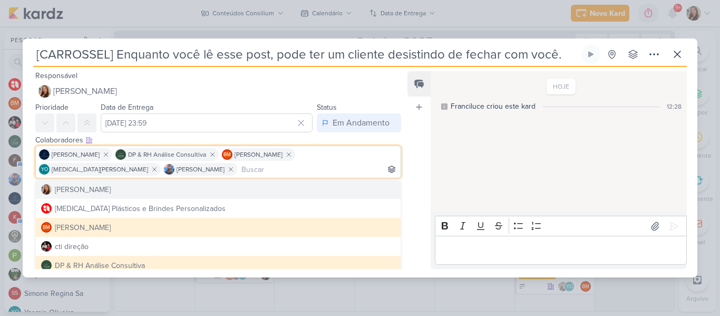
click at [429, 182] on div "Feed Atrelar email Solte o email para atrelar ao kard" at bounding box center [418, 170] width 23 height 198
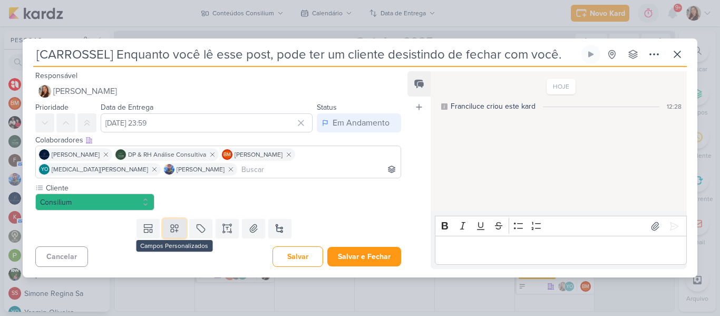
click at [181, 230] on button at bounding box center [174, 228] width 23 height 19
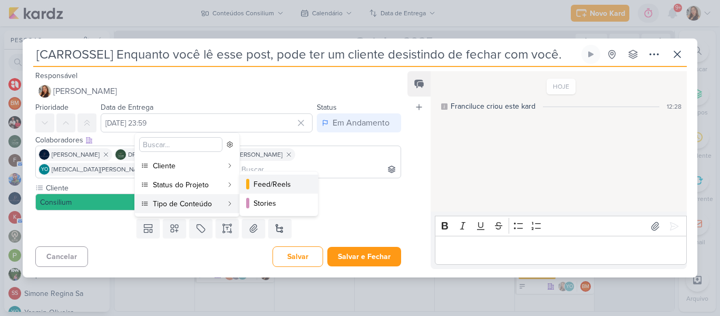
click at [258, 188] on div "Feed/Reels" at bounding box center [280, 184] width 52 height 11
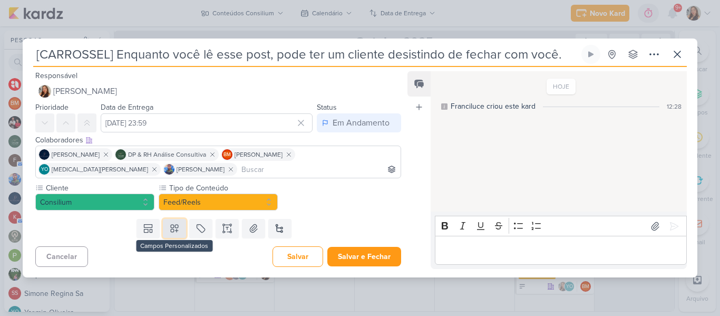
click at [180, 228] on button at bounding box center [174, 228] width 23 height 19
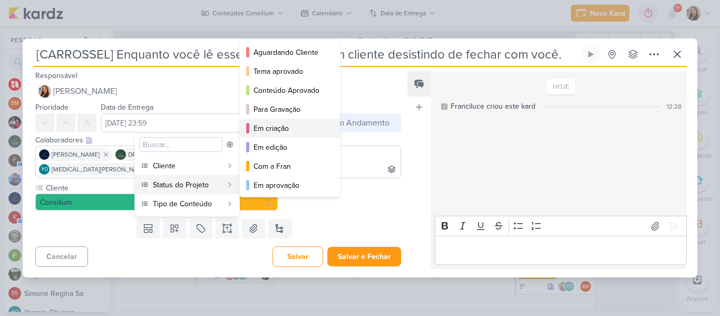
click at [281, 125] on div "Em criação" at bounding box center [291, 128] width 74 height 11
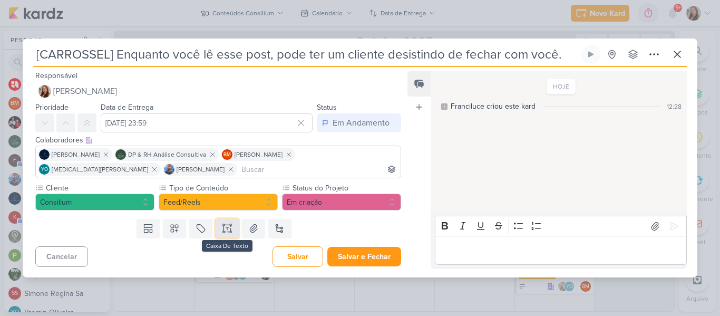
click at [226, 227] on icon at bounding box center [227, 227] width 3 height 0
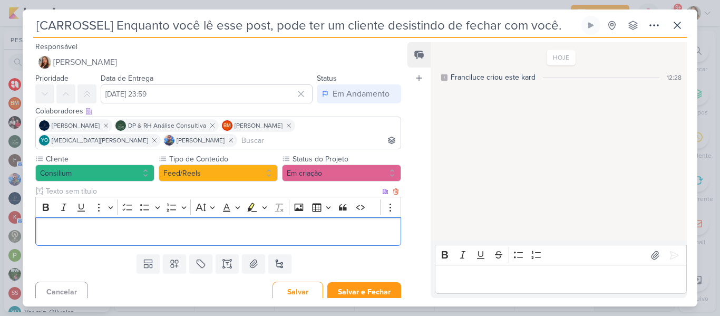
click at [206, 228] on p "Editor editing area: main" at bounding box center [218, 231] width 354 height 13
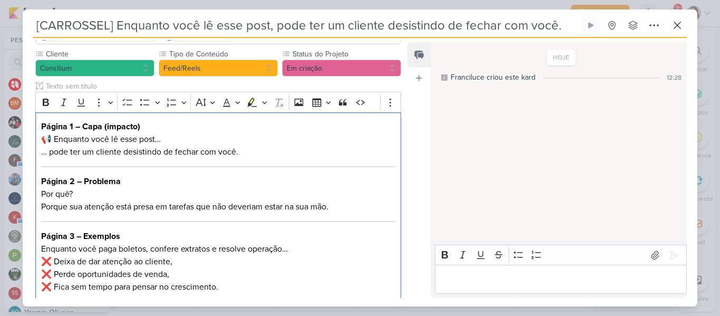
scroll to position [101, 0]
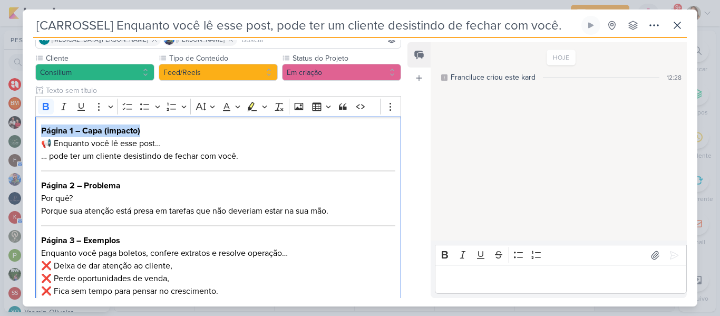
drag, startPoint x: 148, startPoint y: 132, endPoint x: 7, endPoint y: 125, distance: 141.4
click at [7, 125] on div "[CARROSSEL] Enquanto você lê esse post, pode ter um cliente desistindo de fecha…" at bounding box center [360, 158] width 720 height 316
click at [55, 143] on p "📢 Enquanto você lê esse post… … pode ter um cliente desistindo de fechar com vo…" at bounding box center [218, 149] width 354 height 25
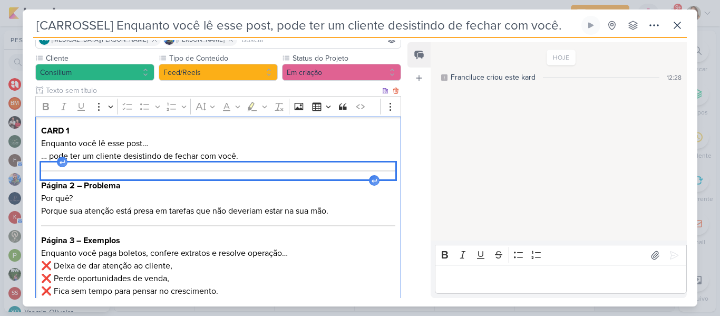
click at [72, 169] on div "Editor editing area: main" at bounding box center [218, 170] width 354 height 17
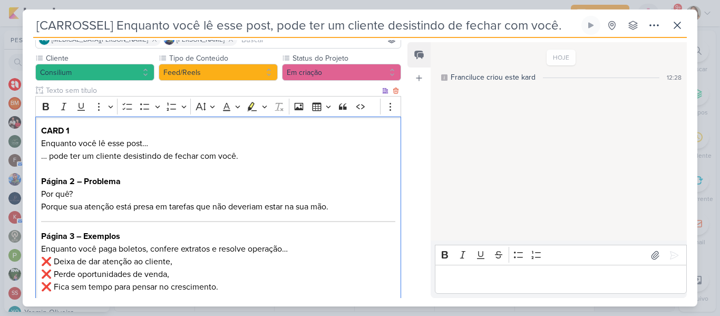
click at [48, 156] on p "Enquanto você lê esse post… … pode ter um cliente desistindo de fechar com você." at bounding box center [218, 149] width 354 height 25
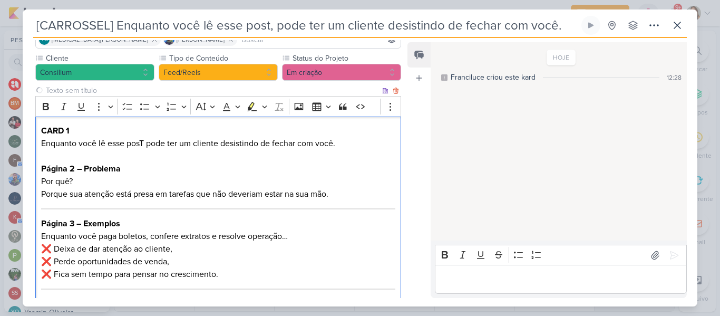
click at [96, 187] on p "Por quê? Porque sua atenção está presa em tarefas que não deveriam estar na sua…" at bounding box center [218, 187] width 354 height 25
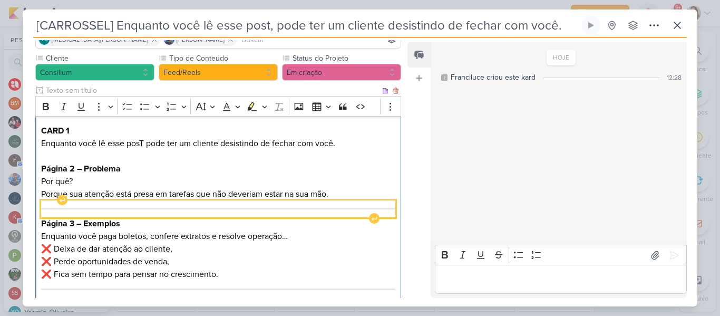
click at [109, 207] on div "Editor editing area: main" at bounding box center [218, 208] width 354 height 17
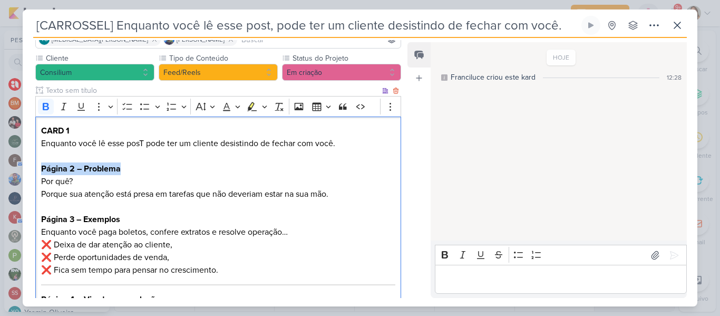
drag, startPoint x: 124, startPoint y: 171, endPoint x: 42, endPoint y: 166, distance: 82.9
click at [42, 166] on h3 "Página 2 – Problema" at bounding box center [218, 168] width 354 height 13
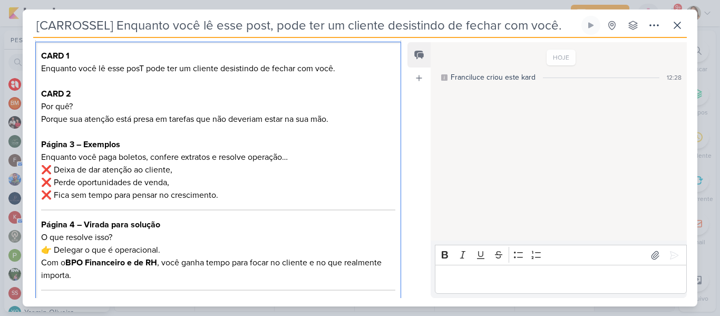
scroll to position [182, 0]
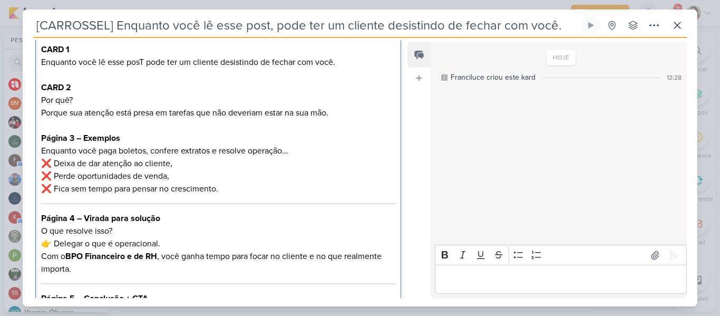
click at [126, 139] on h3 "Página 3 – Exemplos" at bounding box center [218, 138] width 354 height 13
click at [41, 109] on p "Por quê? Porque sua atenção está presa em tarefas que não deveriam estar na sua…" at bounding box center [218, 106] width 354 height 25
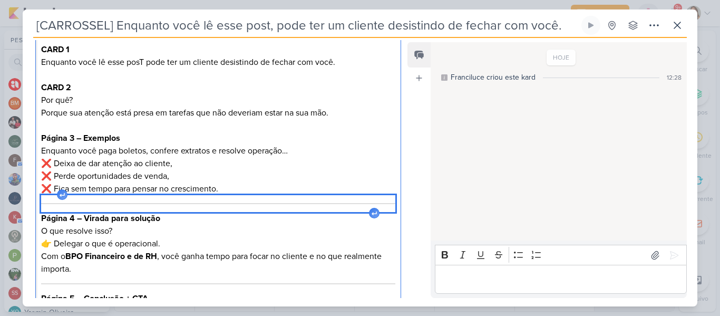
click at [108, 201] on div "Editor editing area: main" at bounding box center [218, 203] width 354 height 17
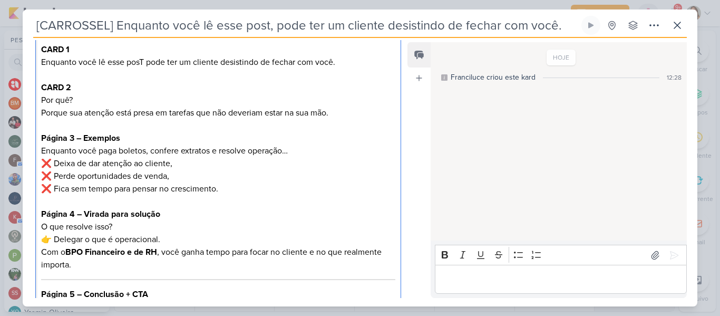
click at [126, 134] on h3 "Página 3 – Exemplos" at bounding box center [218, 138] width 354 height 13
drag, startPoint x: 41, startPoint y: 136, endPoint x: 145, endPoint y: 144, distance: 104.7
click at [145, 144] on div "CARD 1 Enquanto você lê esse posT pode ter um cliente desistindo de fechar com …" at bounding box center [218, 191] width 366 height 312
click at [145, 144] on p "Enquanto você paga boletos, confere extratos e resolve operação… ❌ Deixa de dar…" at bounding box center [218, 169] width 354 height 51
drag, startPoint x: 42, startPoint y: 137, endPoint x: 139, endPoint y: 136, distance: 97.5
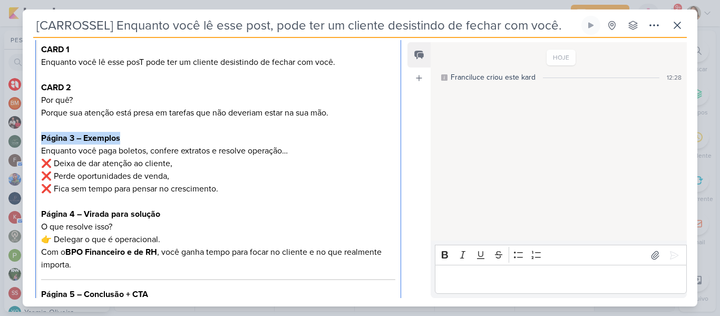
click at [139, 136] on h3 "Página 3 – Exemplos" at bounding box center [218, 138] width 354 height 13
click at [144, 62] on p "Enquanto você lê esse posT pode ter um cliente desistindo de fechar com você." at bounding box center [218, 62] width 354 height 13
click at [163, 102] on p "Por quê? Porque sua atenção está presa em tarefas que não deveriam estar na sua…" at bounding box center [218, 106] width 354 height 25
click at [163, 114] on p "Por quê? Porque sua atenção está presa em tarefas que não deveriam estar na sua…" at bounding box center [218, 106] width 354 height 25
click at [266, 118] on p "Por quê? Porque sua atenção está presa em tarefas que não deveriam estar na sua…" at bounding box center [218, 106] width 354 height 25
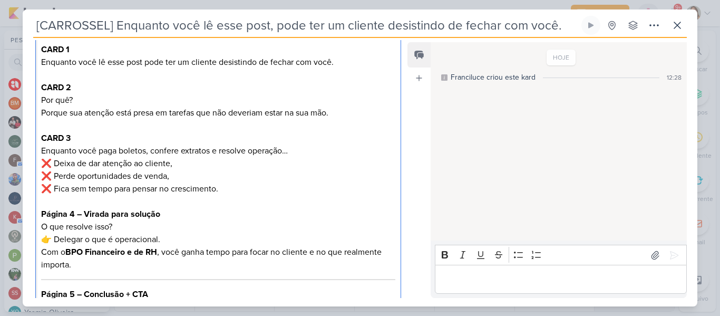
click at [344, 114] on p "Por quê? Porque sua atenção está presa em tarefas que não deveriam estar na sua…" at bounding box center [218, 106] width 354 height 25
click at [245, 158] on p "Enquanto você paga boletos, confere extratos e resolve operação… ❌ Deixa de dar…" at bounding box center [218, 169] width 354 height 51
click at [343, 114] on p "Por quê? Porque sua atenção está presa em tarefas que não deveriam estar na sua…" at bounding box center [218, 106] width 354 height 25
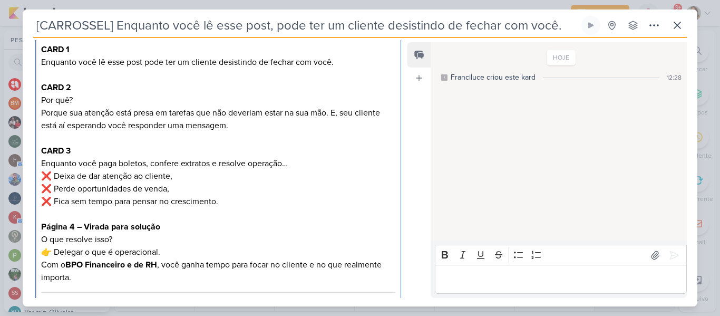
click at [318, 92] on h3 "CARD 2" at bounding box center [218, 87] width 354 height 13
click at [337, 113] on p "Por quê? Porque sua atenção está presa em tarefas que não deveriam estar na sua…" at bounding box center [218, 113] width 354 height 38
click at [335, 113] on p "Por quê? Porque sua atenção está presa em tarefas que não deveriam estar na sua…" at bounding box center [218, 113] width 354 height 38
click at [320, 177] on p "Enquanto você paga boletos, confere extratos e resolve operação… ❌ Deixa de dar…" at bounding box center [218, 182] width 354 height 51
click at [40, 150] on div "CARD 1 Enquanto você lê esse post pode ter um cliente desistindo de fechar com …" at bounding box center [218, 197] width 366 height 324
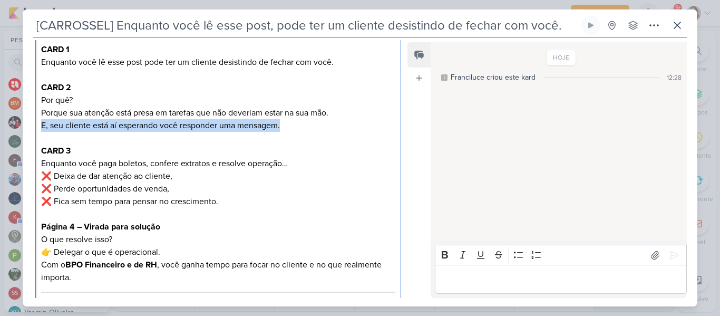
drag, startPoint x: 40, startPoint y: 126, endPoint x: 330, endPoint y: 124, distance: 289.9
click at [330, 124] on div "CARD 1 Enquanto você lê esse post pode ter um cliente desistindo de fechar com …" at bounding box center [218, 197] width 366 height 324
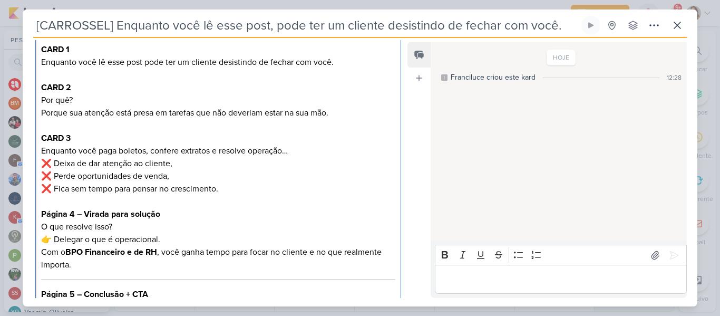
click at [75, 142] on h3 "CARD 3" at bounding box center [218, 138] width 354 height 13
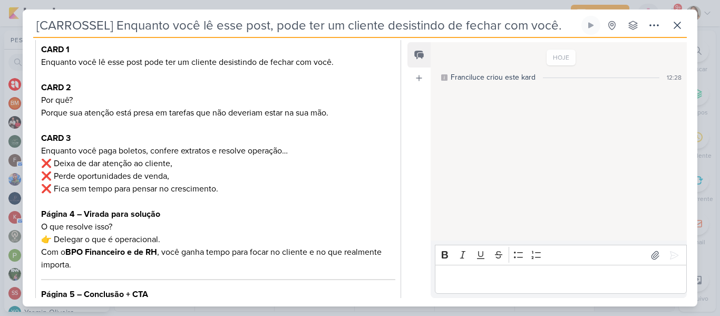
click at [400, 168] on div "Cliente Consilium Tipo de Conteúdo" at bounding box center [214, 161] width 383 height 379
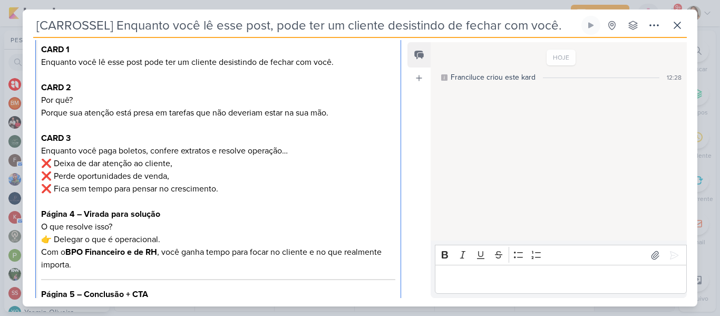
click at [144, 178] on p "Enquanto você paga boletos, confere extratos e resolve operação… ❌ Deixa de dar…" at bounding box center [218, 169] width 354 height 51
drag, startPoint x: 169, startPoint y: 216, endPoint x: 36, endPoint y: 215, distance: 132.9
click at [36, 215] on div "CARD 1 Enquanto você lê esse post pode ter um cliente desistindo de fechar com …" at bounding box center [218, 191] width 366 height 312
click at [56, 240] on p "O que resolve isso? 👉 Delegar o que é operacional. Com o BPO Financeiro e de RH…" at bounding box center [218, 245] width 354 height 51
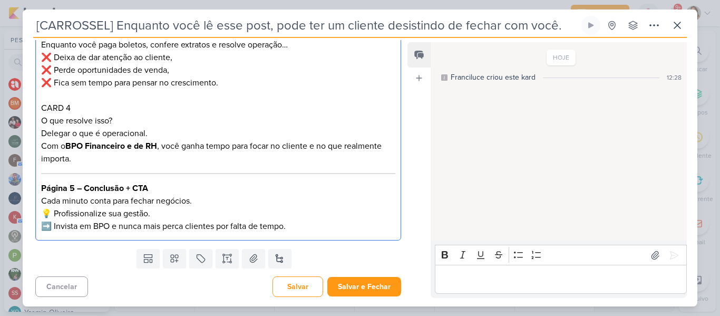
scroll to position [289, 0]
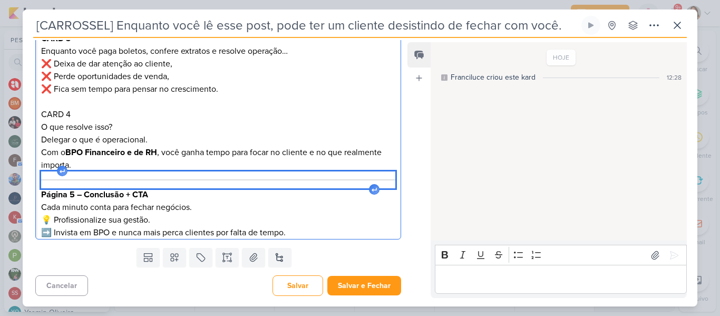
click at [267, 177] on div "Editor editing area: main" at bounding box center [218, 179] width 354 height 17
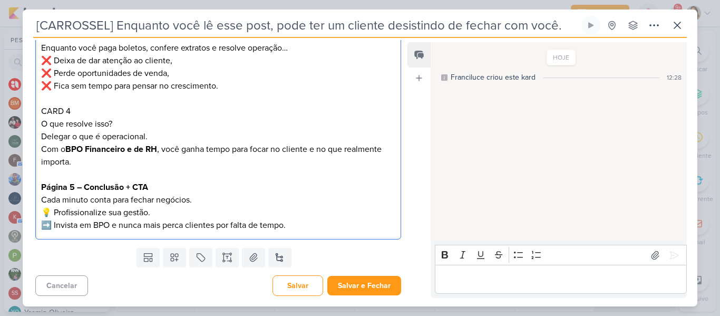
click at [56, 210] on p "Cada minuto conta para fechar negócios. 💡 Profissionalize sua gestão. ➡️ Invist…" at bounding box center [218, 212] width 354 height 38
click at [54, 227] on p "Cada minuto conta para fechar negócios. Profissionalize sua gestão. ➡️ Invista …" at bounding box center [218, 212] width 354 height 38
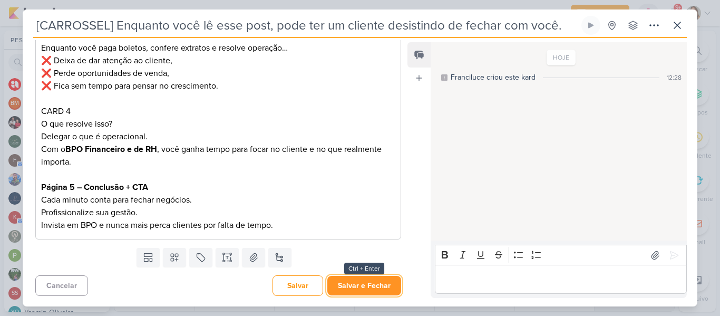
click at [363, 291] on button "Salvar e Fechar" at bounding box center [364, 286] width 74 height 20
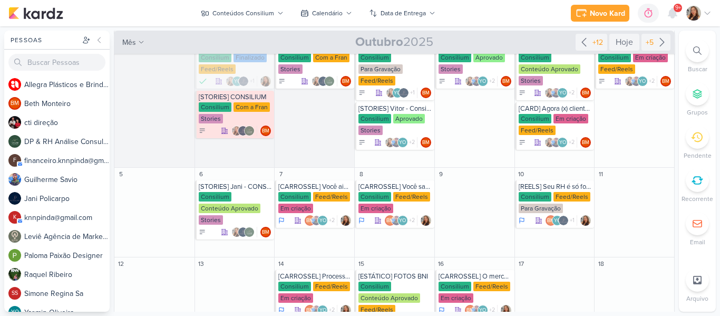
scroll to position [0, 0]
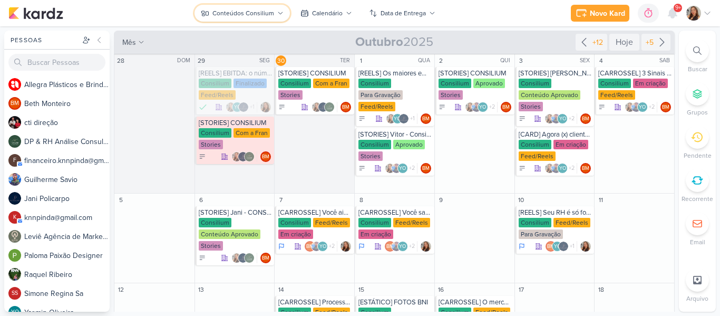
click at [247, 18] on button "Conteúdos Consilium" at bounding box center [242, 13] width 95 height 17
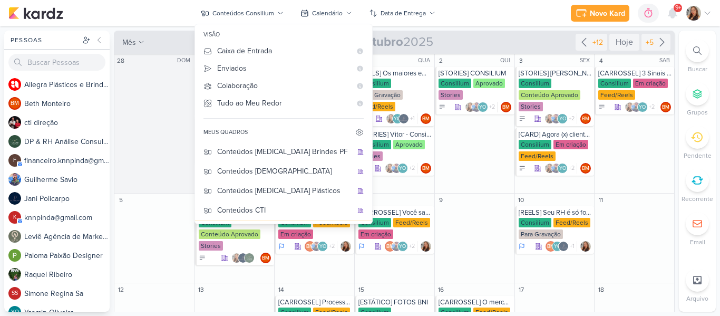
click at [461, 17] on div "Novo Kard Ctrl + k 0h0m Sessão desligada... Hoje 0h0m Semana 0h0m Mês 0h0m" at bounding box center [359, 13] width 703 height 26
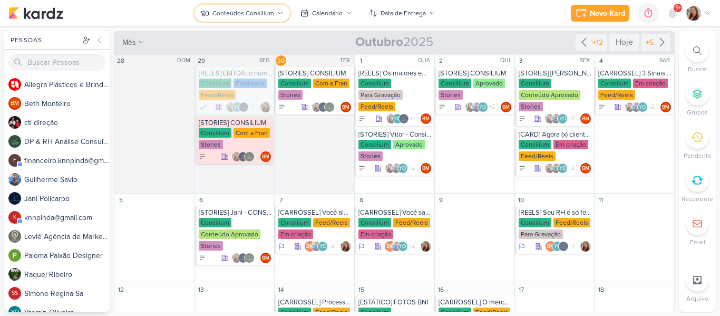
click at [280, 16] on icon at bounding box center [280, 13] width 6 height 6
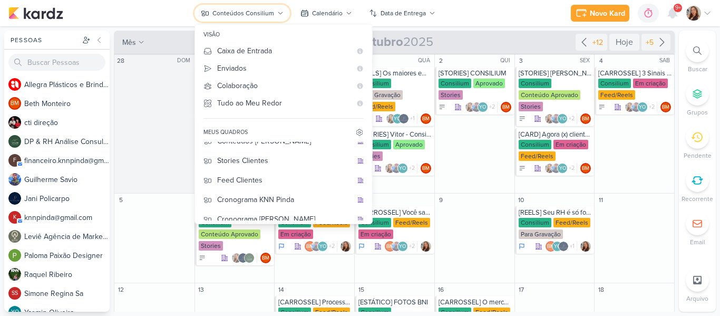
scroll to position [136, 0]
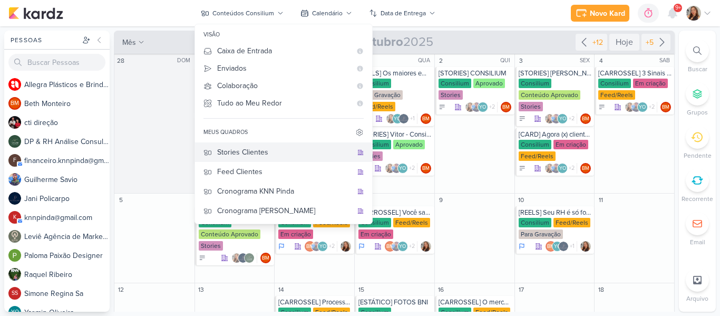
click at [276, 153] on div "Stories Clientes" at bounding box center [284, 152] width 135 height 11
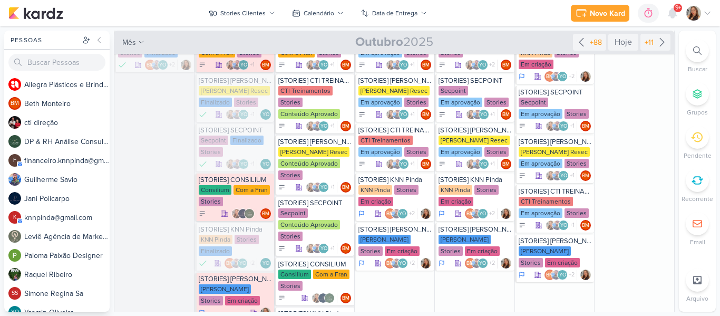
scroll to position [99, 0]
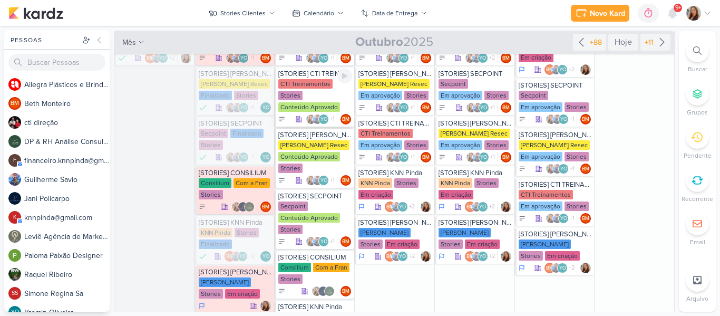
click at [328, 104] on div "Conteúdo Aprovado" at bounding box center [309, 106] width 62 height 9
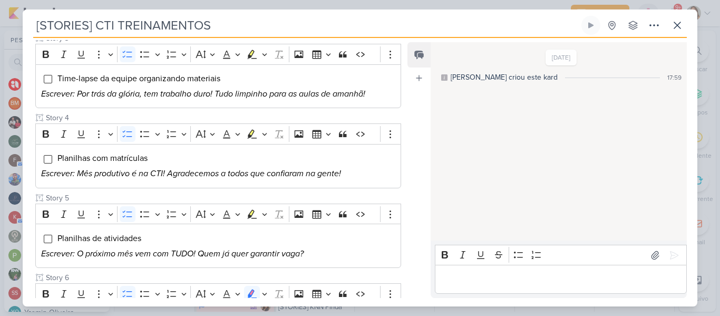
scroll to position [309, 0]
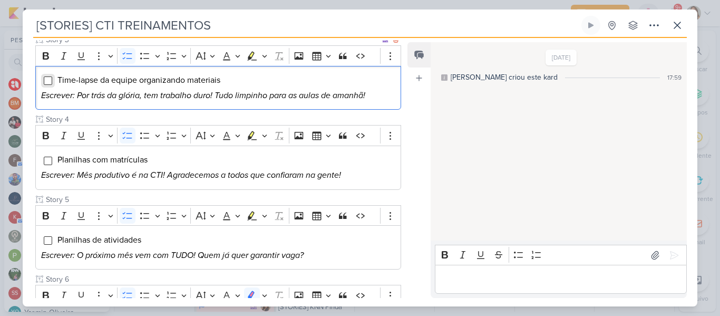
click at [48, 83] on input "Editor editing area: main" at bounding box center [48, 80] width 8 height 8
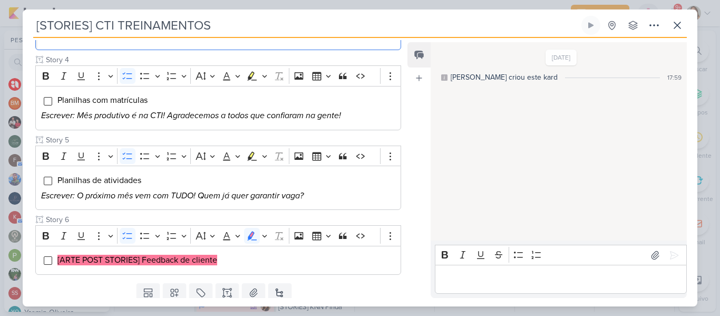
scroll to position [366, 0]
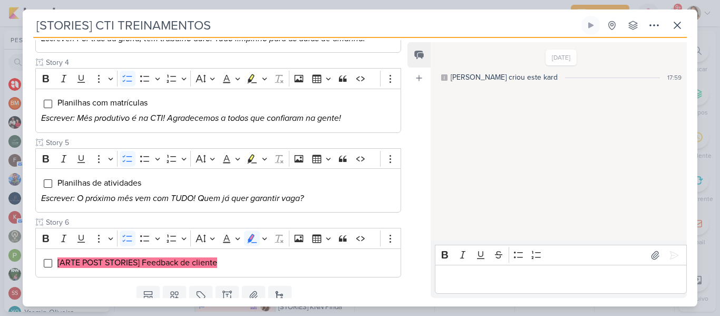
drag, startPoint x: 405, startPoint y: 207, endPoint x: 402, endPoint y: 230, distance: 23.0
click at [402, 230] on div "Responsável BM [GEOGRAPHIC_DATA] Nenhum contato encontrado create new contact N…" at bounding box center [360, 172] width 675 height 268
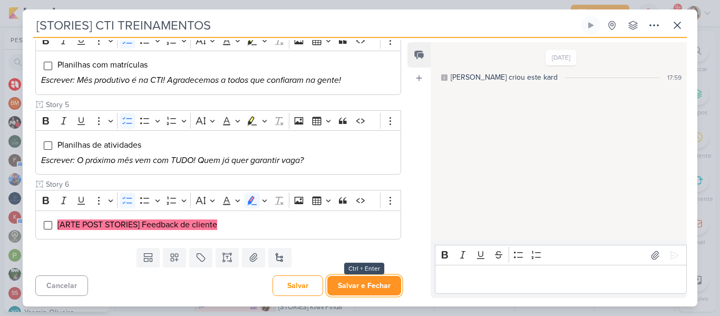
click at [385, 283] on button "Salvar e Fechar" at bounding box center [364, 286] width 74 height 20
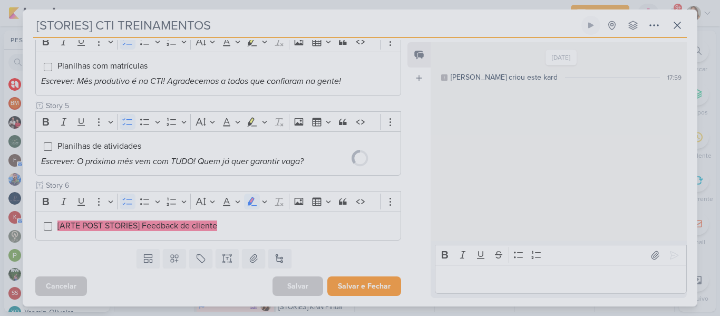
scroll to position [403, 0]
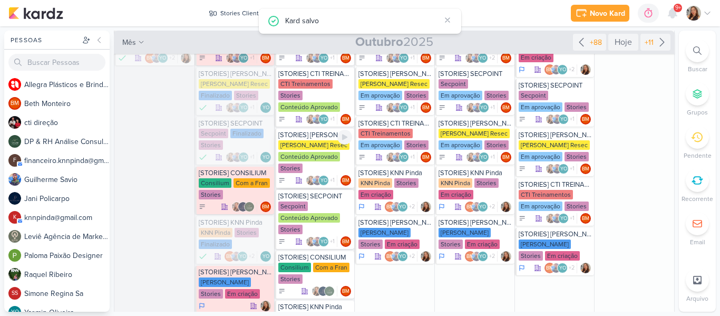
click at [304, 144] on div "[PERSON_NAME] Resec" at bounding box center [313, 144] width 71 height 9
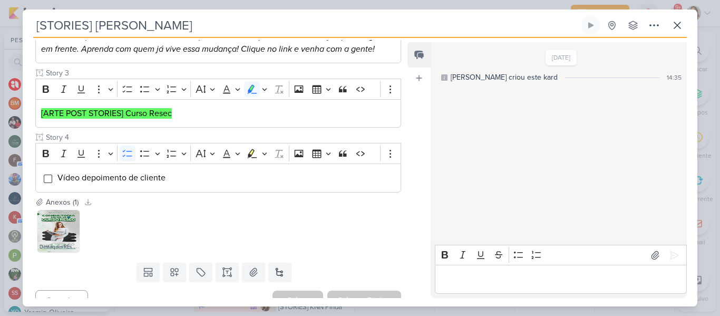
scroll to position [273, 0]
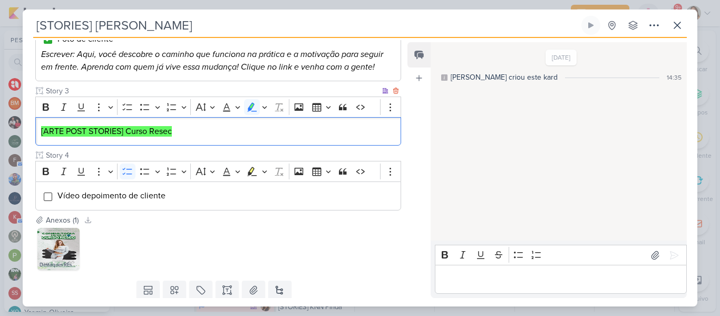
click at [171, 126] on mark "[ARTE POST STORIES] Curso Resec" at bounding box center [106, 131] width 131 height 11
click at [129, 103] on icon "Editor toolbar" at bounding box center [126, 106] width 9 height 7
click at [47, 128] on input "Editor editing area: main" at bounding box center [48, 132] width 8 height 8
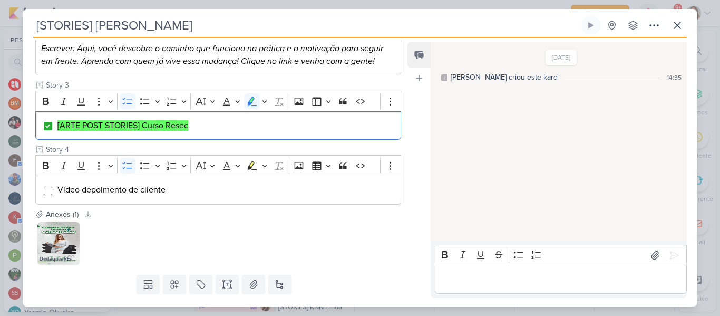
scroll to position [285, 0]
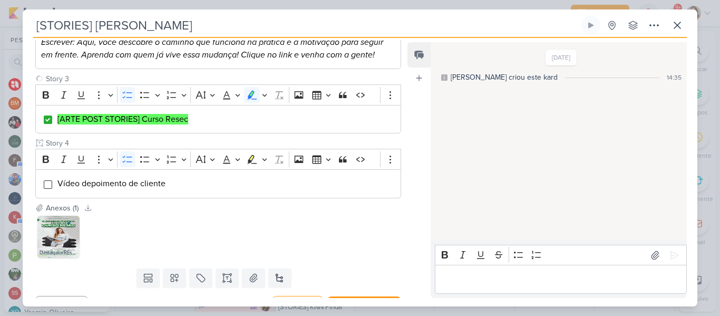
click at [282, 231] on div "Destaques REsec.png" at bounding box center [218, 236] width 366 height 46
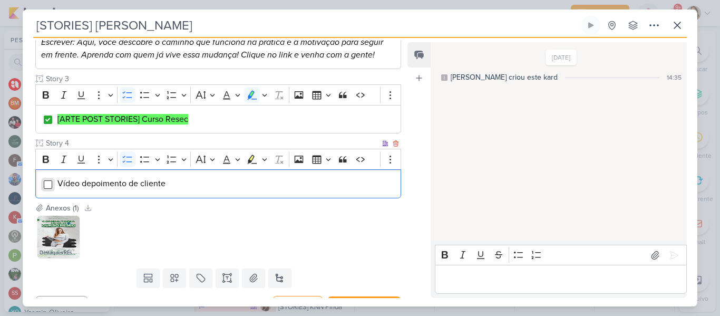
click at [46, 180] on input "Editor editing area: main" at bounding box center [48, 184] width 8 height 8
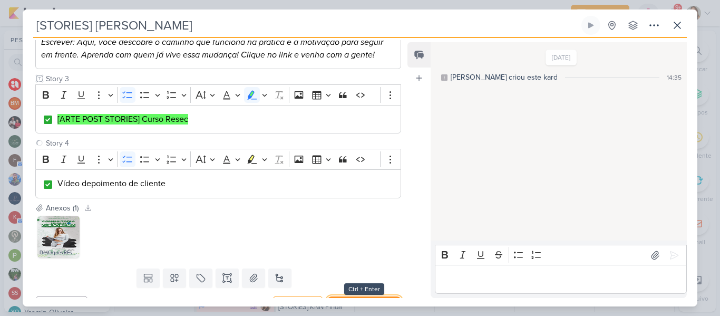
click at [344, 296] on button "Salvar e Fechar" at bounding box center [364, 306] width 74 height 20
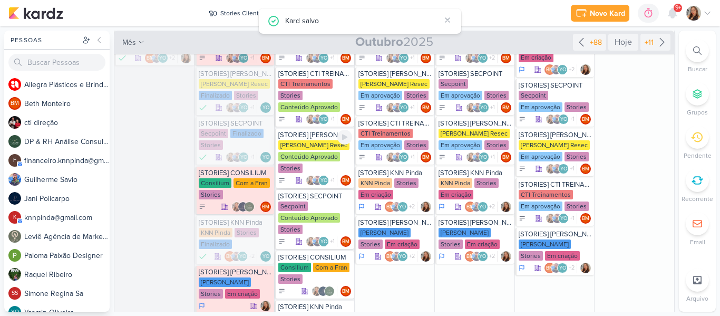
click at [322, 163] on div "[PERSON_NAME] Resec Conteúdo Aprovado Stories" at bounding box center [315, 157] width 74 height 34
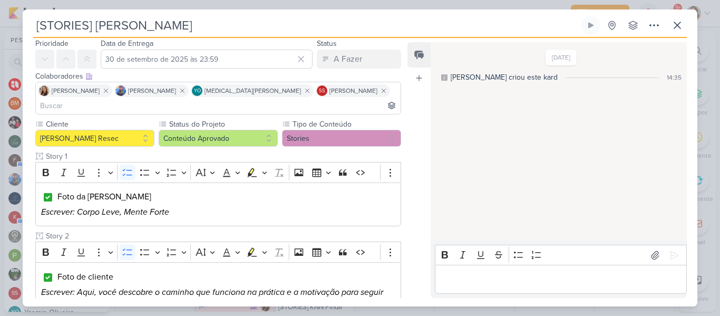
scroll to position [32, 0]
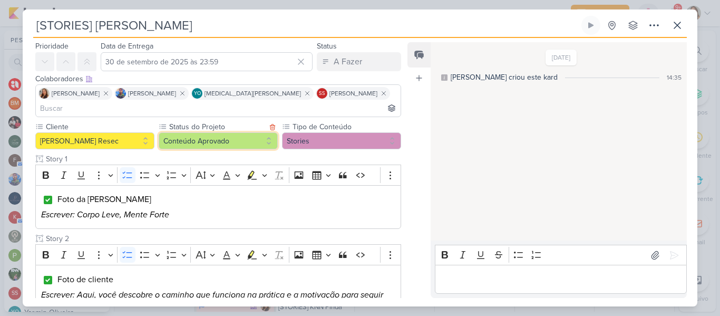
click at [264, 132] on button "Conteúdo Aprovado" at bounding box center [218, 140] width 119 height 17
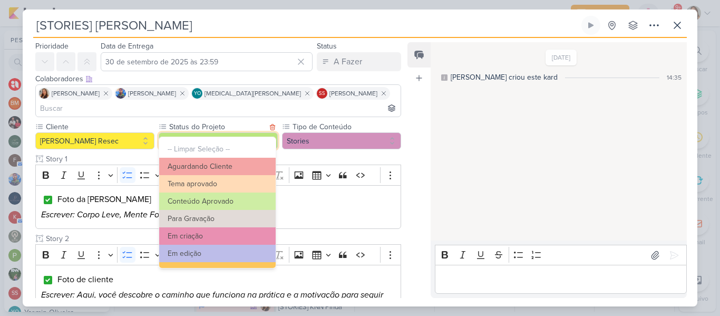
scroll to position [119, 0]
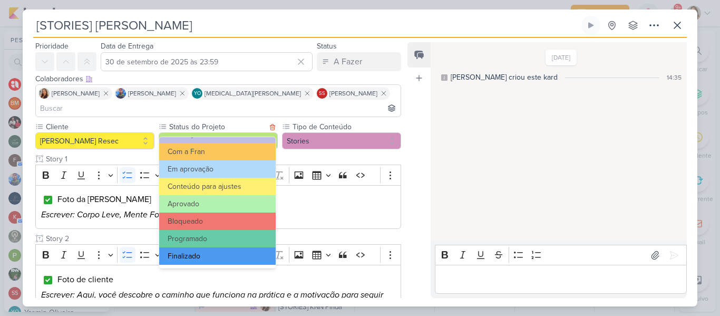
click at [250, 257] on button "Finalizado" at bounding box center [217, 255] width 116 height 17
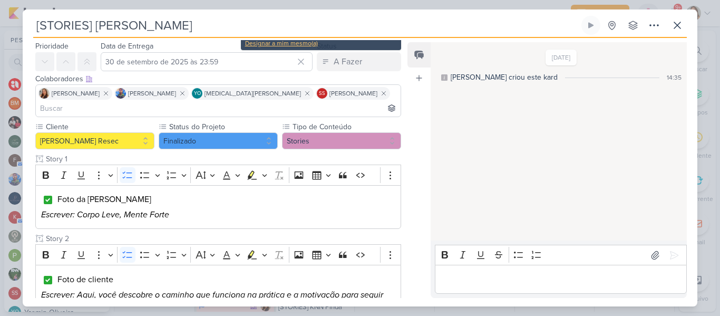
click at [310, 43] on div "Designar a mim mesmo(a)" at bounding box center [321, 42] width 152 height 9
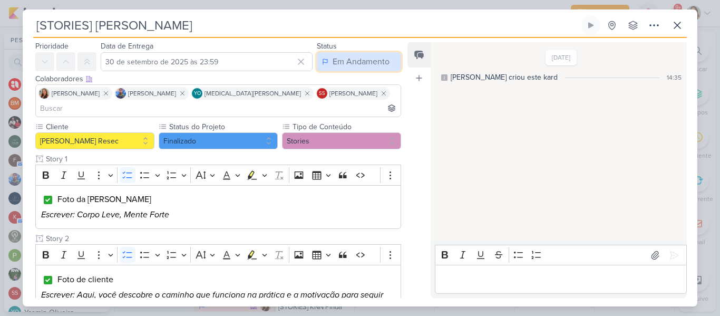
click at [339, 65] on div "Em Andamento" at bounding box center [361, 61] width 57 height 13
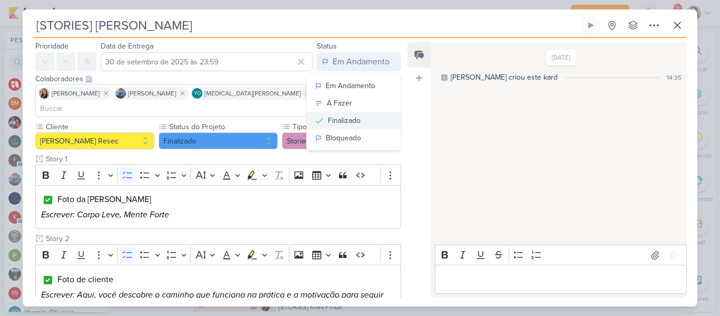
click at [339, 120] on div "Finalizado" at bounding box center [344, 120] width 33 height 11
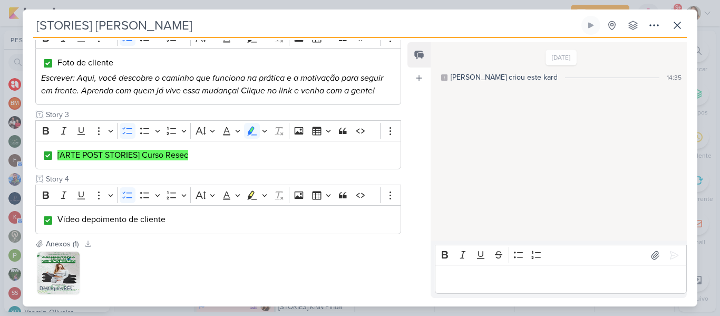
scroll to position [290, 0]
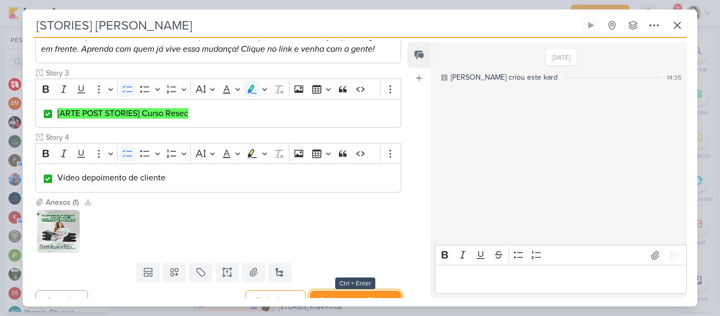
click at [377, 290] on button "Redesignar e Fechar" at bounding box center [355, 300] width 91 height 20
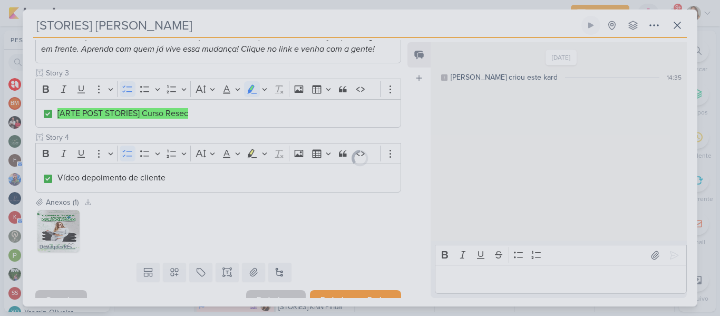
scroll to position [289, 0]
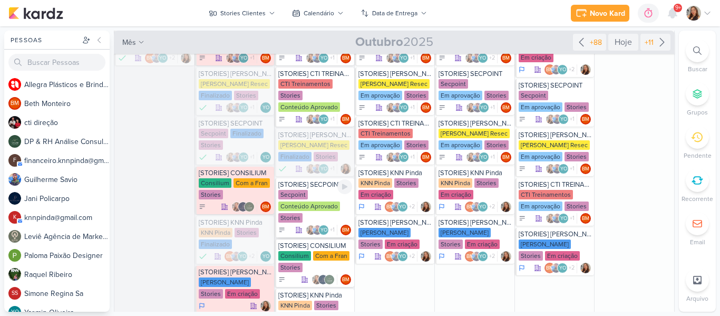
click at [308, 208] on div "Conteúdo Aprovado" at bounding box center [309, 205] width 62 height 9
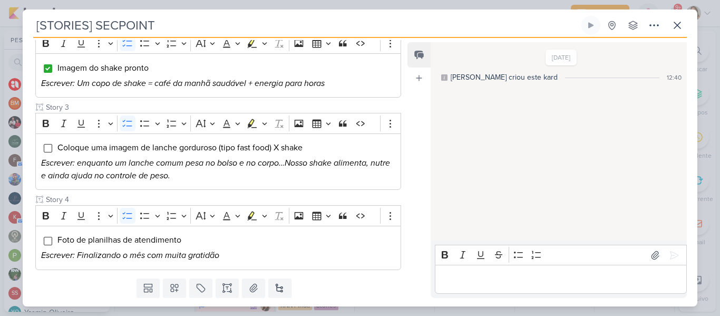
scroll to position [259, 0]
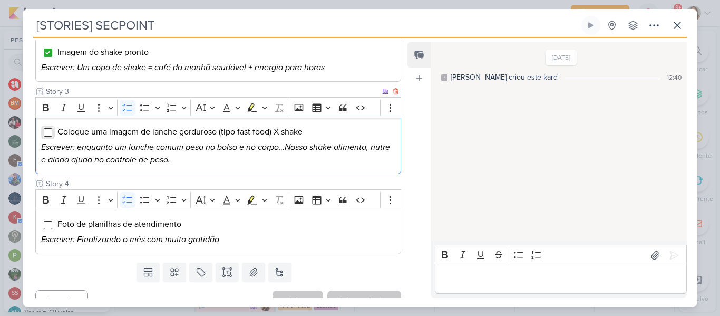
click at [47, 128] on input "Editor editing area: main" at bounding box center [48, 132] width 8 height 8
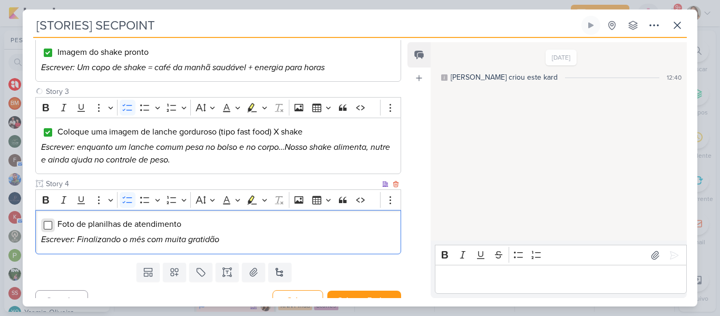
click at [51, 221] on input "Editor editing area: main" at bounding box center [48, 225] width 8 height 8
click at [343, 290] on button "Salvar e Fechar" at bounding box center [364, 300] width 74 height 20
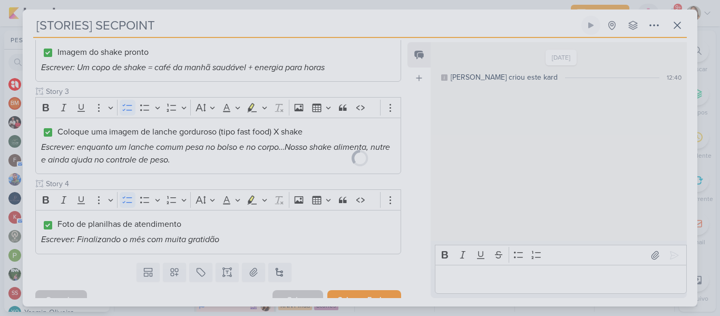
scroll to position [258, 0]
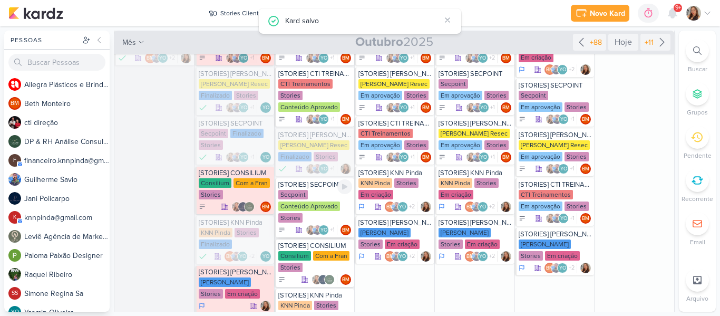
click at [297, 209] on div "Conteúdo Aprovado" at bounding box center [309, 205] width 62 height 9
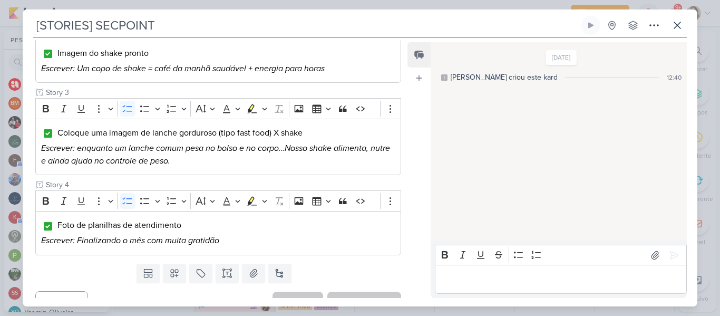
scroll to position [33, 0]
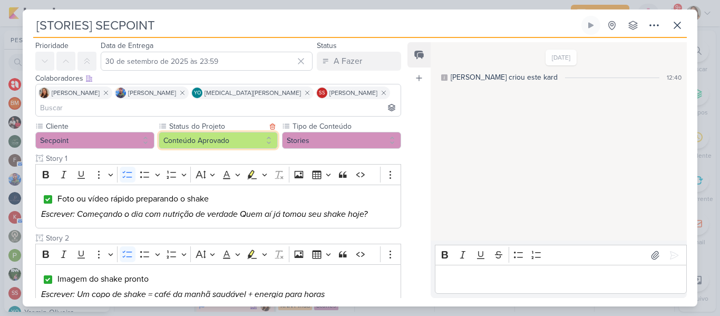
click at [214, 132] on button "Conteúdo Aprovado" at bounding box center [218, 140] width 119 height 17
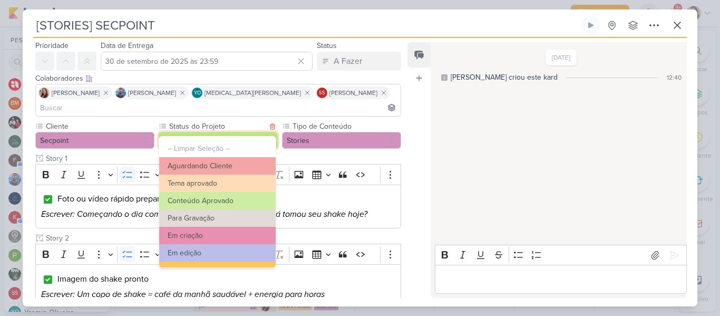
scroll to position [119, 0]
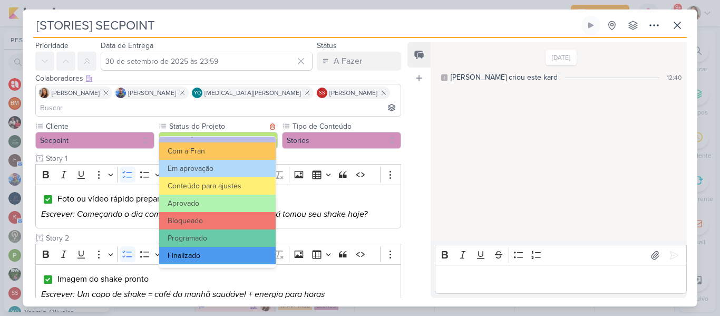
click at [259, 256] on button "Finalizado" at bounding box center [217, 255] width 116 height 17
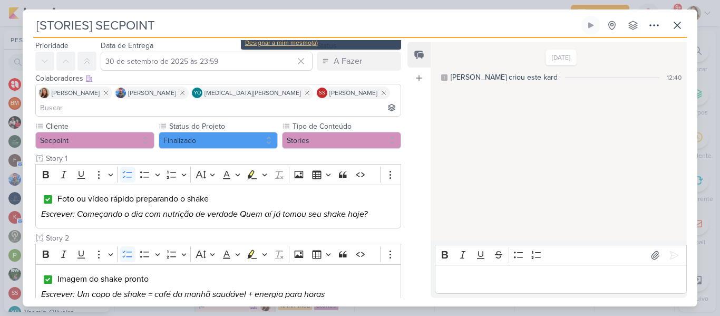
click at [305, 44] on div "Designar a mim mesmo(a)" at bounding box center [321, 42] width 152 height 9
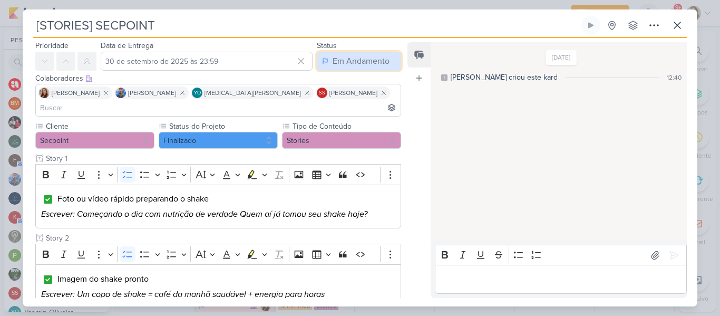
click at [333, 63] on div "Em Andamento" at bounding box center [361, 61] width 57 height 13
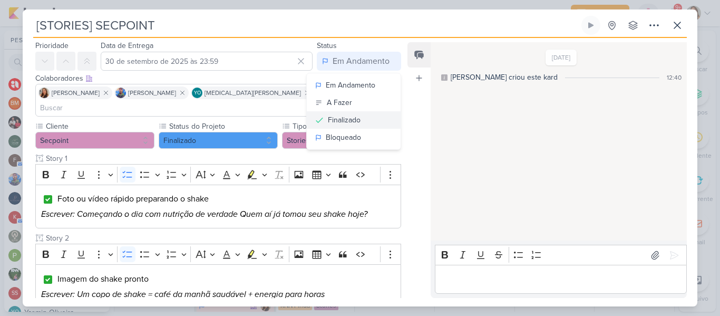
click at [343, 116] on div "Finalizado" at bounding box center [344, 119] width 33 height 11
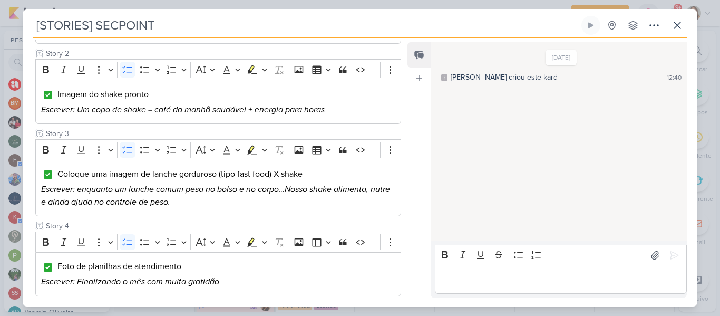
scroll to position [259, 0]
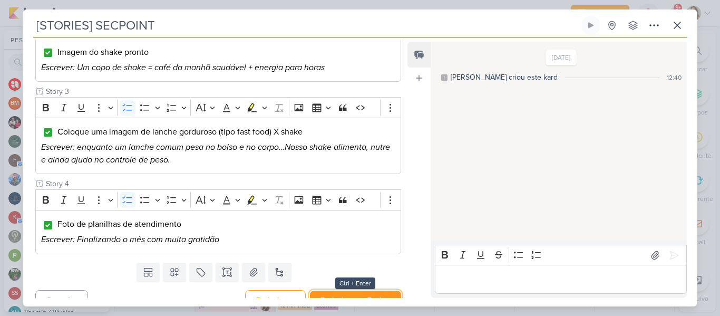
click at [376, 290] on button "Redesignar e Fechar" at bounding box center [355, 300] width 91 height 20
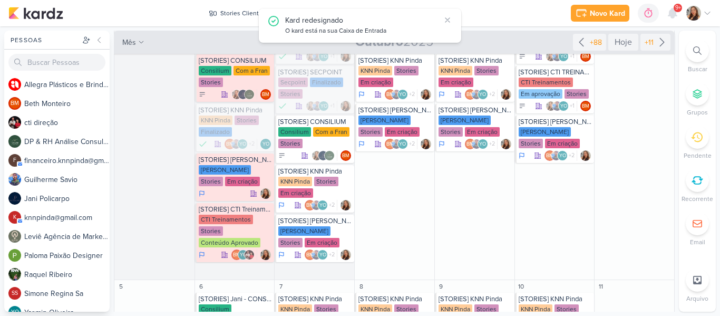
scroll to position [213, 0]
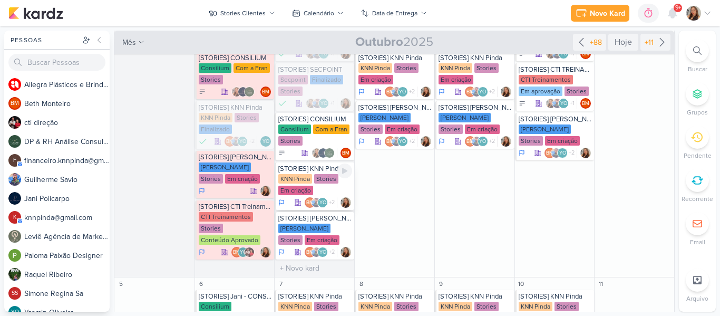
click at [312, 177] on div "KNN Pinda Stories Em criação" at bounding box center [315, 185] width 74 height 22
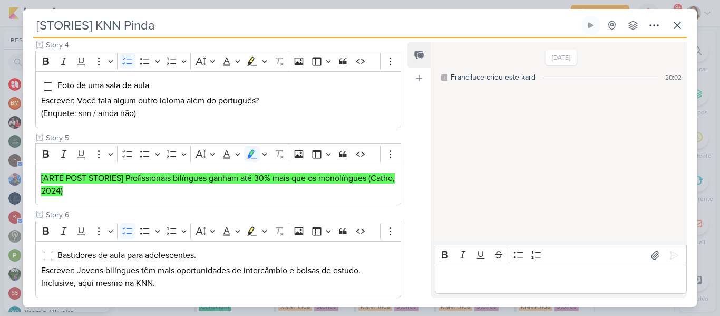
scroll to position [363, 0]
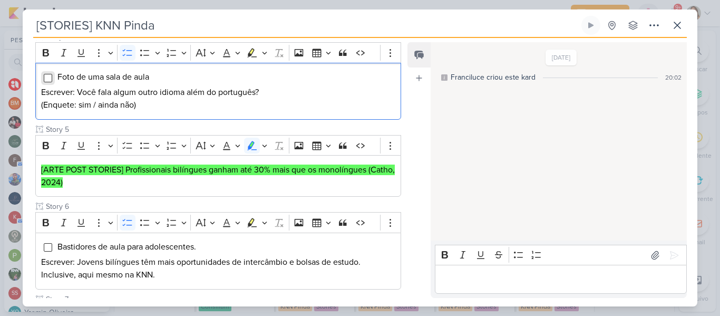
click at [47, 80] on input "Editor editing area: main" at bounding box center [48, 78] width 8 height 8
click at [95, 166] on mark "[ARTE POST STORIES] Profissionais bilíngues ganham até 30% mais que os monolíng…" at bounding box center [218, 175] width 354 height 23
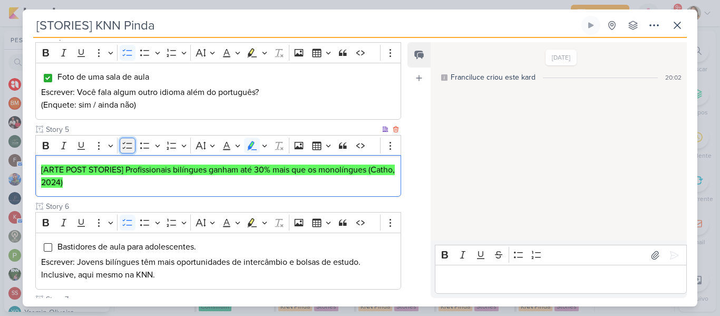
click at [128, 147] on icon "Editor toolbar" at bounding box center [127, 145] width 11 height 11
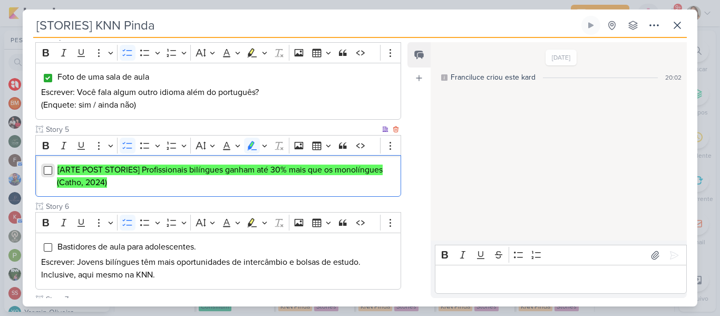
click at [51, 171] on input "Editor editing area: main" at bounding box center [48, 170] width 8 height 8
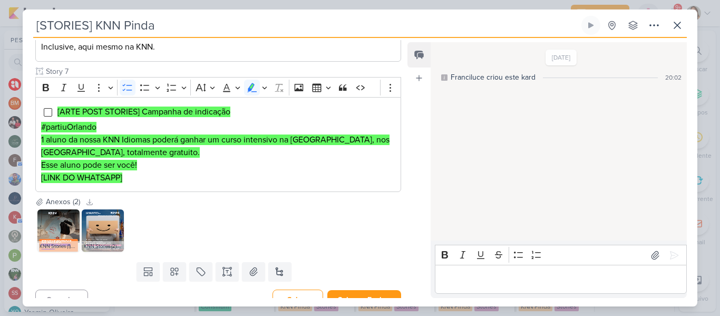
scroll to position [605, 0]
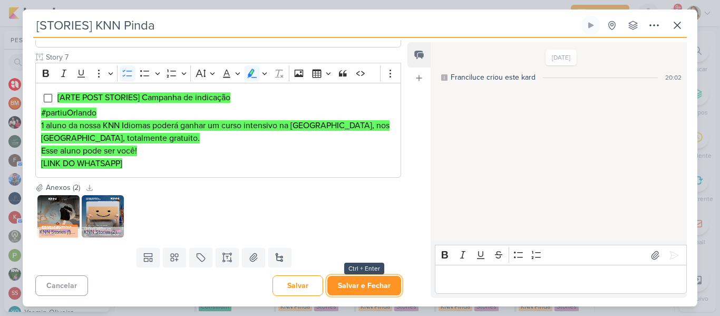
click at [363, 292] on button "Salvar e Fechar" at bounding box center [364, 286] width 74 height 20
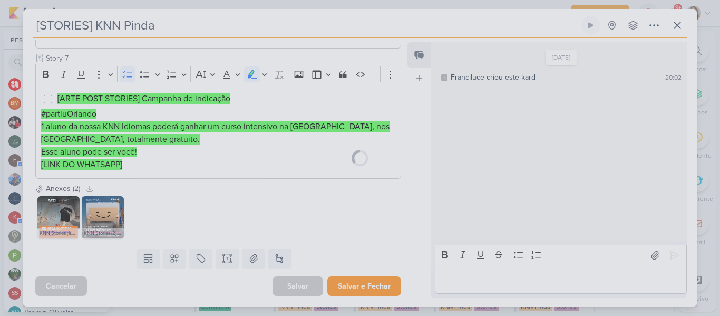
scroll to position [604, 0]
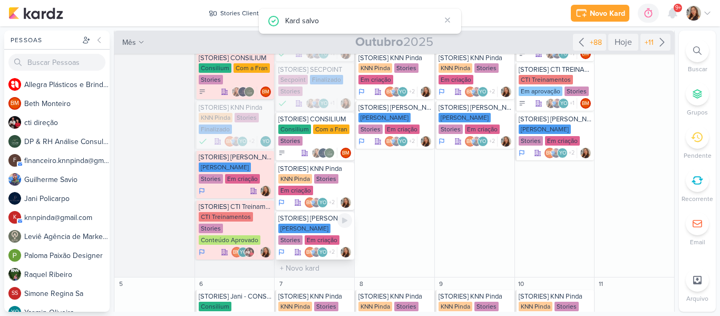
click at [303, 235] on div "Stories" at bounding box center [290, 239] width 24 height 9
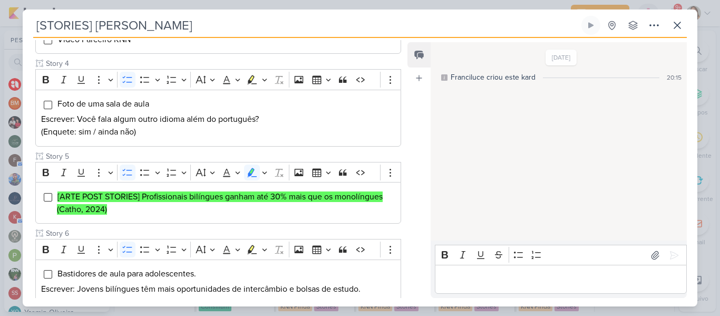
scroll to position [360, 0]
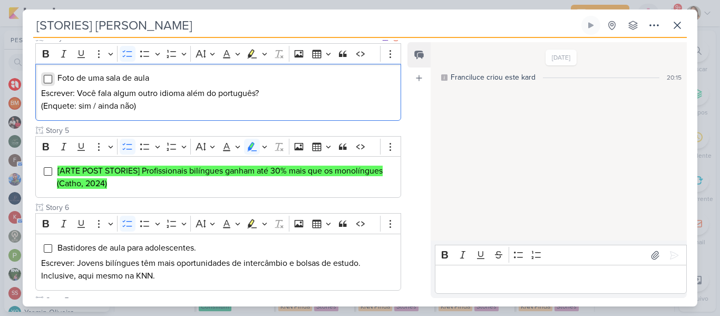
click at [51, 81] on input "Editor editing area: main" at bounding box center [48, 79] width 8 height 8
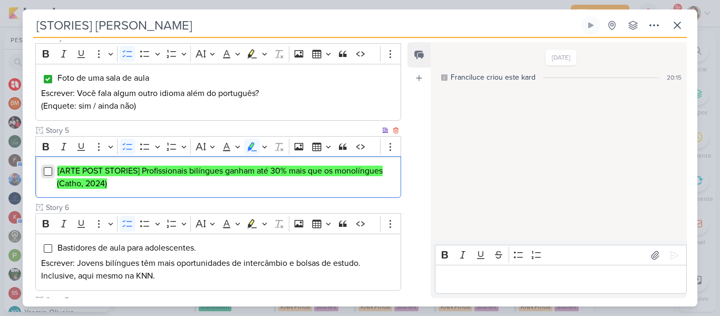
click at [51, 172] on input "Editor editing area: main" at bounding box center [48, 171] width 8 height 8
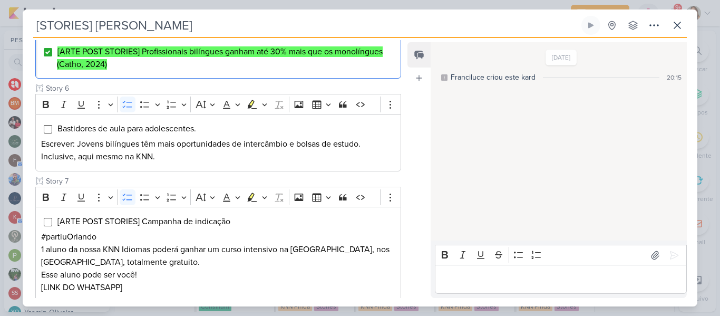
scroll to position [541, 0]
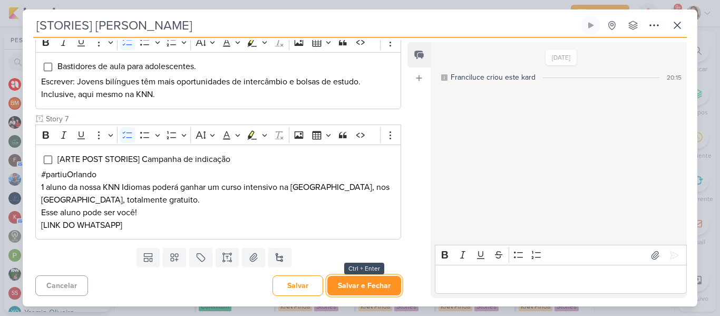
click at [376, 281] on button "Salvar e Fechar" at bounding box center [364, 286] width 74 height 20
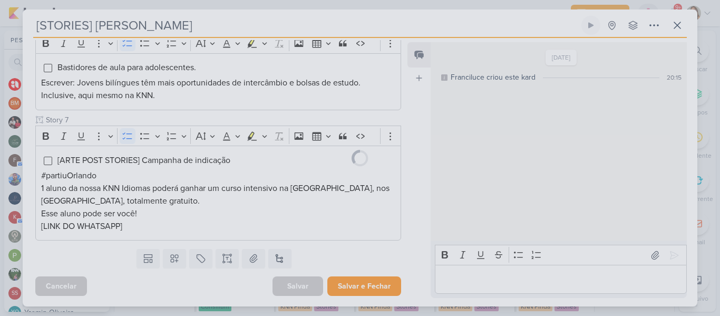
scroll to position [540, 0]
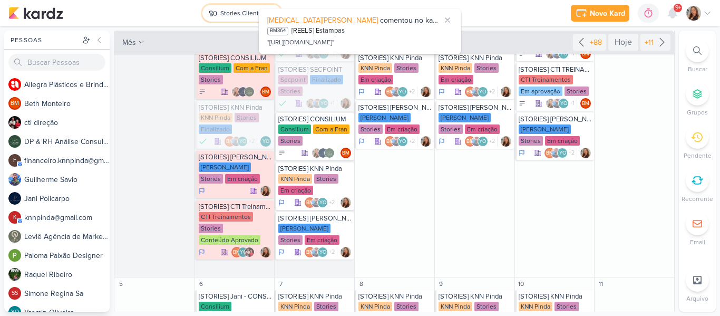
click at [244, 12] on div "Stories Clientes" at bounding box center [242, 12] width 45 height 9
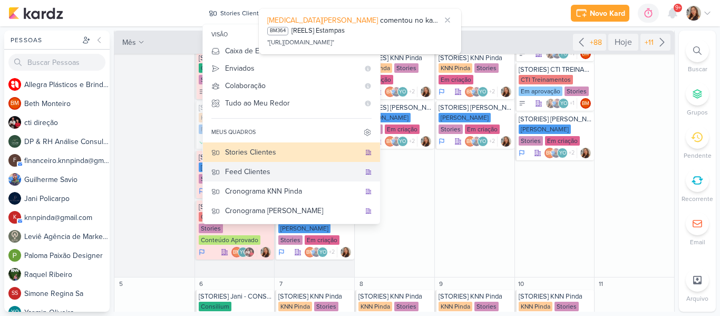
click at [281, 178] on button "Feed Clientes" at bounding box center [291, 172] width 177 height 20
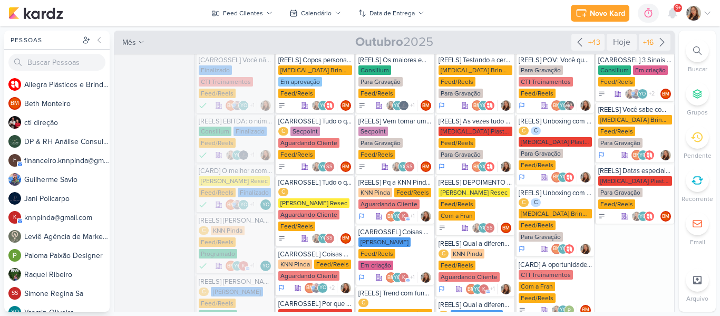
scroll to position [0, 0]
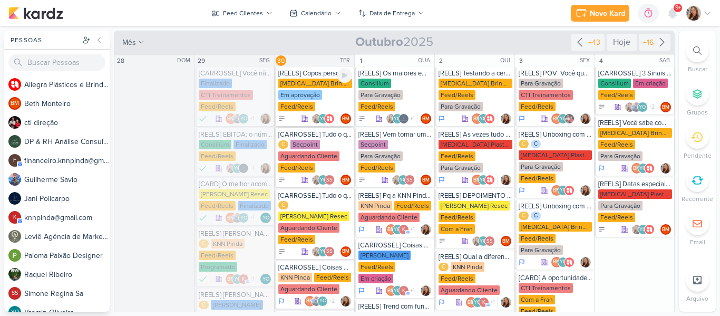
click at [295, 95] on div "Em aprovação" at bounding box center [300, 94] width 44 height 9
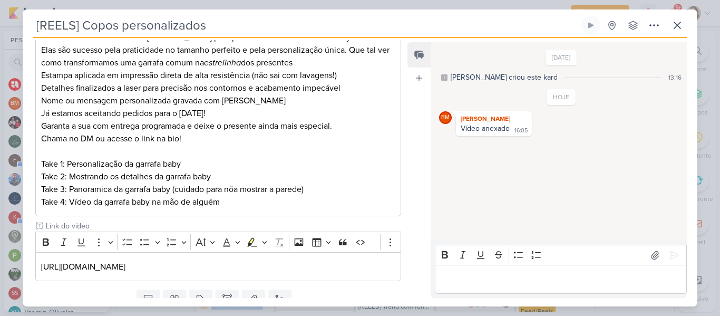
scroll to position [249, 0]
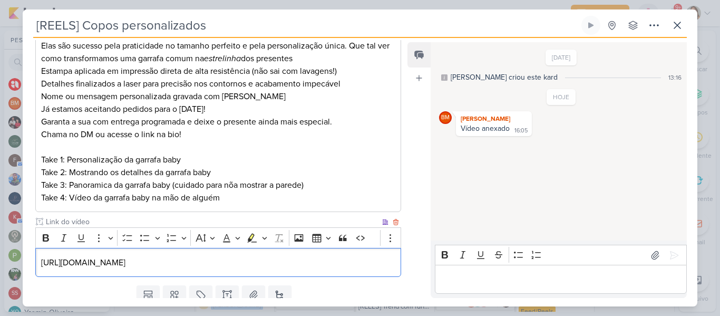
click at [331, 248] on div "[URL][DOMAIN_NAME]" at bounding box center [218, 262] width 366 height 29
click at [382, 256] on p "[URL][DOMAIN_NAME]" at bounding box center [218, 262] width 354 height 13
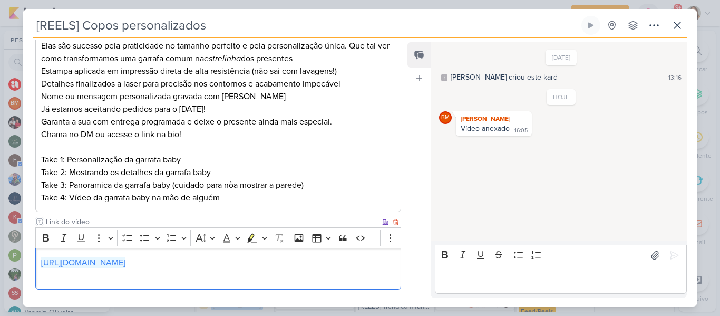
drag, startPoint x: 387, startPoint y: 249, endPoint x: 37, endPoint y: 249, distance: 350.0
click at [37, 249] on div "[URL][DOMAIN_NAME]" at bounding box center [218, 269] width 366 height 42
copy link "[URL][DOMAIN_NAME]"
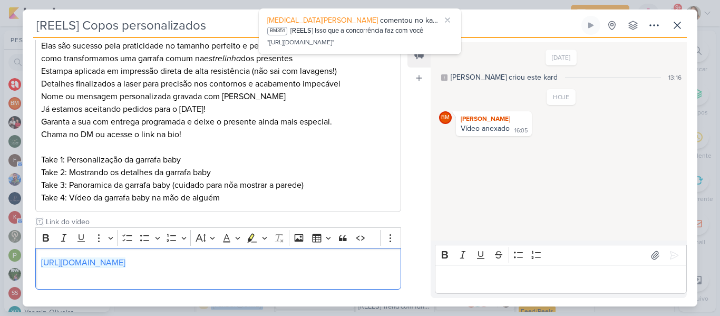
scroll to position [284, 0]
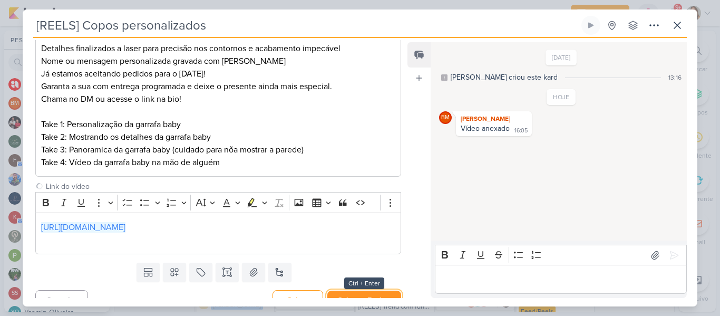
click at [377, 290] on button "Salvar e Fechar" at bounding box center [364, 300] width 74 height 20
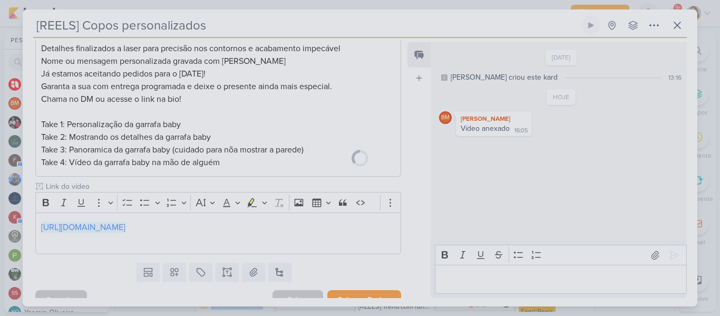
scroll to position [283, 0]
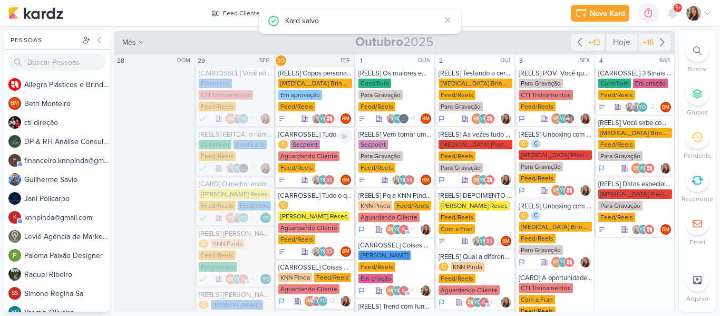
click at [317, 152] on div "Aguardando Cliente" at bounding box center [308, 155] width 61 height 9
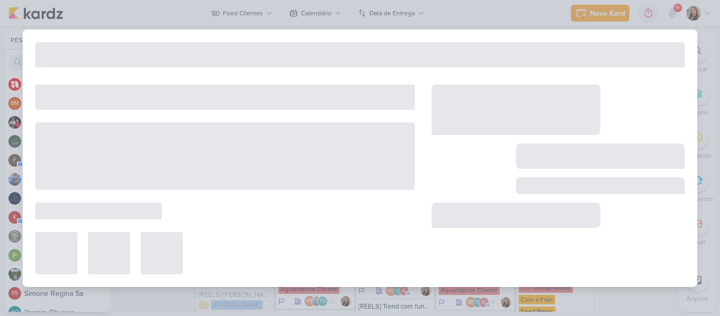
type input "[CARROSSEL] Tudo o que eu como da dieta"
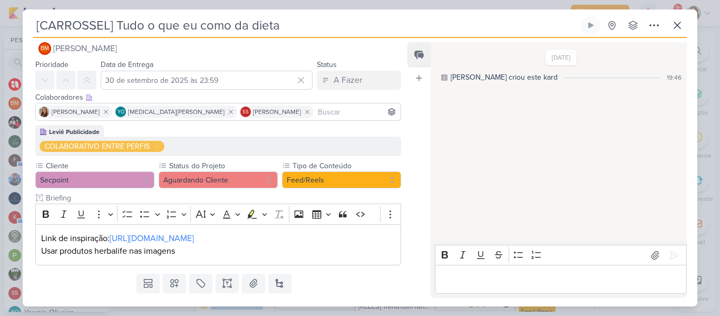
scroll to position [40, 0]
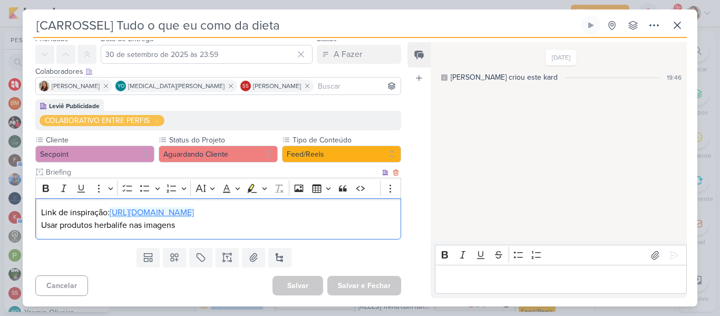
click at [176, 217] on link "[URL][DOMAIN_NAME]" at bounding box center [152, 212] width 84 height 11
click at [295, 231] on p "Usar produtos herbalife nas imagens" at bounding box center [218, 225] width 354 height 13
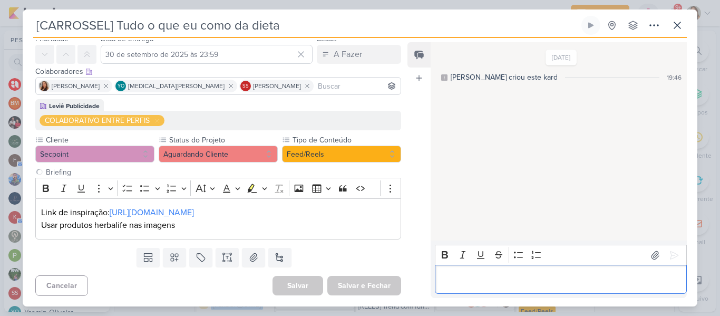
click at [479, 284] on p "Editor editing area: main" at bounding box center [560, 279] width 241 height 13
click at [316, 90] on input at bounding box center [357, 86] width 83 height 13
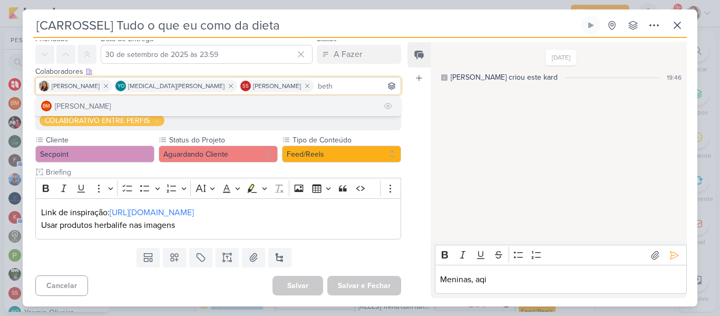
type input "beth"
click at [242, 113] on button "BM [GEOGRAPHIC_DATA]" at bounding box center [218, 105] width 365 height 19
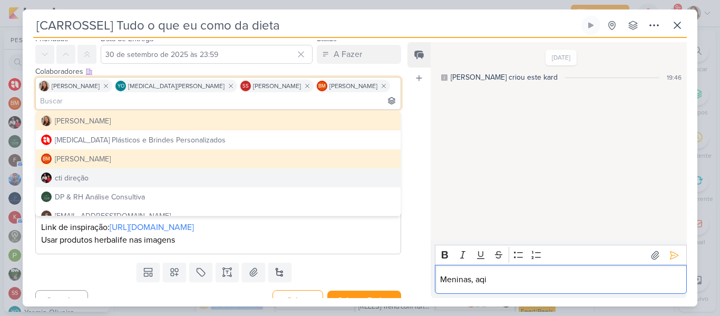
click at [508, 284] on p "Meninas, aqi" at bounding box center [560, 279] width 241 height 13
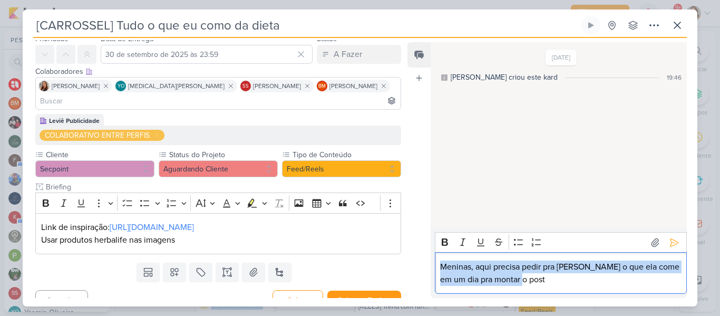
drag, startPoint x: 539, startPoint y: 280, endPoint x: 433, endPoint y: 264, distance: 106.6
click at [433, 264] on div "Rich Text Editor Bold Italic Underline Strikethrough Bulleted List Numbered Lis…" at bounding box center [559, 263] width 256 height 70
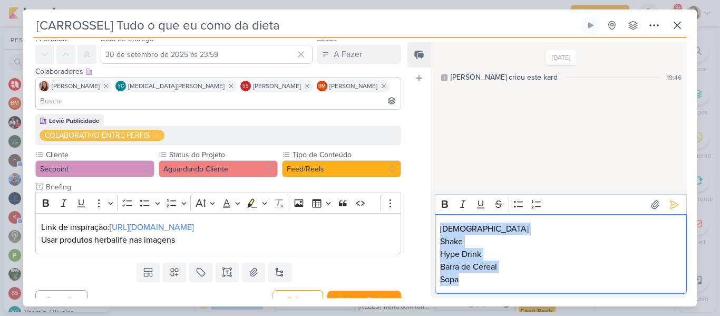
drag, startPoint x: 468, startPoint y: 281, endPoint x: 423, endPoint y: 203, distance: 90.4
click at [423, 203] on div "Feed Atrelar email Solte o email para atrelar ao kard [DATE] [PERSON_NAME] crio…" at bounding box center [546, 170] width 279 height 256
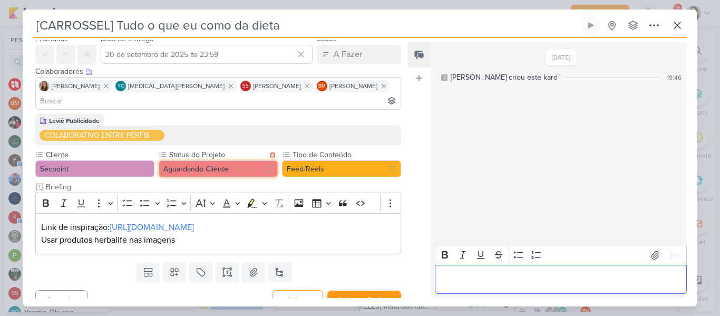
click at [260, 160] on button "Aguardando Cliente" at bounding box center [218, 168] width 119 height 17
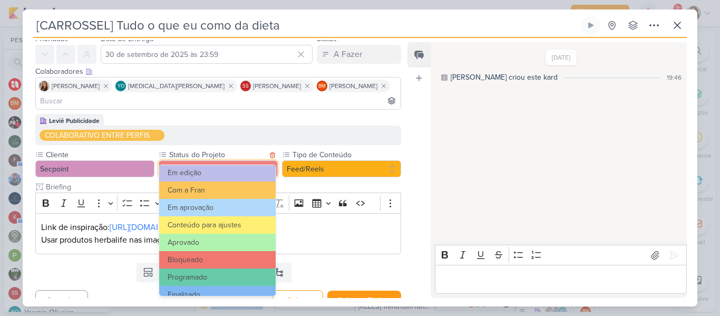
scroll to position [119, 0]
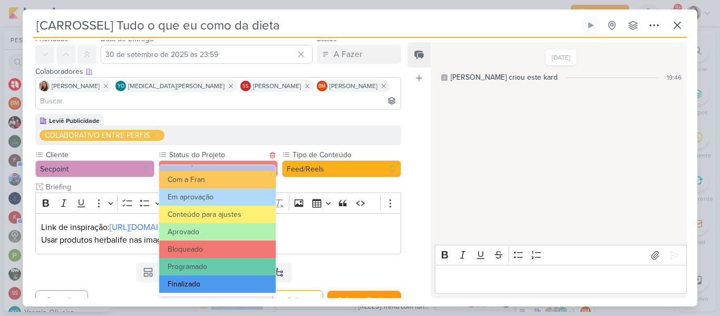
click at [227, 278] on button "Finalizado" at bounding box center [217, 283] width 116 height 17
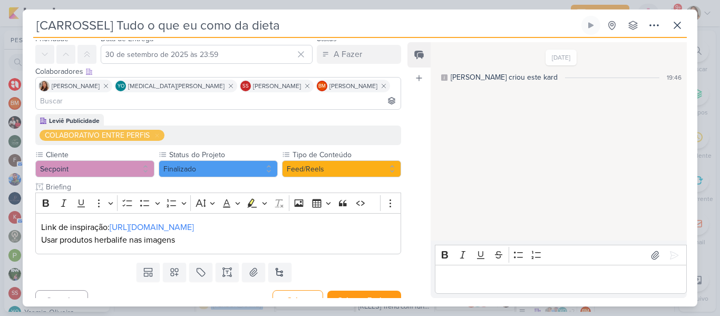
scroll to position [14, 0]
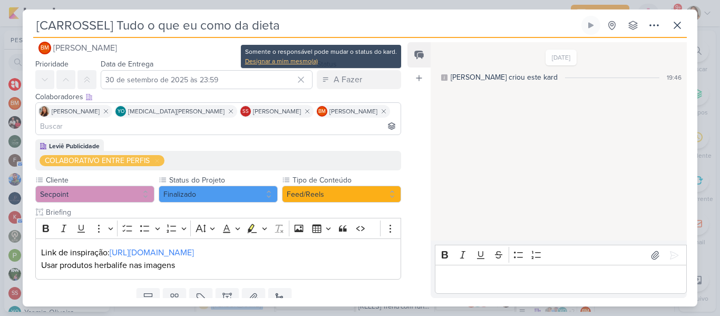
click at [308, 61] on div "Designar a mim mesmo(a)" at bounding box center [321, 60] width 152 height 9
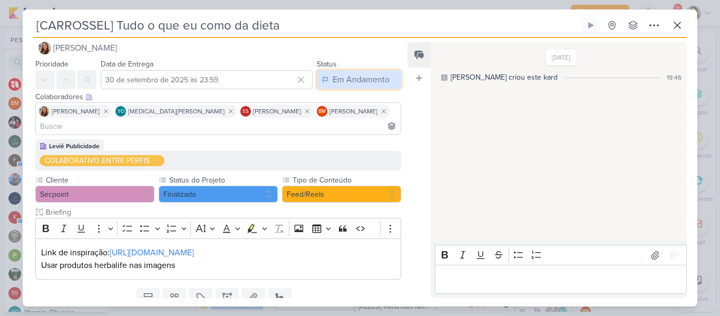
click at [333, 79] on div "Em Andamento" at bounding box center [361, 79] width 57 height 13
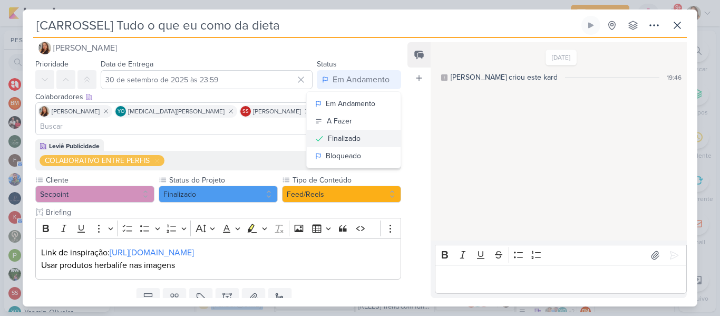
click at [349, 137] on div "Finalizado" at bounding box center [344, 138] width 33 height 11
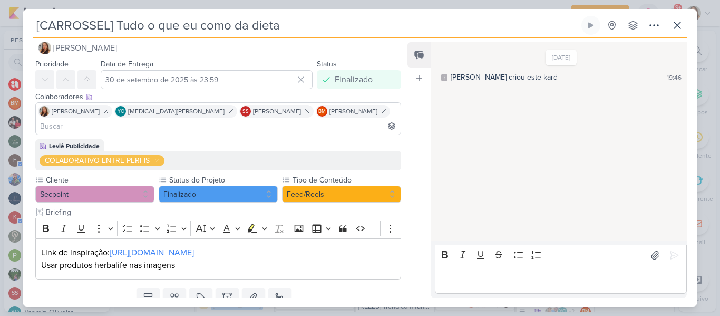
scroll to position [40, 0]
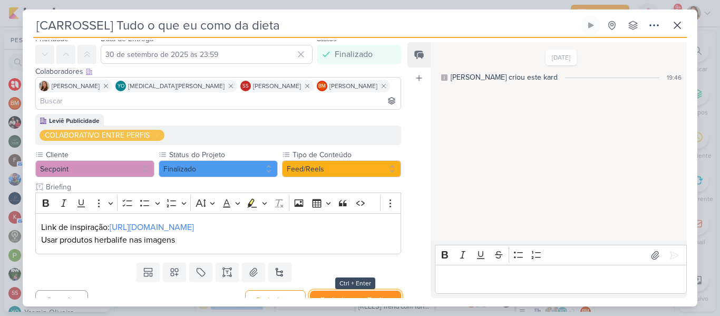
click at [372, 290] on button "Redesignar e Fechar" at bounding box center [355, 300] width 91 height 20
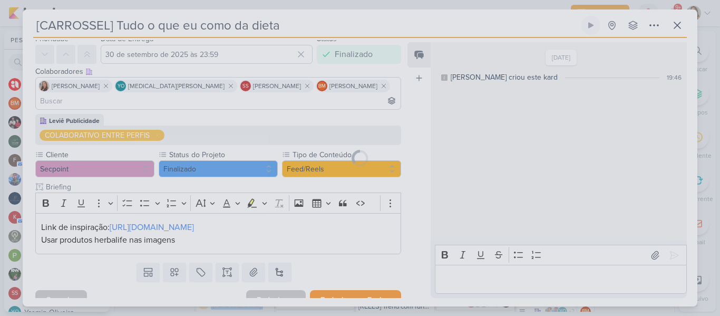
scroll to position [38, 0]
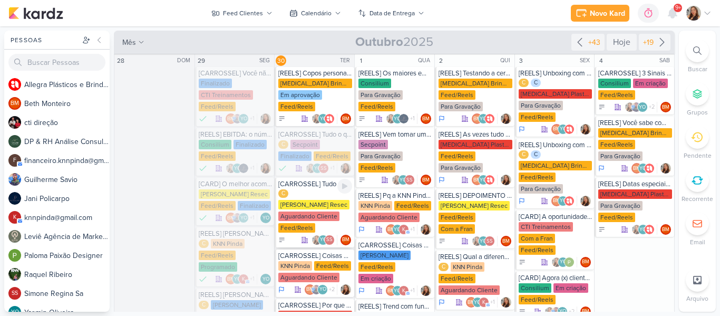
click at [304, 213] on div "Aguardando Cliente" at bounding box center [308, 215] width 61 height 9
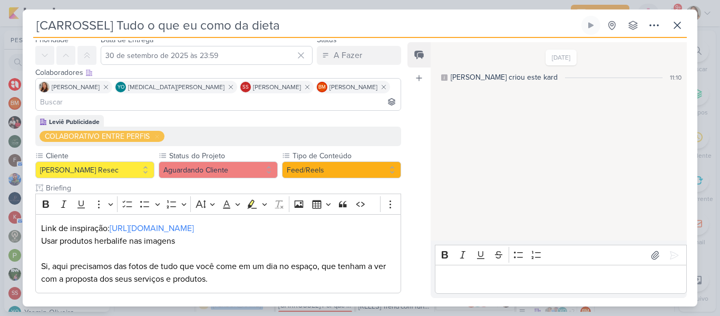
scroll to position [0, 0]
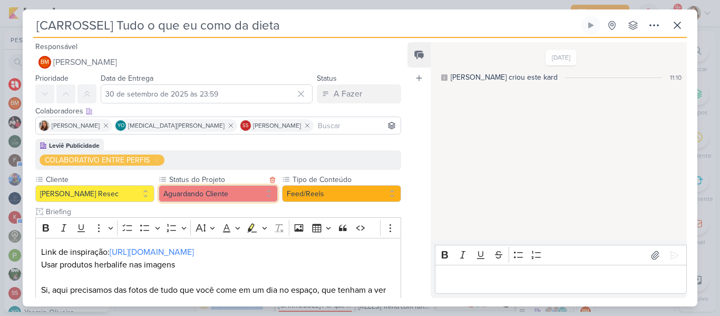
click at [230, 197] on button "Aguardando Cliente" at bounding box center [218, 193] width 119 height 17
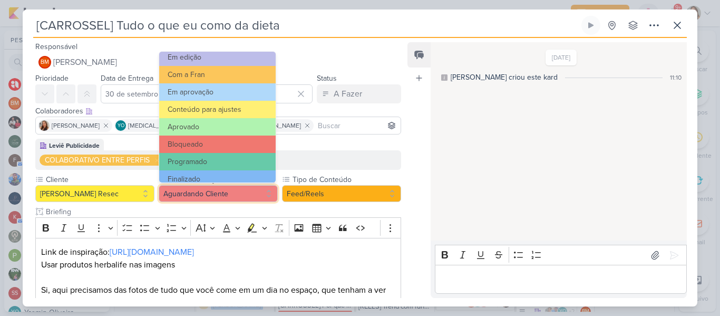
scroll to position [119, 0]
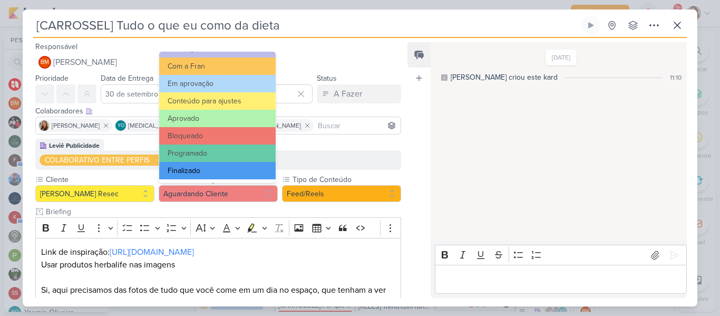
click at [242, 165] on button "Finalizado" at bounding box center [217, 170] width 116 height 17
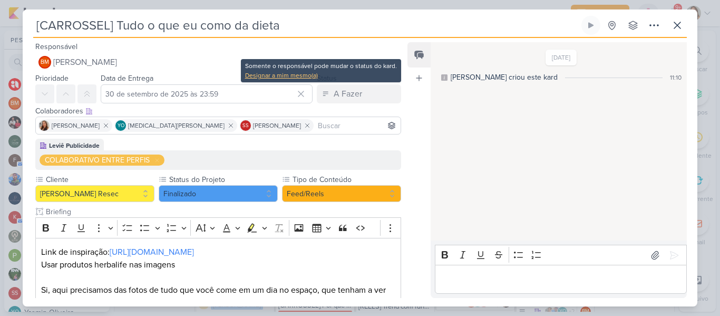
click at [317, 75] on div "Designar a mim mesmo(a)" at bounding box center [321, 75] width 152 height 9
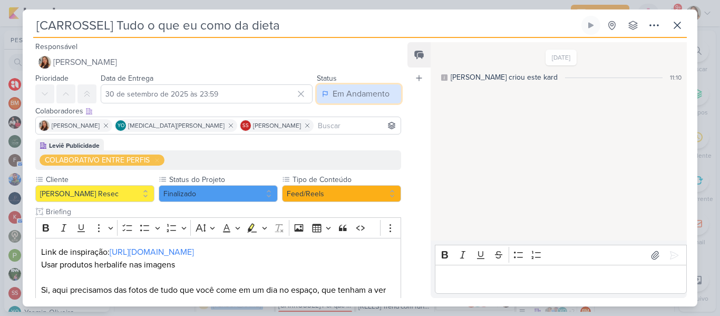
click at [333, 94] on div "Em Andamento" at bounding box center [361, 94] width 57 height 13
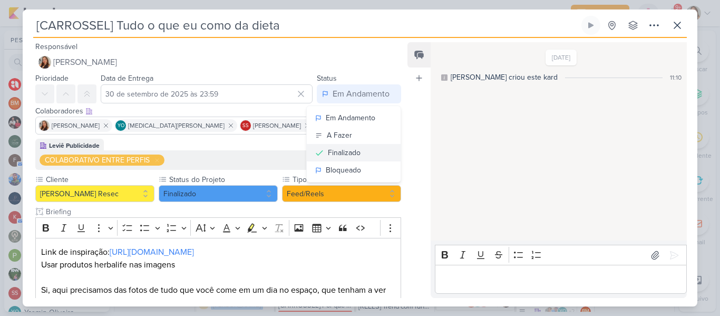
click at [348, 154] on div "Finalizado" at bounding box center [344, 152] width 33 height 11
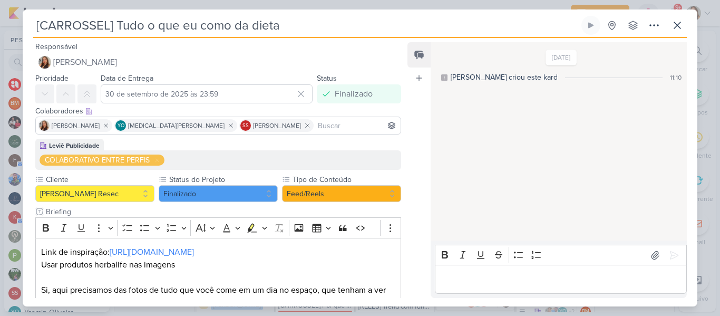
scroll to position [77, 0]
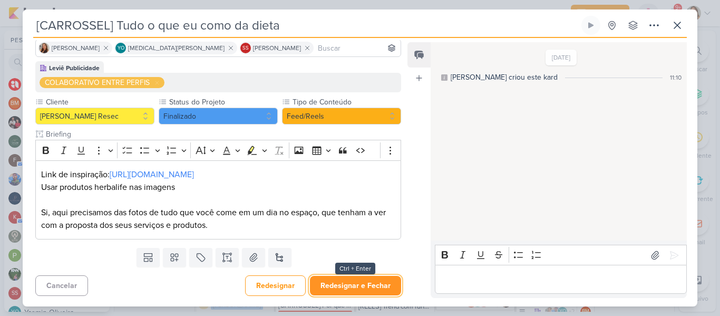
click at [387, 280] on button "Redesignar e Fechar" at bounding box center [355, 286] width 91 height 20
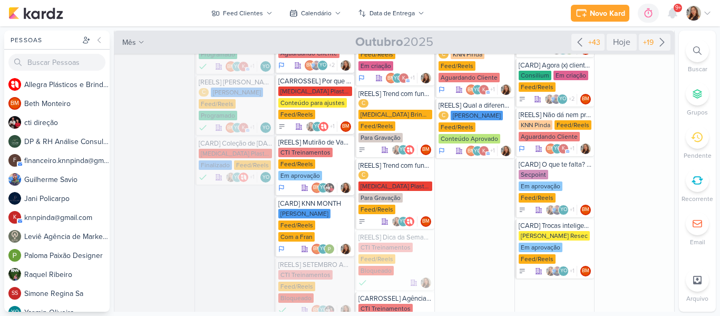
scroll to position [217, 0]
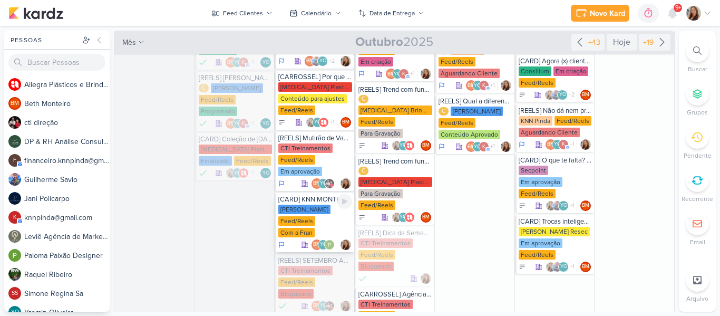
click at [326, 209] on div "[PERSON_NAME] Feed/Reels Com a Fran" at bounding box center [315, 222] width 74 height 34
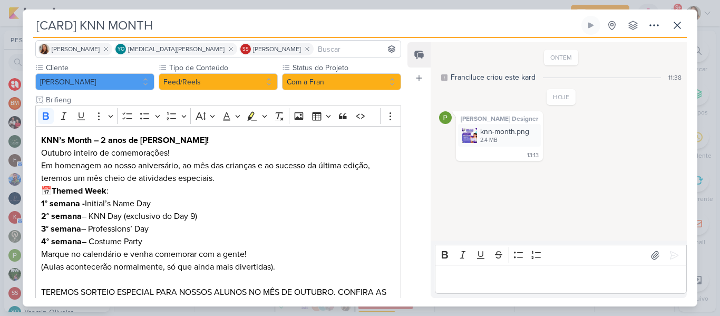
scroll to position [0, 0]
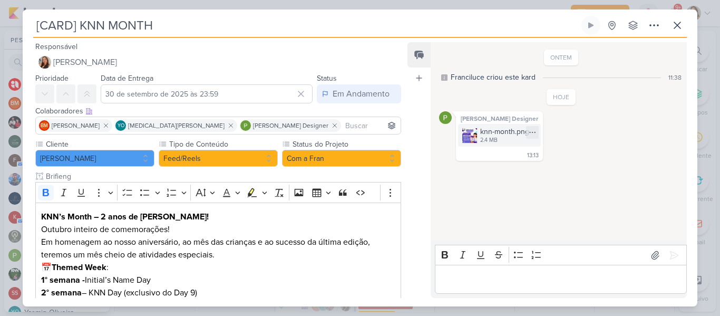
click at [466, 134] on img at bounding box center [469, 135] width 15 height 15
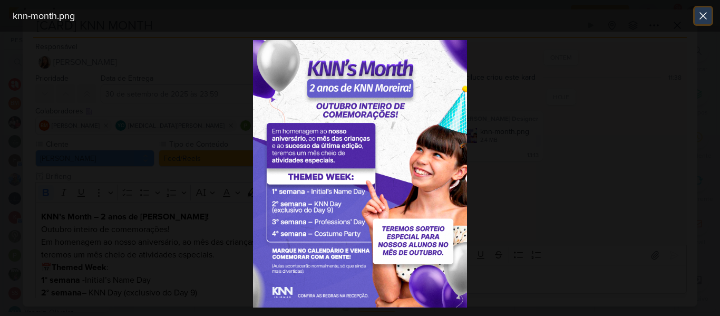
click at [697, 20] on icon at bounding box center [703, 15] width 13 height 13
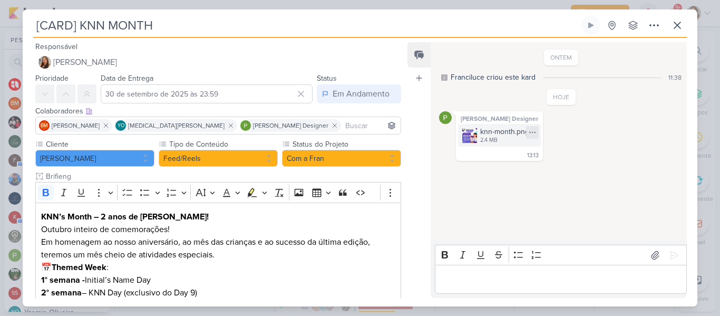
click at [529, 132] on icon at bounding box center [532, 132] width 6 height 1
click at [502, 167] on button "Baixar" at bounding box center [490, 167] width 85 height 15
click at [356, 152] on button "Com a Fran" at bounding box center [341, 158] width 119 height 17
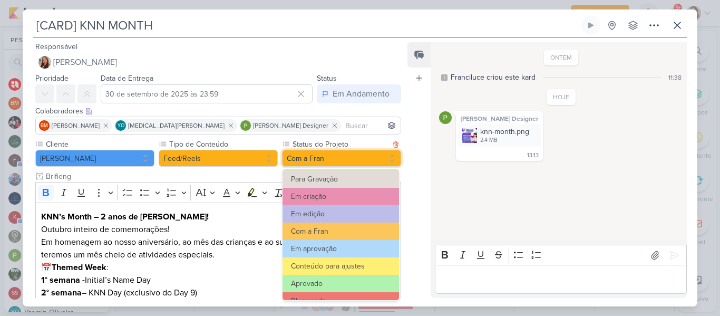
scroll to position [99, 0]
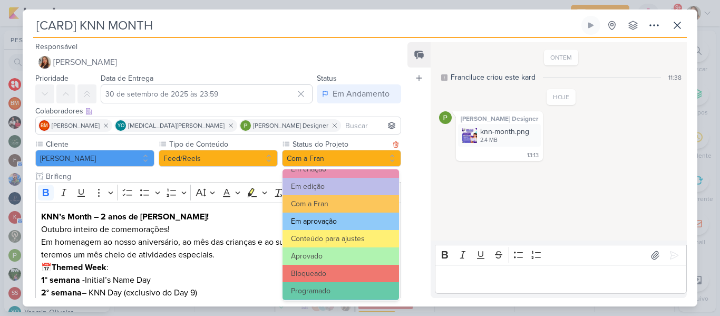
click at [367, 225] on button "Em aprovação" at bounding box center [341, 220] width 116 height 17
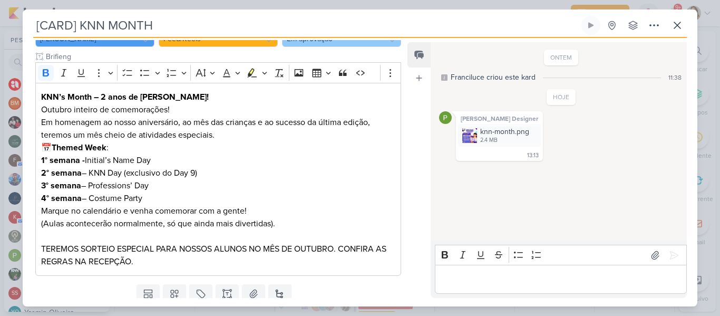
scroll to position [156, 0]
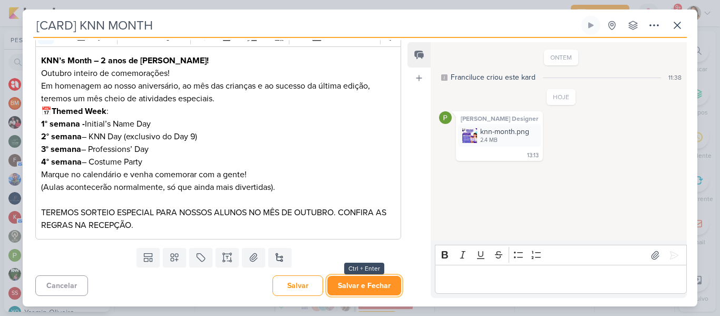
click at [360, 281] on button "Salvar e Fechar" at bounding box center [364, 286] width 74 height 20
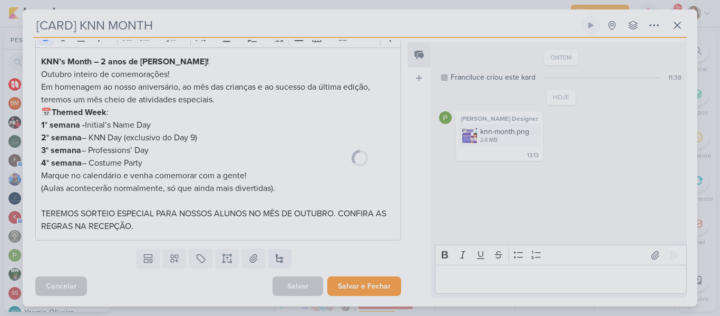
scroll to position [155, 0]
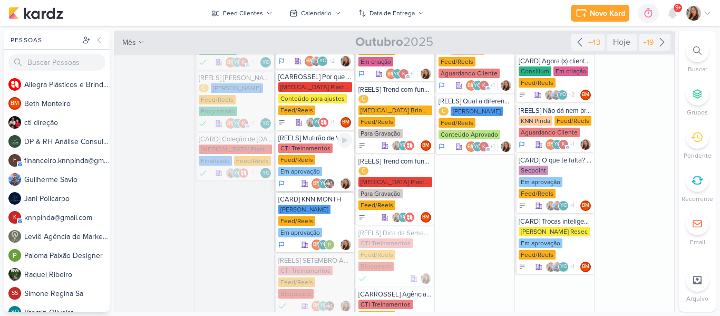
click at [322, 160] on div "CTI Treinamentos Feed/Reels Em aprovação" at bounding box center [315, 160] width 74 height 34
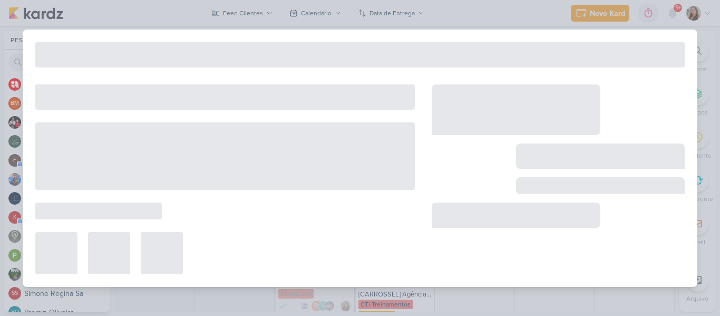
type input "[REELS] Mutirão de Vagas - Shopping Pátio Pinda"
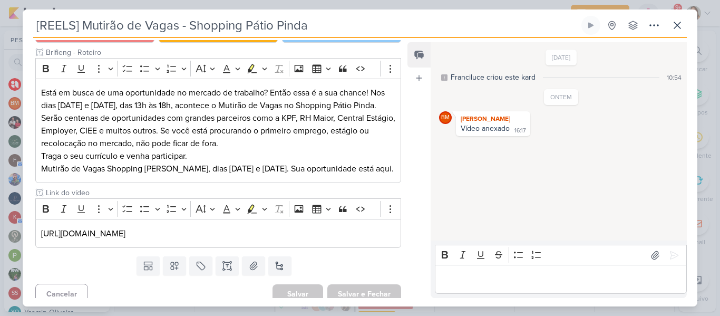
scroll to position [145, 0]
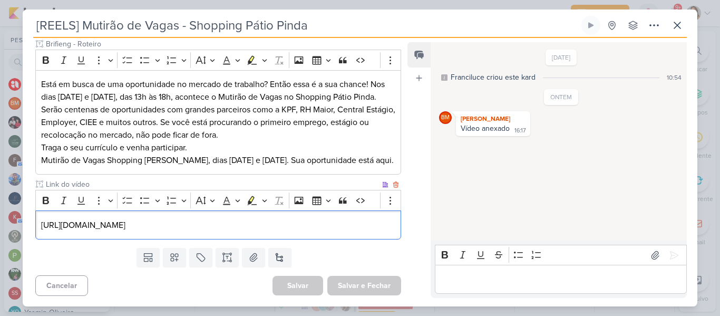
click at [298, 230] on p "[URL][DOMAIN_NAME]" at bounding box center [218, 225] width 354 height 13
click at [379, 225] on p "[URL][DOMAIN_NAME]" at bounding box center [218, 225] width 354 height 13
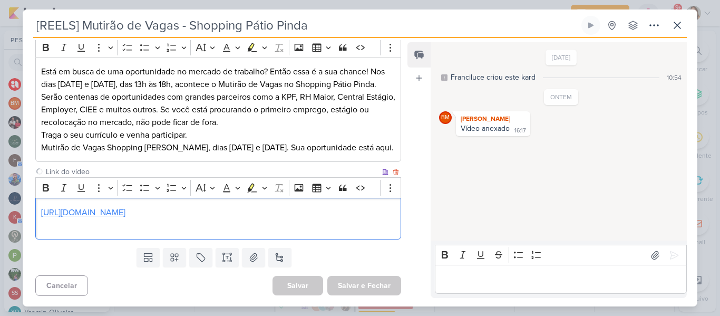
click at [125, 218] on link "[URL][DOMAIN_NAME]" at bounding box center [83, 212] width 84 height 11
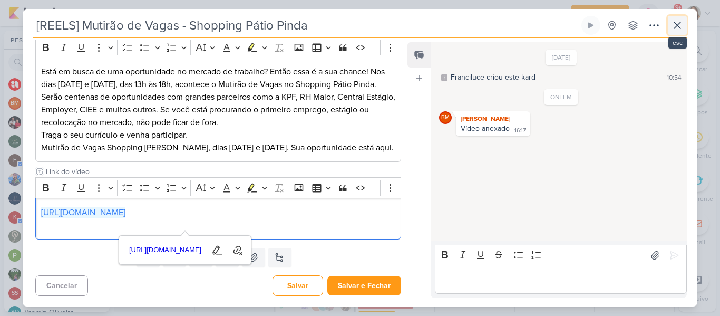
click at [669, 26] on button at bounding box center [677, 25] width 19 height 19
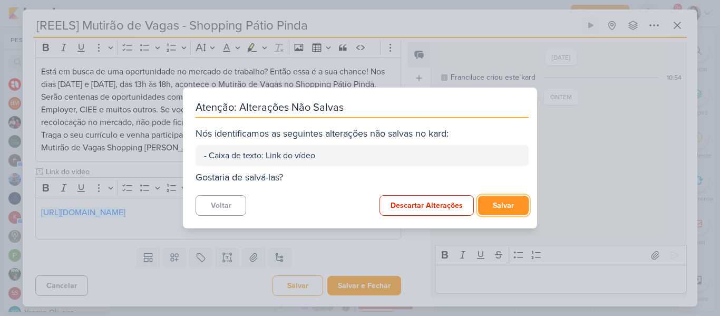
click at [483, 205] on button "Salvar" at bounding box center [503, 206] width 51 height 20
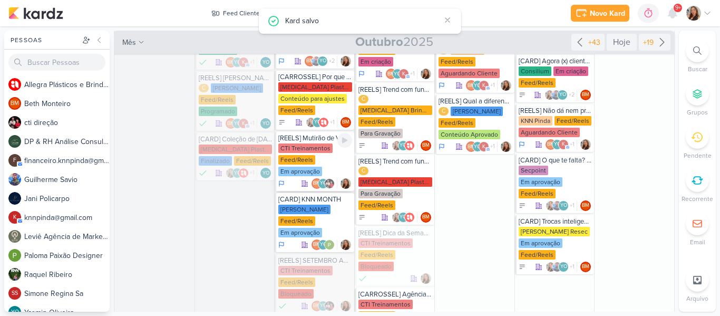
click at [300, 148] on div "CTI Treinamentos" at bounding box center [305, 147] width 54 height 9
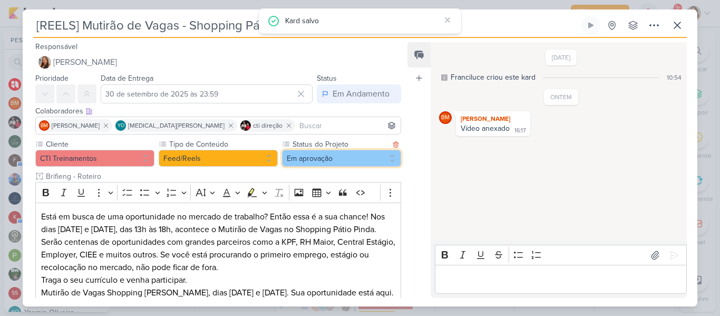
click at [288, 153] on button "Em aprovação" at bounding box center [341, 158] width 119 height 17
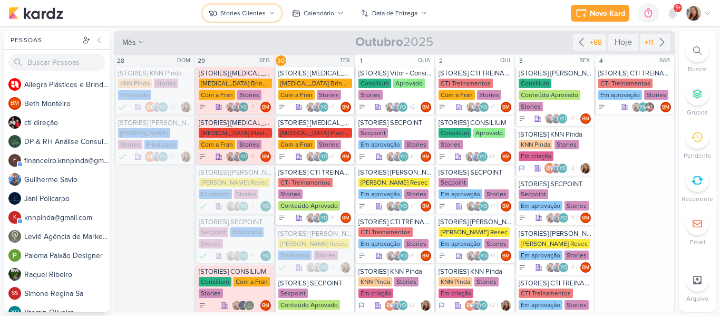
click at [230, 11] on div "Stories Clientes" at bounding box center [242, 12] width 45 height 9
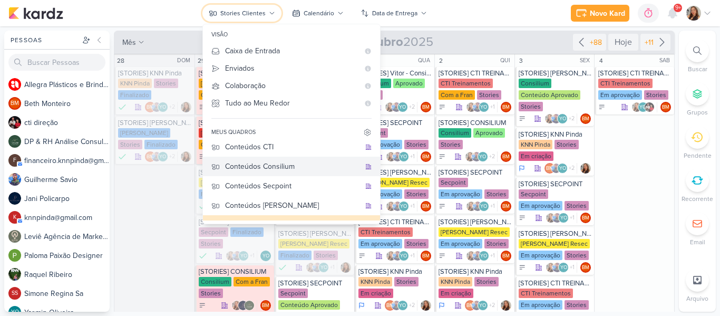
scroll to position [59, 0]
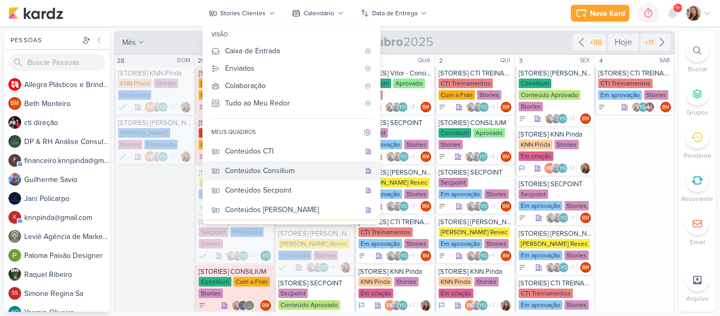
click at [305, 172] on div "Conteúdos Consilium" at bounding box center [292, 170] width 135 height 11
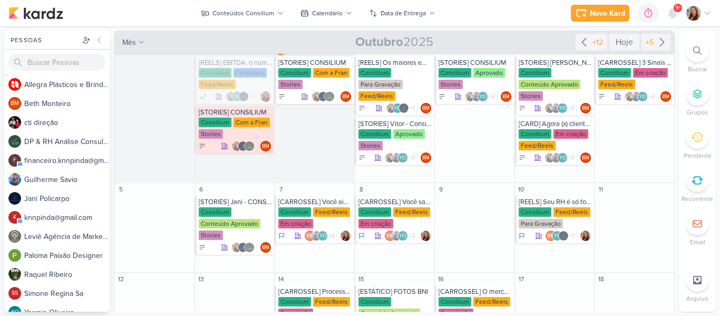
scroll to position [0, 0]
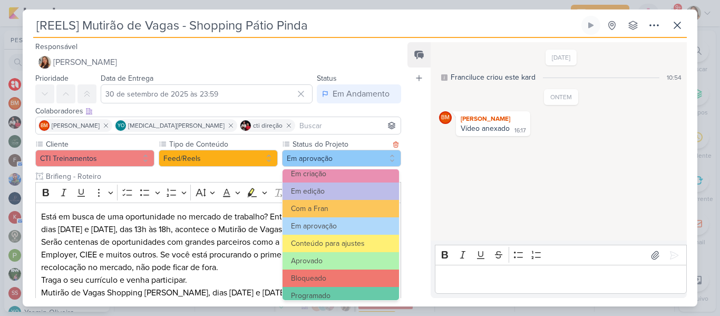
scroll to position [105, 0]
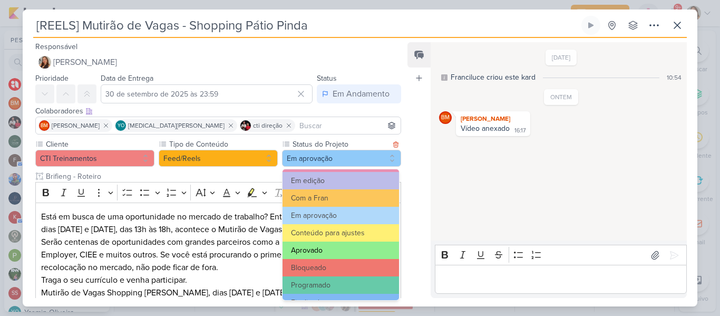
click at [373, 241] on button "Aprovado" at bounding box center [341, 249] width 116 height 17
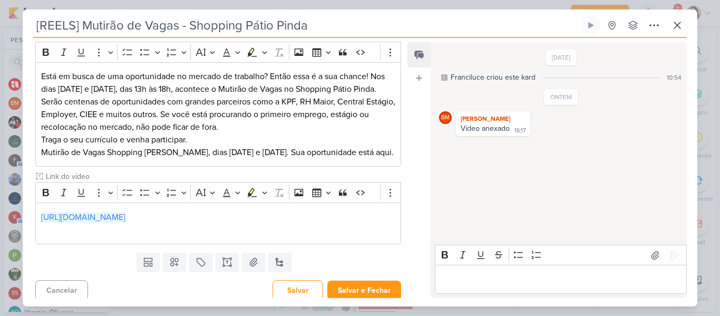
scroll to position [158, 0]
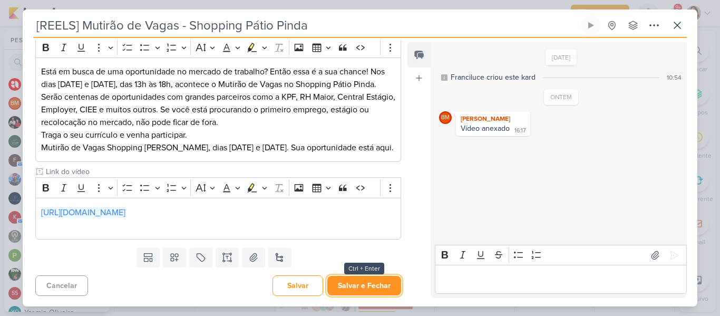
click at [382, 276] on button "Salvar e Fechar" at bounding box center [364, 286] width 74 height 20
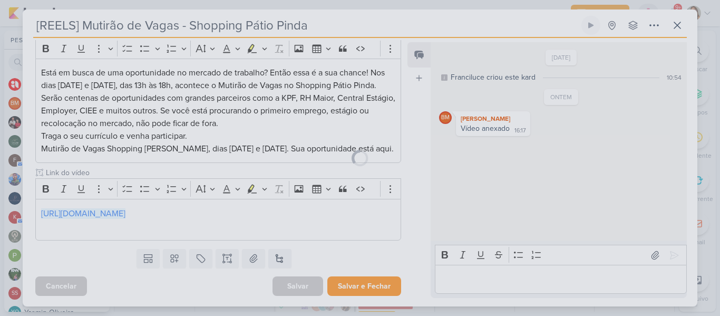
scroll to position [157, 0]
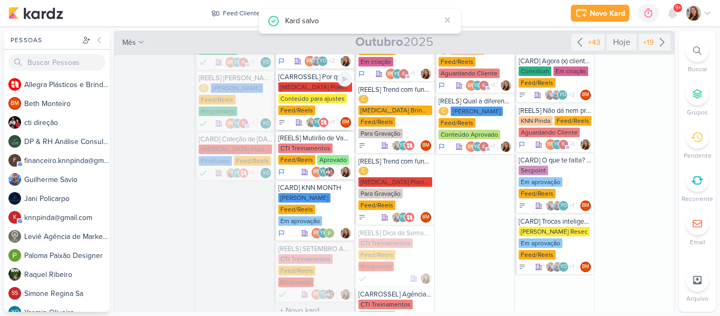
click at [319, 100] on div "Conteúdo para ajustes" at bounding box center [312, 98] width 69 height 9
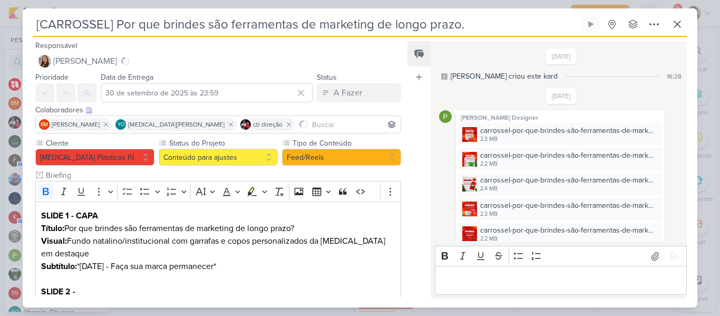
scroll to position [460, 0]
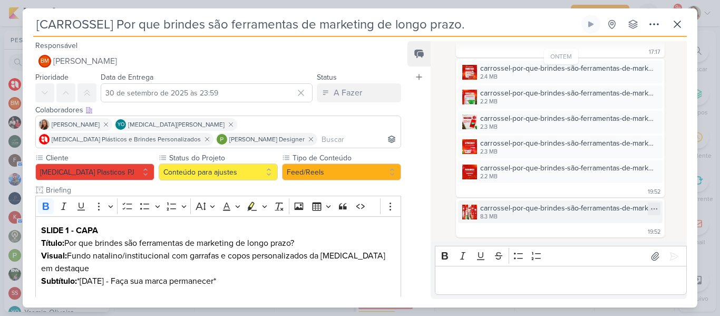
click at [566, 217] on div "8.3 MB" at bounding box center [568, 216] width 176 height 8
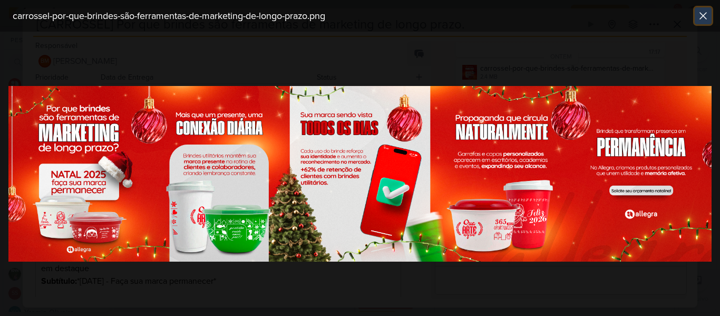
click at [703, 15] on icon at bounding box center [703, 16] width 6 height 6
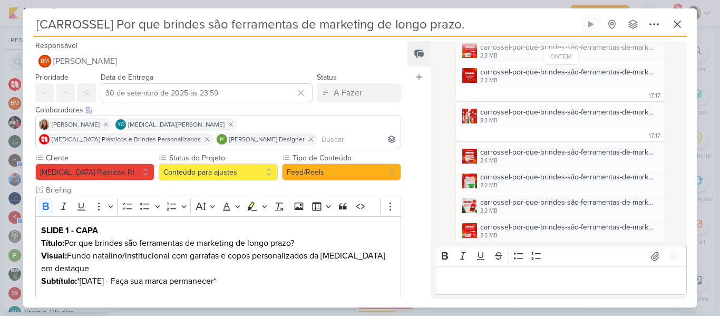
scroll to position [378, 0]
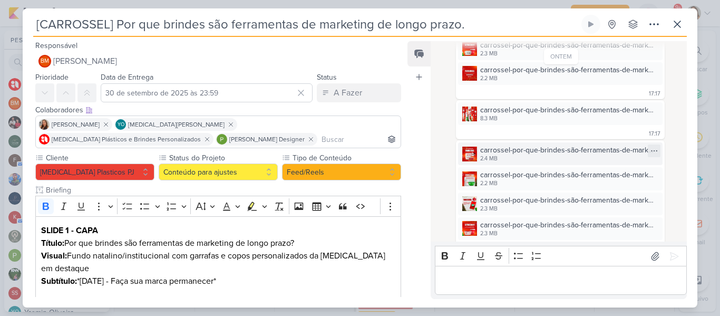
click at [571, 161] on div "2.4 MB" at bounding box center [568, 158] width 176 height 8
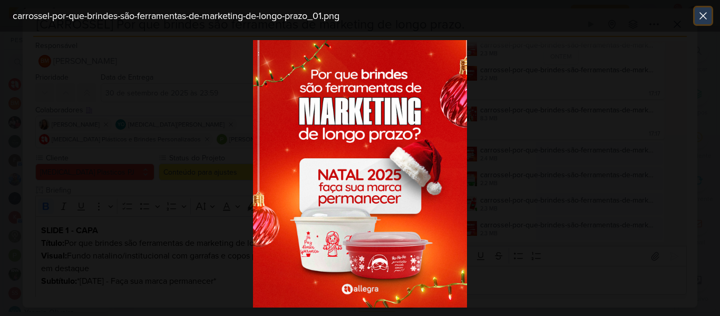
click at [705, 12] on icon at bounding box center [703, 15] width 13 height 13
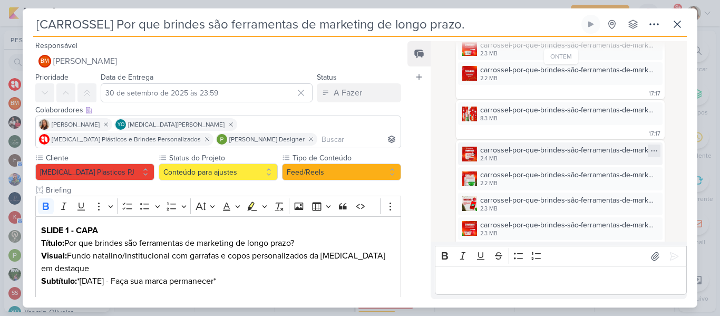
click at [652, 151] on icon at bounding box center [654, 151] width 8 height 8
click at [623, 179] on button "Baixar" at bounding box center [613, 185] width 85 height 15
click at [650, 177] on icon at bounding box center [654, 175] width 8 height 8
click at [629, 210] on button "Baixar" at bounding box center [613, 210] width 85 height 15
click at [650, 204] on icon at bounding box center [654, 201] width 8 height 8
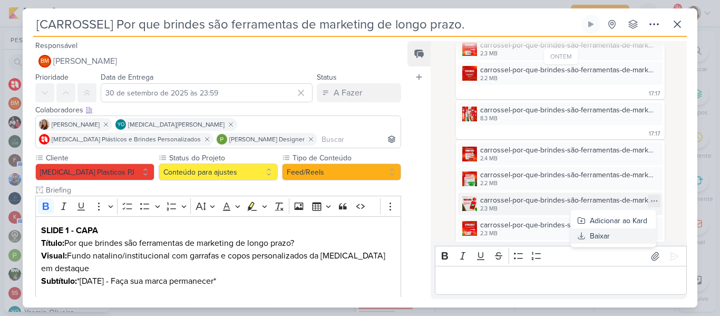
click at [599, 235] on div "Baixar" at bounding box center [600, 235] width 20 height 11
click at [442, 83] on div "Paloma Paixão Designer carrossel-por-que-brindes-são-ferramentas-de-marketing-d…" at bounding box center [561, 24] width 245 height 149
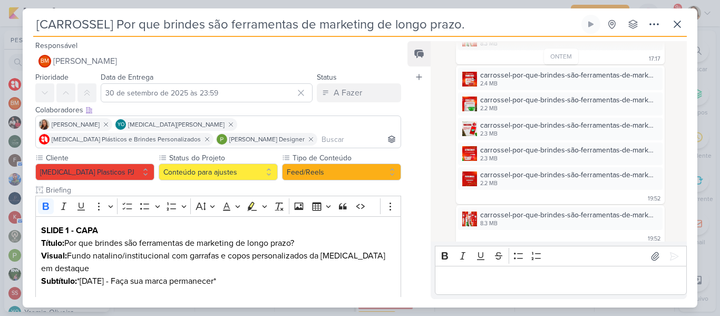
scroll to position [460, 0]
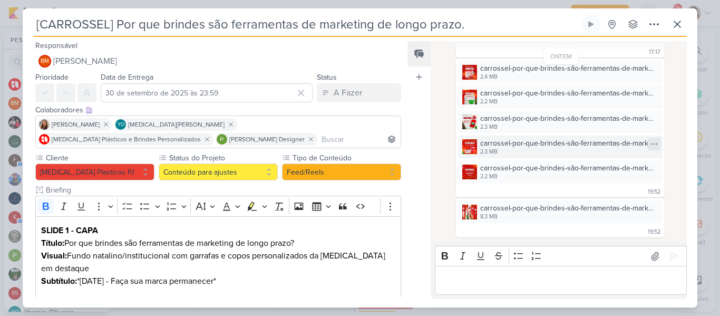
click at [650, 147] on icon at bounding box center [654, 144] width 8 height 8
click at [618, 178] on button "Baixar" at bounding box center [613, 178] width 85 height 15
click at [650, 172] on icon at bounding box center [654, 168] width 8 height 8
click at [618, 199] on button "Baixar" at bounding box center [613, 203] width 85 height 15
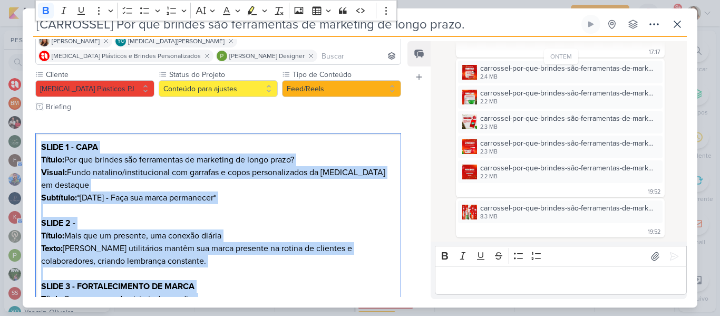
scroll to position [0, 0]
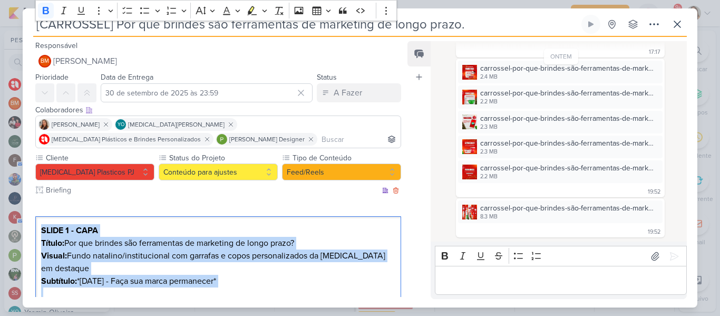
drag, startPoint x: 200, startPoint y: 228, endPoint x: 41, endPoint y: 218, distance: 159.0
copy div "SLIDE 1 - CAPA Título: Por que brindes são ferramentas de marketing de longo pr…"
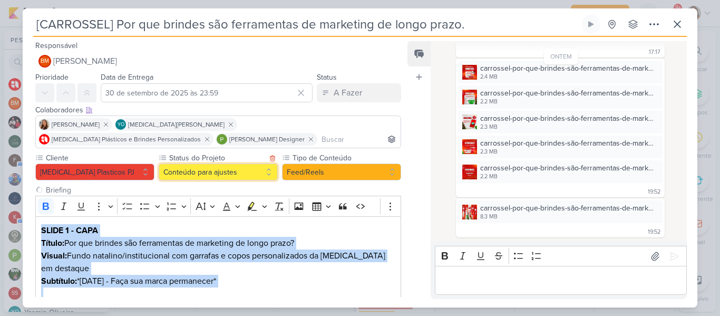
click at [179, 178] on button "Conteúdo para ajustes" at bounding box center [218, 171] width 119 height 17
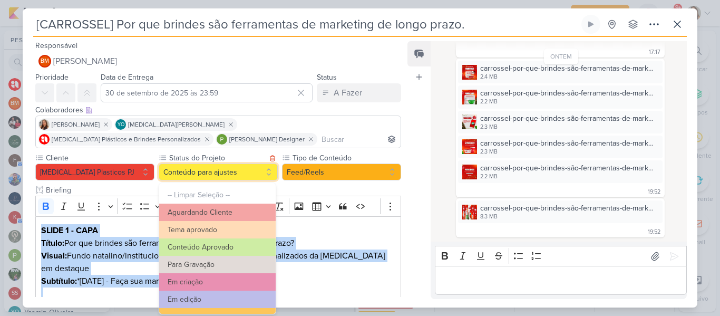
scroll to position [119, 0]
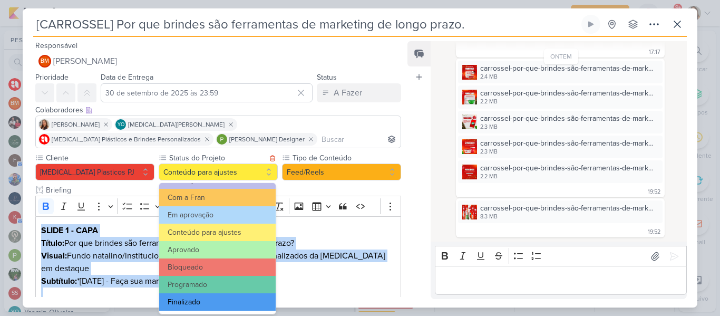
click at [235, 297] on button "Finalizado" at bounding box center [217, 301] width 116 height 17
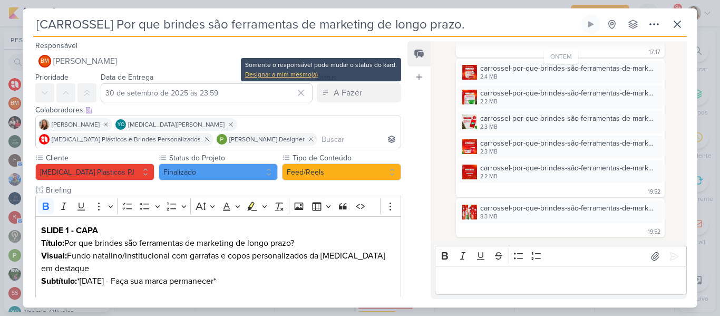
click at [315, 78] on div "Designar a mim mesmo(a)" at bounding box center [321, 74] width 152 height 9
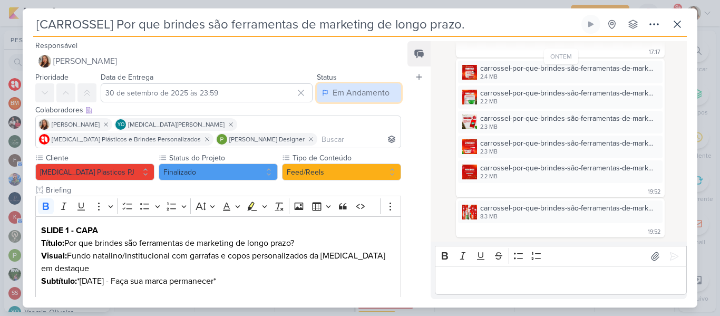
click at [334, 95] on div "Em Andamento" at bounding box center [361, 92] width 57 height 13
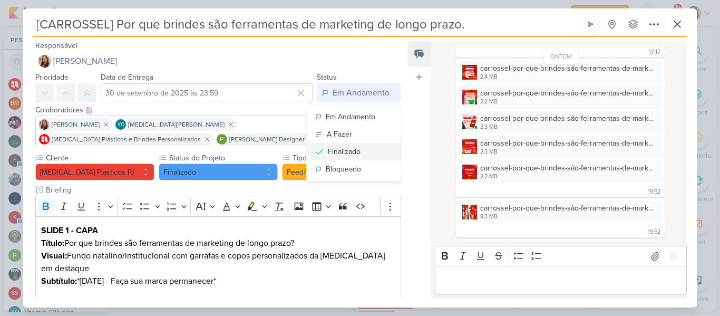
click at [348, 153] on div "Finalizado" at bounding box center [344, 151] width 33 height 11
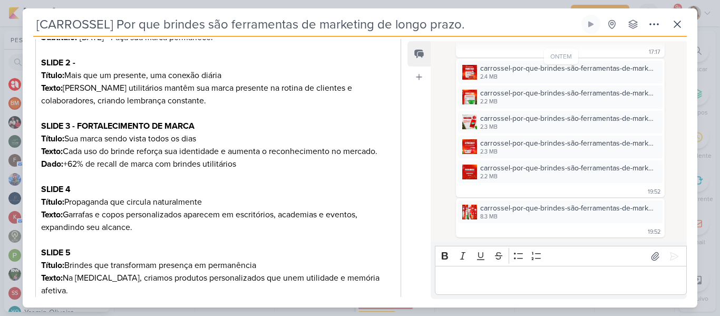
scroll to position [310, 0]
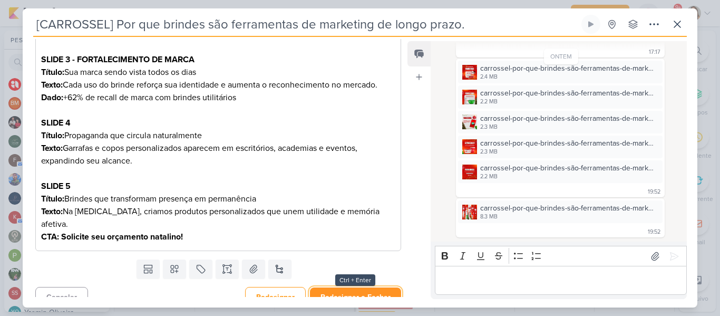
click at [388, 287] on button "Redesignar e Fechar" at bounding box center [355, 297] width 91 height 20
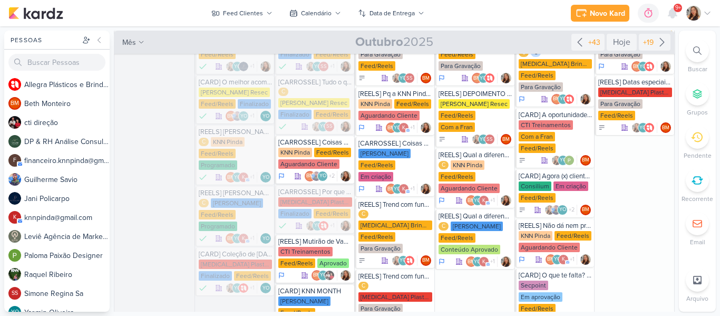
scroll to position [118, 0]
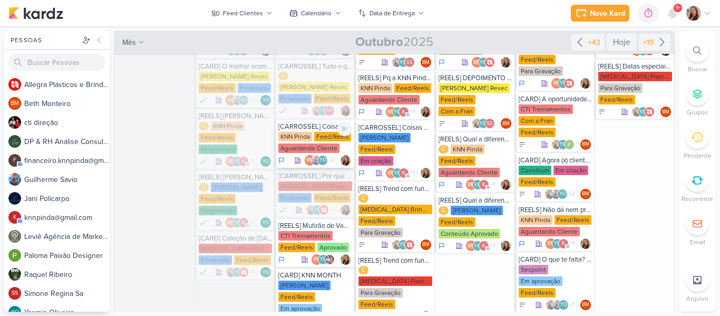
click at [326, 141] on div "KNN Pinda Feed/Reels Aguardando Cliente" at bounding box center [315, 143] width 74 height 22
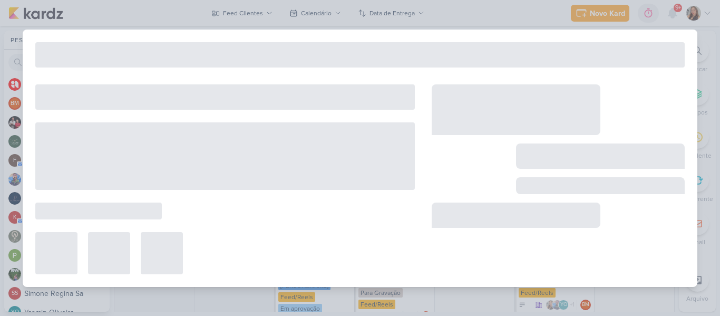
type input "[CARROSSEL] Coisas que só fazem sentido na KNN"
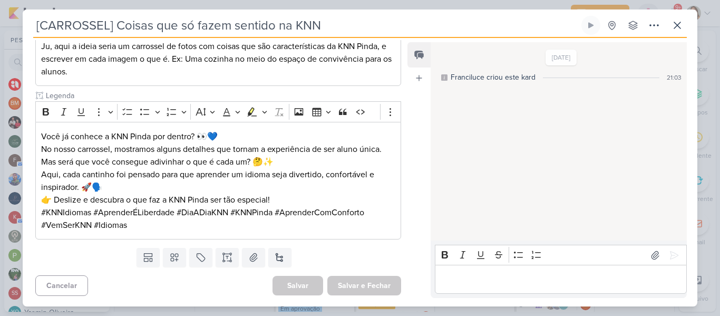
scroll to position [0, 0]
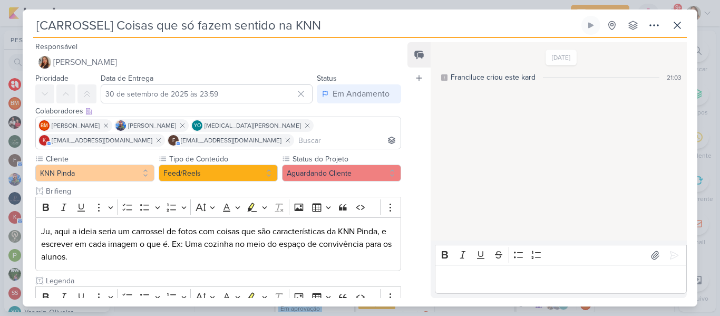
drag, startPoint x: 401, startPoint y: 103, endPoint x: 405, endPoint y: 160, distance: 56.6
click at [405, 160] on div "Responsável [PERSON_NAME] Nenhum contato encontrado create new contact Novo Con…" at bounding box center [214, 169] width 383 height 258
click at [407, 151] on div "Feed Atrelar email Solte o email para atrelar ao kard" at bounding box center [418, 170] width 23 height 256
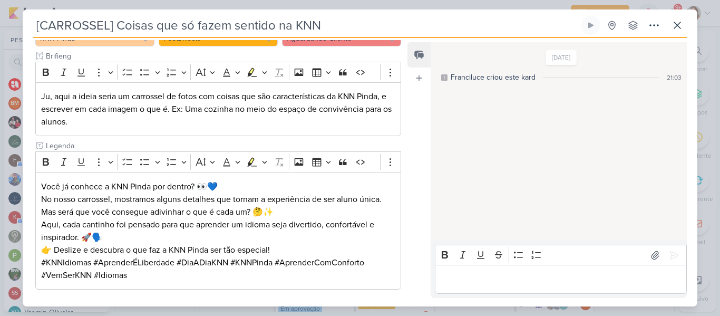
scroll to position [140, 0]
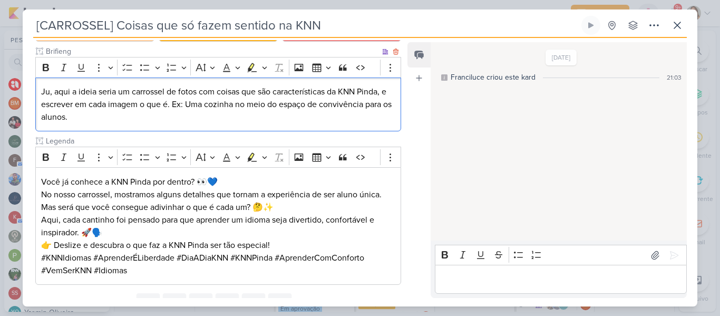
click at [367, 107] on p "Ju, aqui a ideia seria um carrossel de fotos com coisas que são características…" at bounding box center [218, 104] width 354 height 38
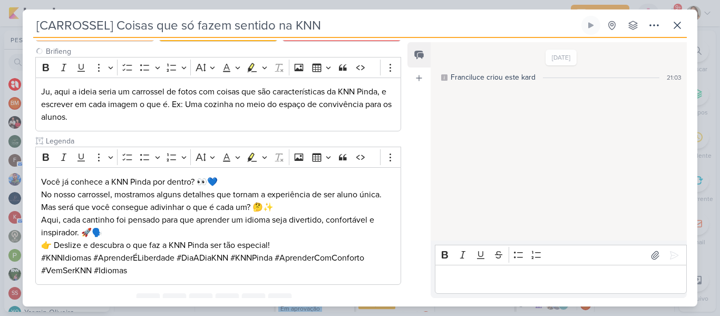
click at [418, 118] on div "Feed Atrelar email Solte o email para atrelar ao kard" at bounding box center [418, 170] width 23 height 256
click at [426, 145] on div "Feed Atrelar email Solte o email para atrelar ao kard" at bounding box center [418, 170] width 23 height 256
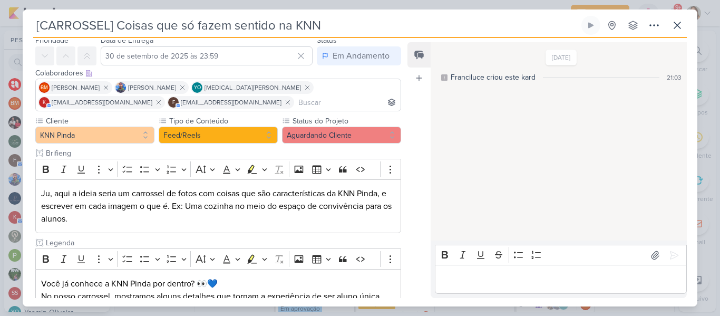
scroll to position [19, 0]
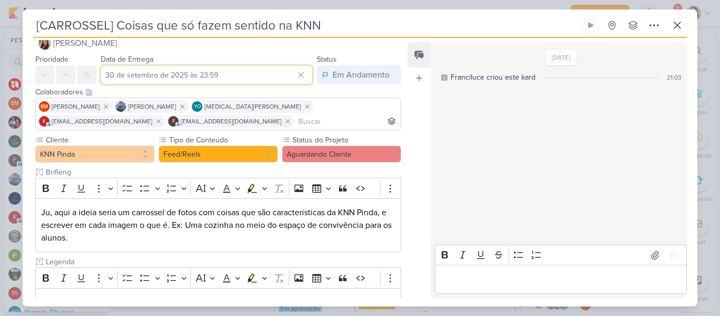
click at [247, 73] on input "30 de setembro de 2025 às 23:59" at bounding box center [207, 74] width 212 height 19
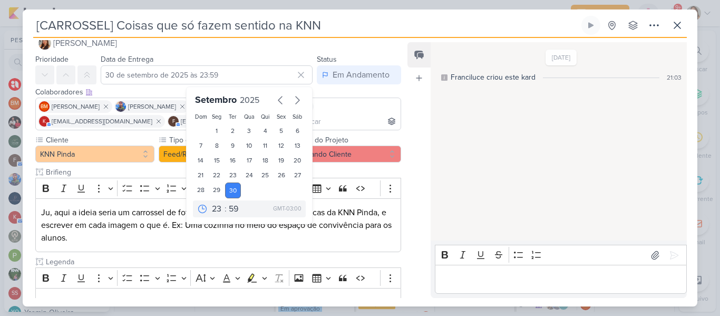
click at [445, 145] on div "10/9/25 Franciluce criou este kard 21:03" at bounding box center [558, 141] width 255 height 197
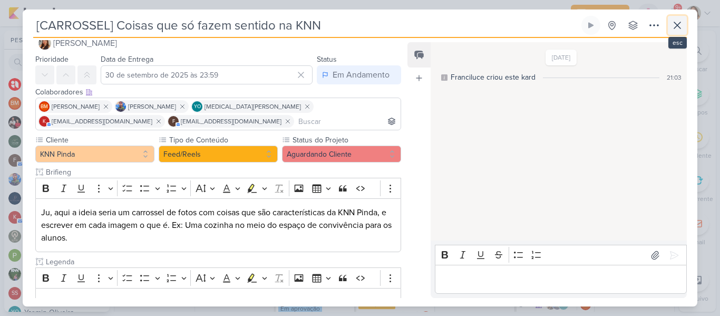
click at [680, 27] on icon at bounding box center [677, 25] width 6 height 6
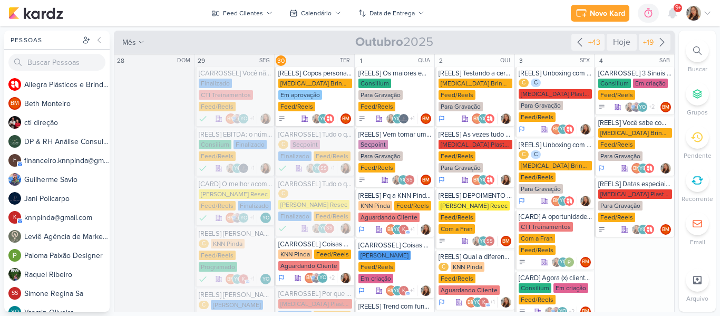
scroll to position [4, 0]
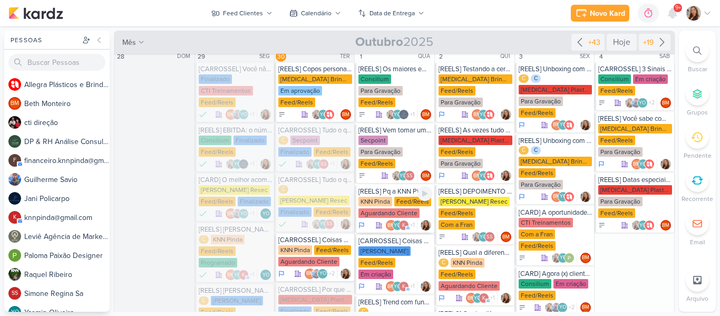
click at [400, 196] on div "[REELS] Pq a KNN Pinda é a melhor! KNN Pinda Feed/Reels Aguardando Cliente BM Y…" at bounding box center [395, 208] width 80 height 47
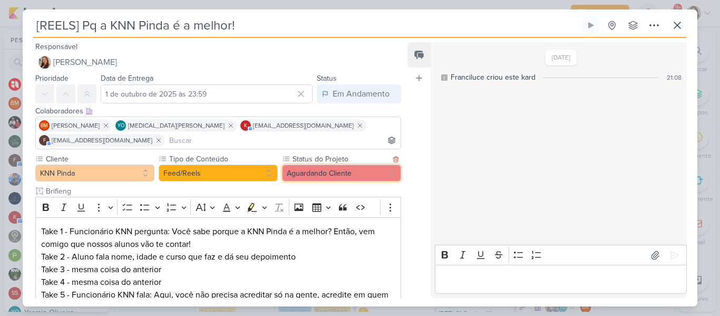
click at [349, 175] on button "Aguardando Cliente" at bounding box center [341, 172] width 119 height 17
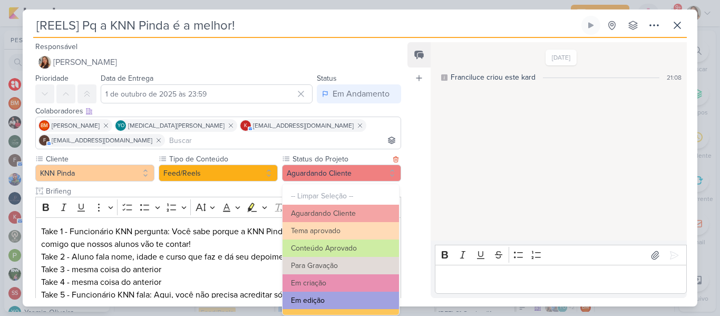
click at [342, 296] on button "Em edição" at bounding box center [341, 300] width 116 height 17
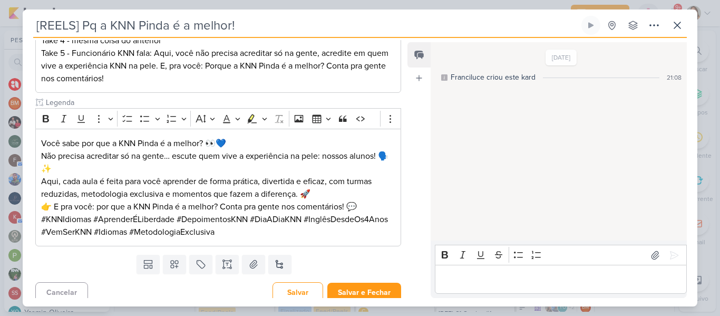
scroll to position [248, 0]
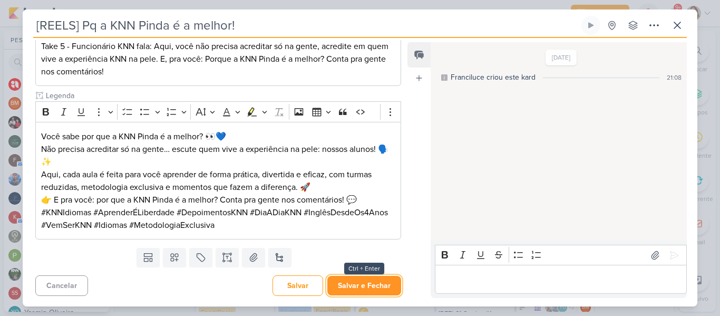
click at [378, 289] on button "Salvar e Fechar" at bounding box center [364, 286] width 74 height 20
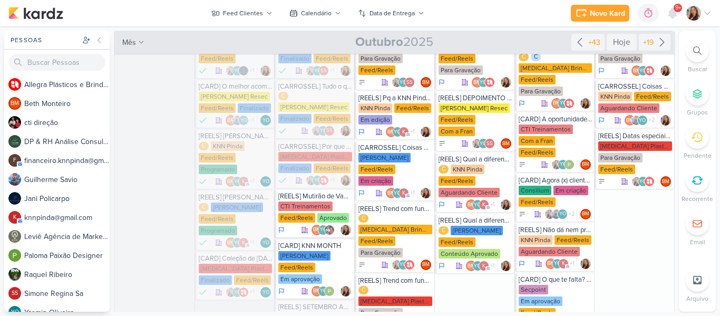
scroll to position [106, 0]
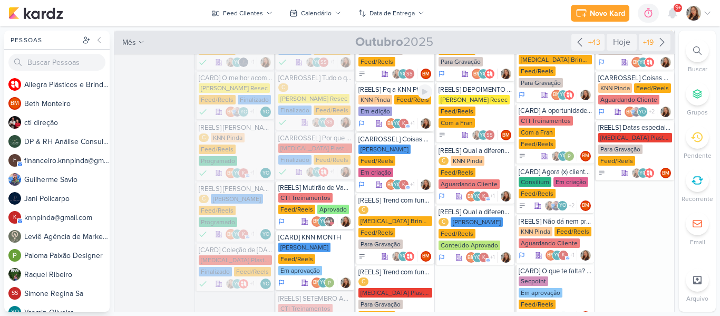
click at [395, 101] on div "Feed/Reels" at bounding box center [412, 99] width 37 height 9
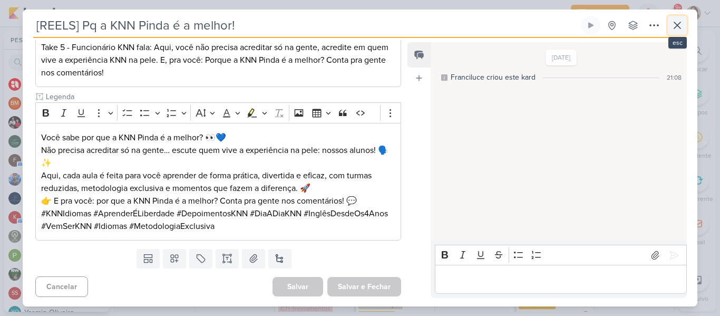
click at [679, 30] on icon at bounding box center [677, 25] width 13 height 13
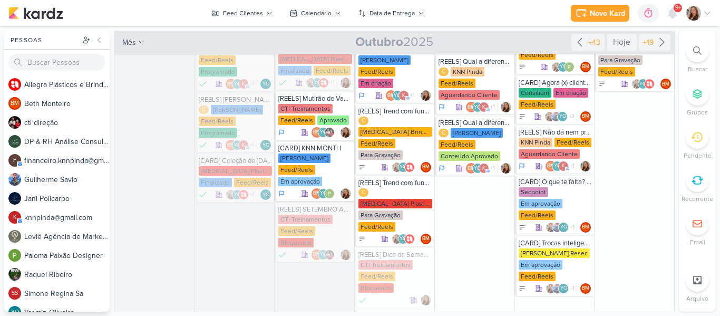
scroll to position [199, 0]
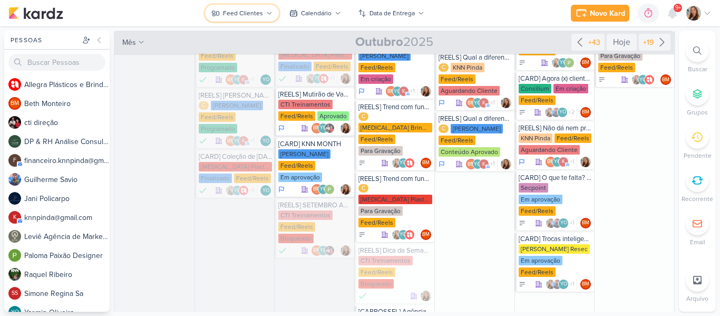
click at [261, 12] on div "Feed Clientes" at bounding box center [243, 12] width 40 height 9
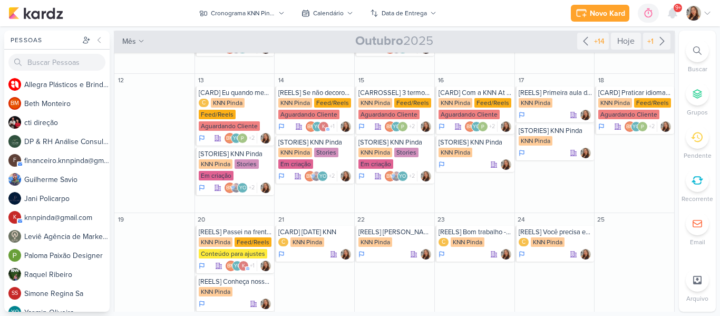
scroll to position [271, 0]
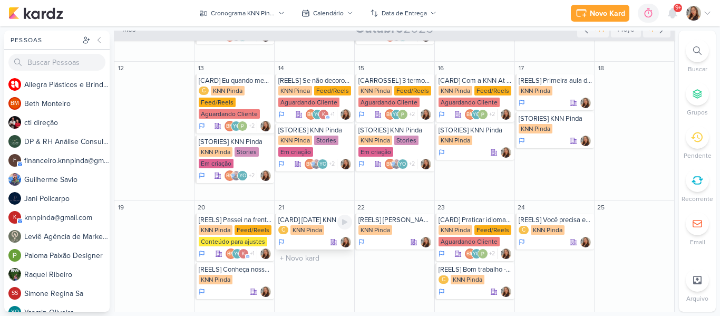
click at [328, 231] on div "C KNN Pinda" at bounding box center [315, 230] width 74 height 11
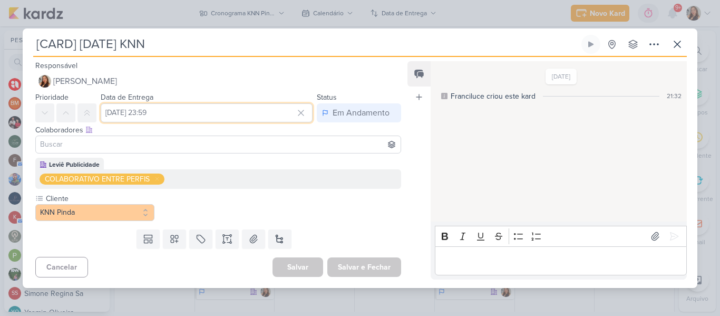
click at [211, 113] on input "[DATE] 23:59" at bounding box center [207, 112] width 212 height 19
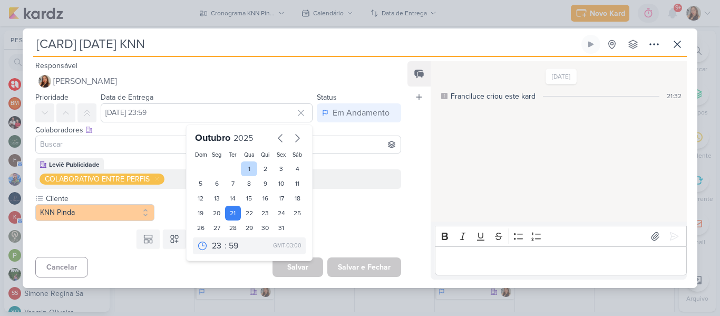
click at [245, 166] on div "1" at bounding box center [249, 168] width 16 height 15
type input "1 de outubro de 2025 às 23:59"
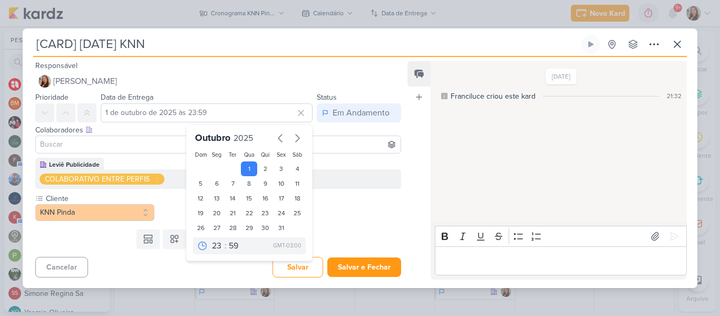
click at [342, 214] on div "Cliente KNN Pinda" at bounding box center [218, 207] width 366 height 28
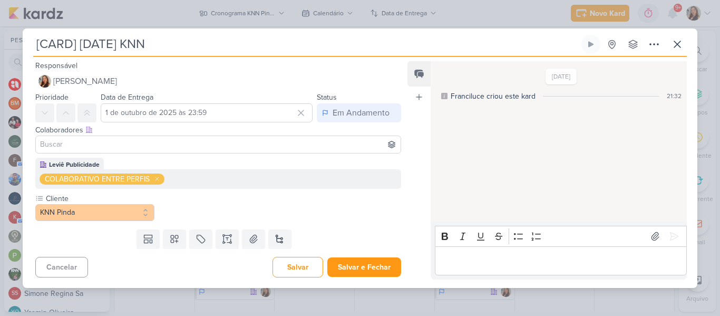
click at [156, 178] on icon at bounding box center [157, 179] width 6 height 6
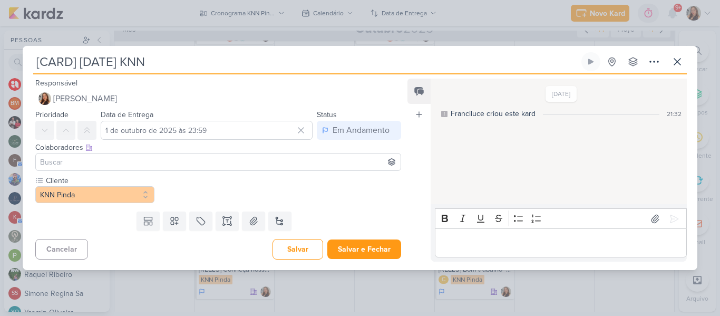
click at [156, 159] on input at bounding box center [218, 162] width 361 height 13
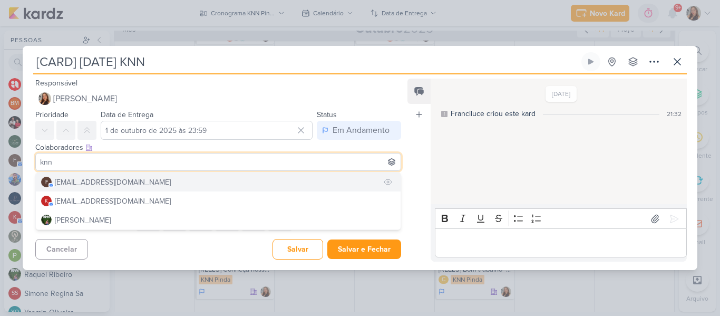
type input "knn"
click at [157, 178] on button "f financeiro.knnpinda@gmail.com" at bounding box center [218, 181] width 365 height 19
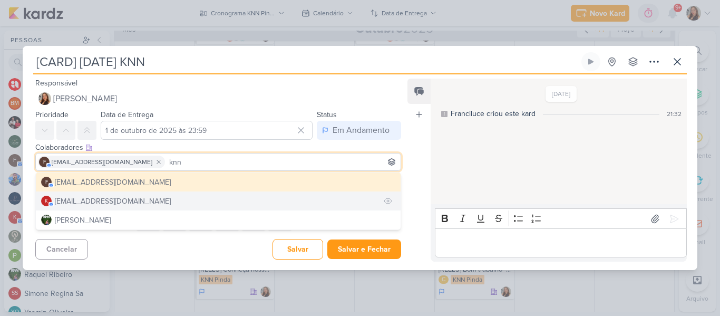
type input "knn"
click at [160, 198] on button "k knnpinda@gmail.com" at bounding box center [218, 200] width 365 height 19
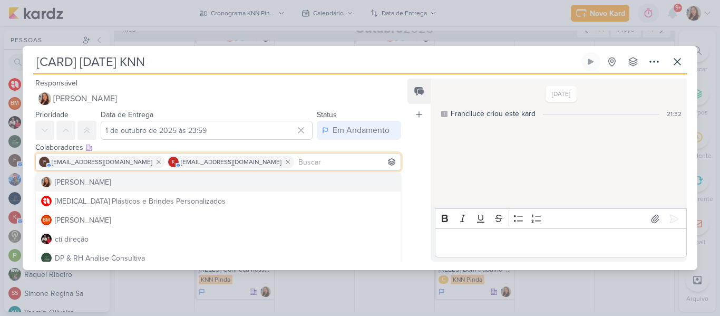
click at [340, 160] on input at bounding box center [347, 162] width 102 height 13
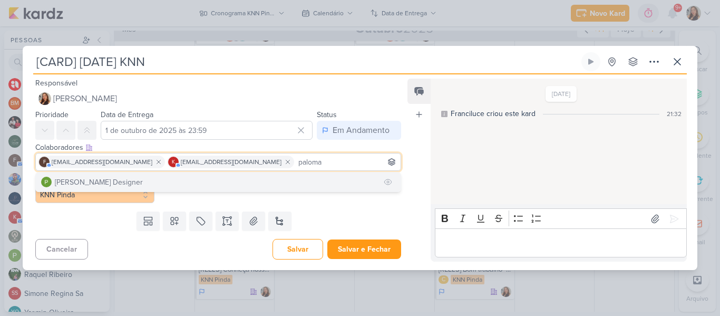
type input "paloma"
click at [285, 181] on button "[PERSON_NAME] Designer" at bounding box center [218, 181] width 365 height 19
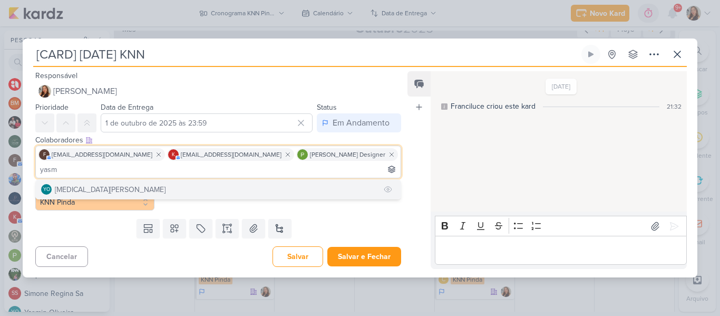
type input "yasm"
click at [261, 185] on button "YO [MEDICAL_DATA][PERSON_NAME]" at bounding box center [218, 189] width 365 height 19
type input "beth"
click at [236, 188] on button "BM [GEOGRAPHIC_DATA]" at bounding box center [218, 189] width 365 height 19
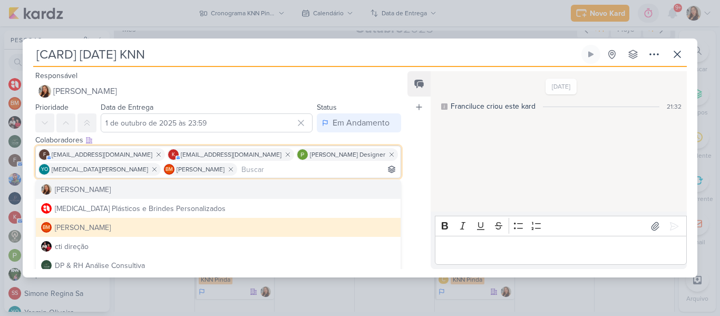
click at [441, 167] on div "10/9/25 Franciluce criou este kard 21:32" at bounding box center [558, 141] width 255 height 139
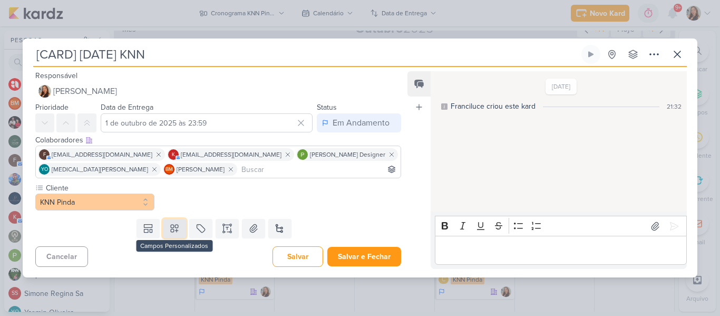
click at [178, 226] on button at bounding box center [174, 228] width 23 height 19
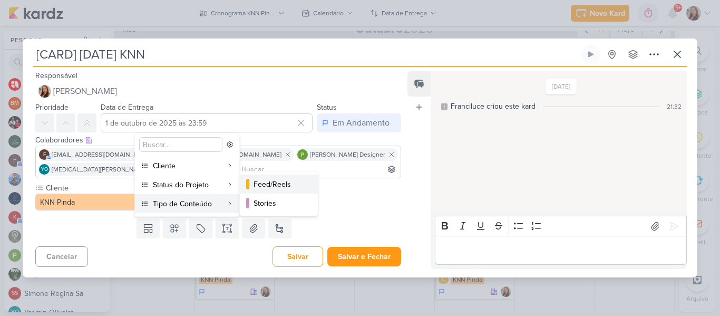
click at [250, 182] on button "Feed/Reels" at bounding box center [279, 183] width 78 height 19
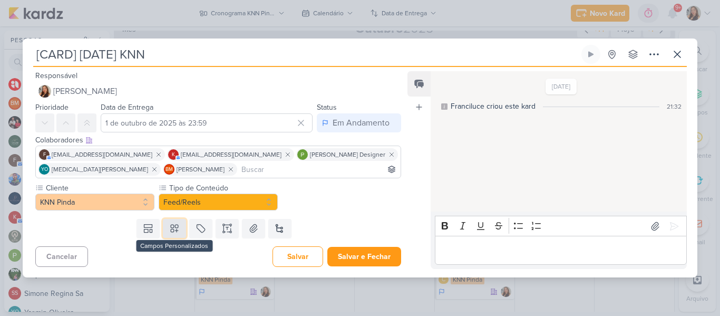
click at [168, 235] on button at bounding box center [174, 228] width 23 height 19
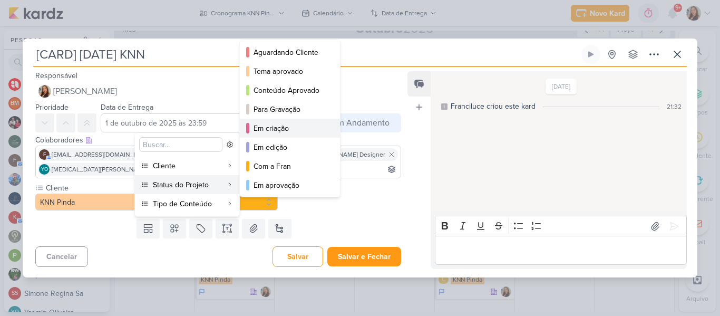
click at [260, 132] on div "Em criação" at bounding box center [291, 128] width 74 height 11
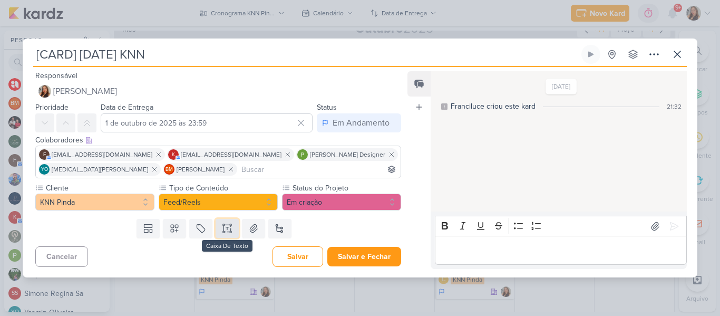
click at [225, 235] on button at bounding box center [227, 228] width 23 height 19
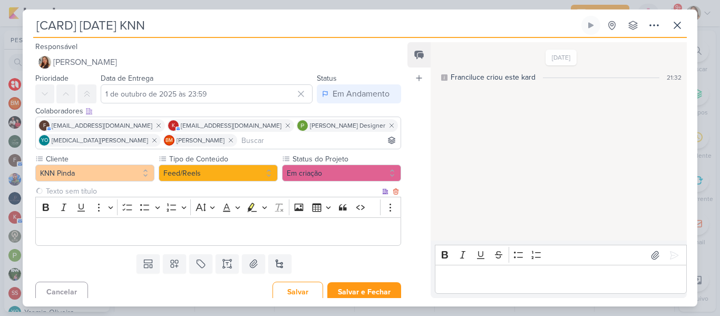
click at [188, 191] on input "text" at bounding box center [212, 191] width 336 height 11
type input "Brifieng"
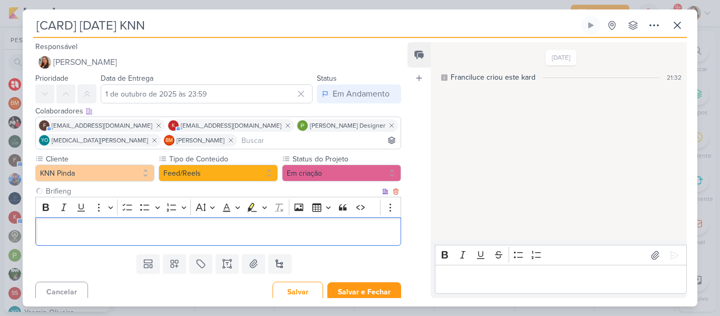
click at [276, 231] on p "Editor editing area: main" at bounding box center [218, 231] width 354 height 13
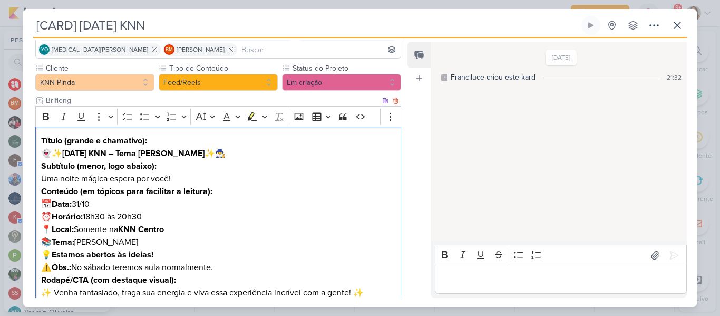
drag, startPoint x: 66, startPoint y: 151, endPoint x: 41, endPoint y: 151, distance: 25.3
click at [41, 151] on p "Título (grande e chamativo): 👻✨ Halloween KNN – Tema Harry Potter ✨🧙‍♂️" at bounding box center [218, 146] width 354 height 25
click at [112, 152] on strong "Halloween KNN – Tema Harry Potter" at bounding box center [112, 153] width 142 height 11
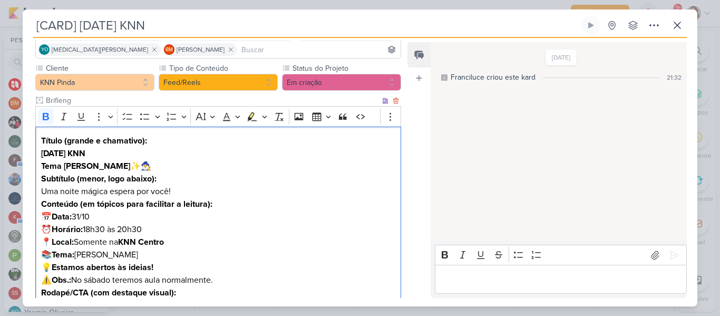
click at [64, 163] on strong "Tema Harry Potter" at bounding box center [85, 166] width 89 height 11
drag, startPoint x: 138, startPoint y: 167, endPoint x: 117, endPoint y: 166, distance: 20.6
click at [117, 166] on p "Título (grande e chamativo): Halloween KNN Tema: Harry Potter ✨🧙‍♂️" at bounding box center [218, 153] width 354 height 38
click at [124, 183] on strong "Subtítulo (menor, logo abaixo):" at bounding box center [98, 178] width 115 height 11
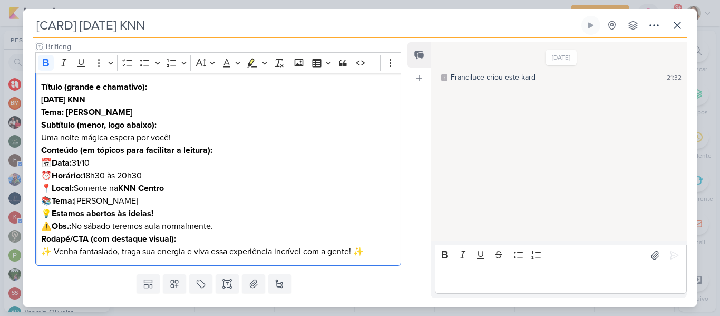
scroll to position [152, 0]
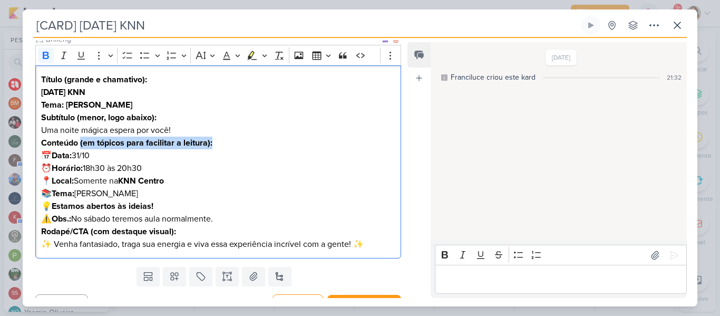
drag, startPoint x: 82, startPoint y: 142, endPoint x: 224, endPoint y: 143, distance: 141.8
click at [224, 143] on p "Conteúdo (em tópicos para facilitar a leitura): 📅 Data: 31/10 ⏰ Horário: 18h30 …" at bounding box center [218, 175] width 354 height 76
click at [53, 153] on p "Conteúdo (em tópicos para facilitar a leitura): 📅 Data: 31/10 ⏰ Horário: 18h30 …" at bounding box center [218, 175] width 354 height 76
click at [56, 156] on strong "Data:" at bounding box center [62, 155] width 20 height 11
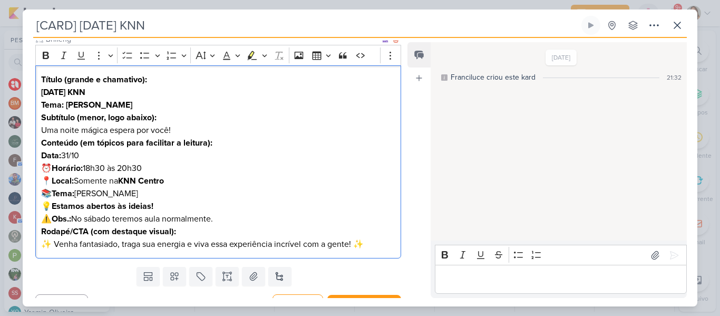
click at [55, 163] on strong "Horário:" at bounding box center [67, 168] width 31 height 11
click at [55, 176] on strong "Local:" at bounding box center [63, 181] width 22 height 11
drag, startPoint x: 38, startPoint y: 193, endPoint x: 144, endPoint y: 192, distance: 106.0
click at [144, 192] on div "Título (grande e chamativo): Halloween KNN Tema: Harry Potter Subtítulo (menor,…" at bounding box center [218, 161] width 366 height 193
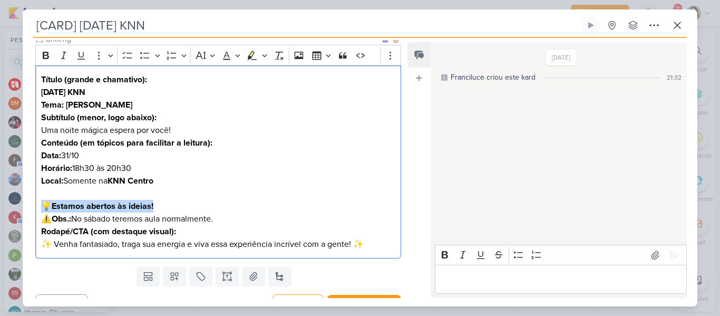
drag, startPoint x: 41, startPoint y: 204, endPoint x: 185, endPoint y: 206, distance: 144.4
click at [185, 206] on p "Conteúdo (em tópicos para facilitar a leitura): Data: 31/10 Horário: 18h30 às 2…" at bounding box center [218, 175] width 354 height 76
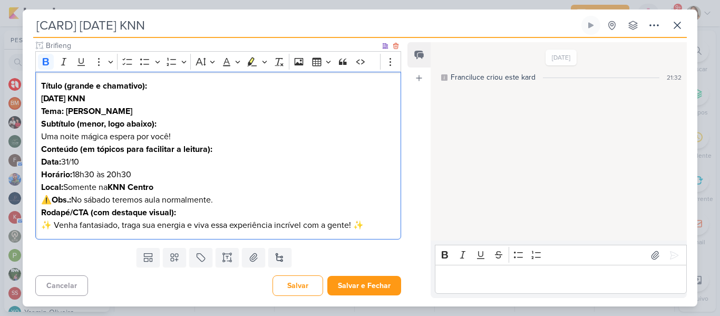
scroll to position [145, 0]
click at [54, 200] on p "⚠️ Obs.: No sábado teremos aula normalmente." at bounding box center [218, 199] width 354 height 13
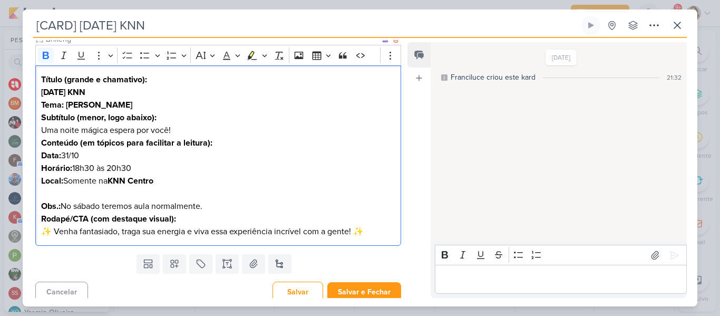
drag, startPoint x: 42, startPoint y: 206, endPoint x: 213, endPoint y: 211, distance: 171.9
click at [213, 211] on p "Obs.: No sábado teremos aula normalmente." at bounding box center [218, 199] width 354 height 25
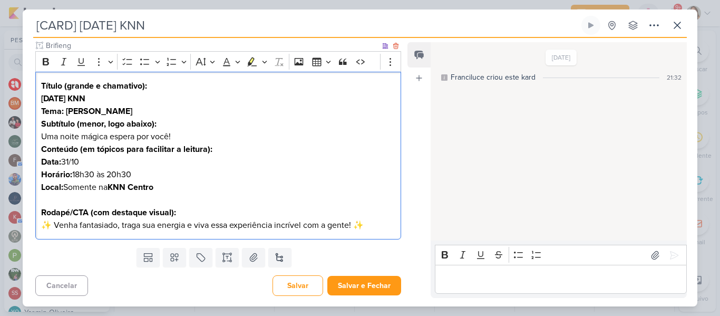
click at [57, 226] on p "Rodapé/CTA (com destaque visual): ✨ Venha fantasiado, traga sua energia e viva …" at bounding box center [218, 218] width 354 height 25
click at [368, 228] on p "Rodapé/CTA (com destaque visual): Venha fantasiado, traga sua energia e viva es…" at bounding box center [218, 218] width 354 height 25
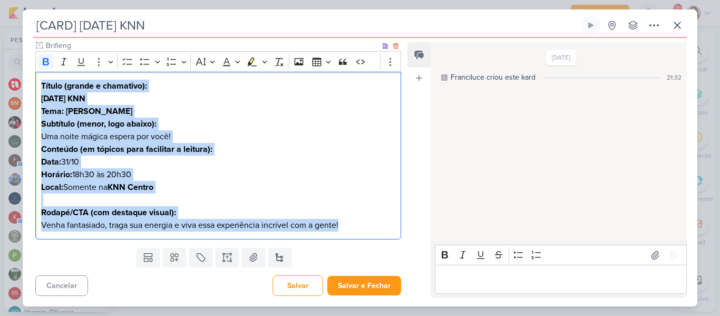
drag, startPoint x: 42, startPoint y: 83, endPoint x: 349, endPoint y: 229, distance: 340.3
click at [349, 229] on div "Título (grande e chamativo): Halloween KNN Tema: Harry Potter Subtítulo (menor,…" at bounding box center [218, 156] width 366 height 168
click at [47, 56] on button "Bold" at bounding box center [46, 62] width 16 height 16
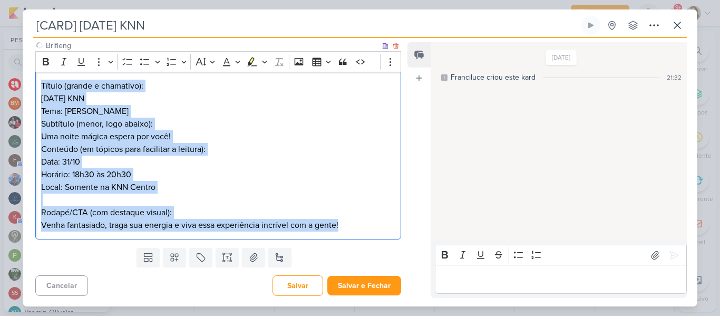
click at [141, 229] on p "Rodapé/CTA (com destaque visual): Venha fantasiado, traga sua energia e viva es…" at bounding box center [218, 218] width 354 height 25
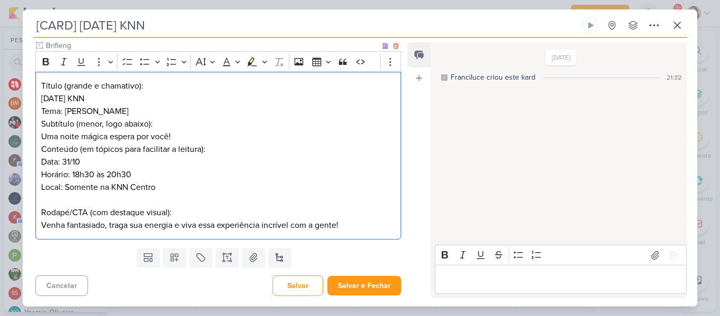
click at [172, 201] on p "Editor editing area: main" at bounding box center [218, 199] width 354 height 13
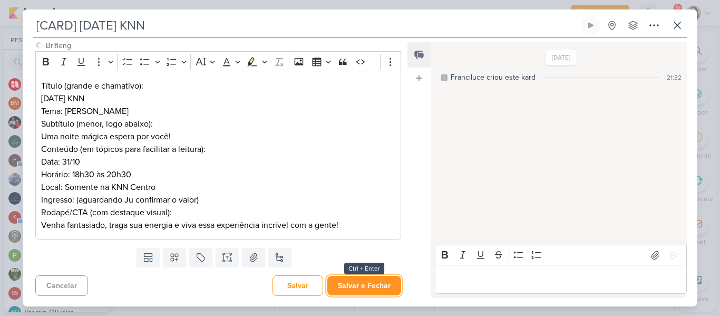
click at [347, 281] on button "Salvar e Fechar" at bounding box center [364, 286] width 74 height 20
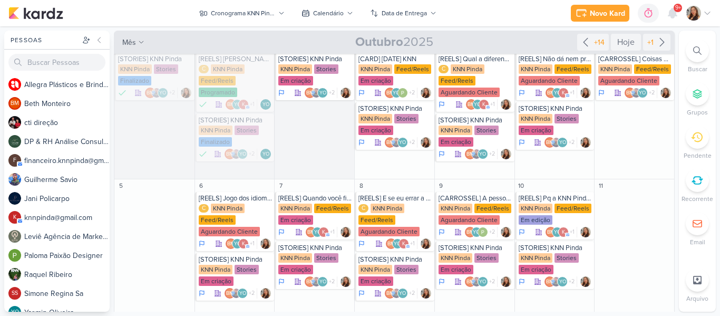
scroll to position [11, 0]
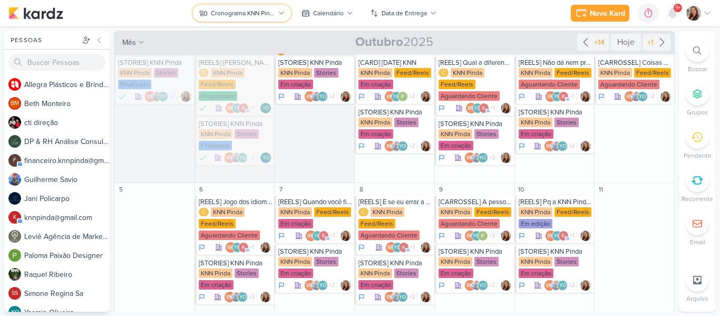
click at [228, 19] on button "Cronograma KNN Pinda" at bounding box center [242, 13] width 98 height 17
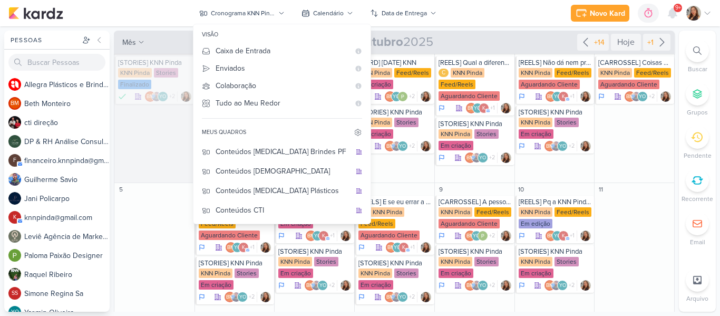
click at [244, 302] on div "Feed Clientes" at bounding box center [283, 307] width 135 height 11
